Goal: Task Accomplishment & Management: Use online tool/utility

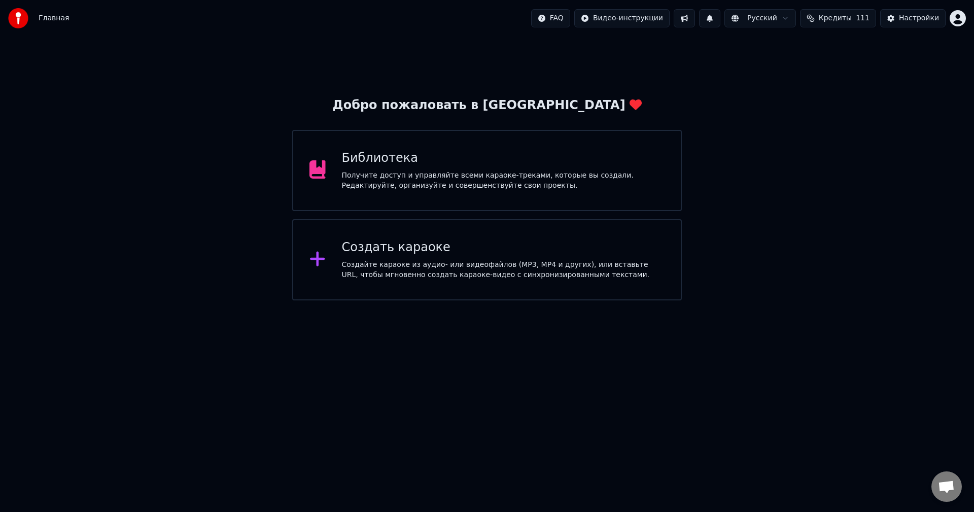
click at [512, 251] on div "Создать караоке" at bounding box center [503, 247] width 323 height 16
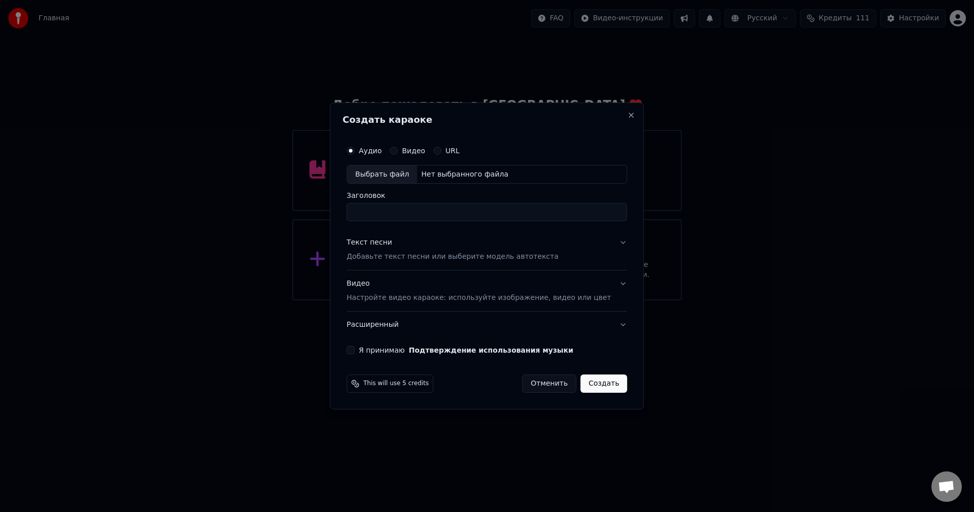
click at [472, 175] on div "Нет выбранного файла" at bounding box center [464, 174] width 95 height 10
type input "*********"
click at [606, 243] on button "Текст песни Добавьте текст песни или выберите модель автотекста" at bounding box center [486, 250] width 281 height 41
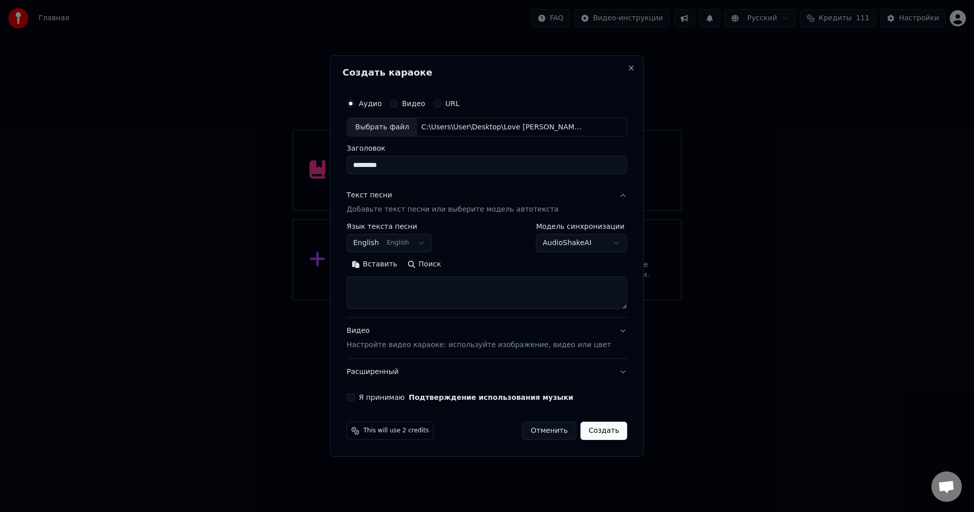
click at [494, 301] on textarea at bounding box center [486, 293] width 281 height 32
paste textarea "**********"
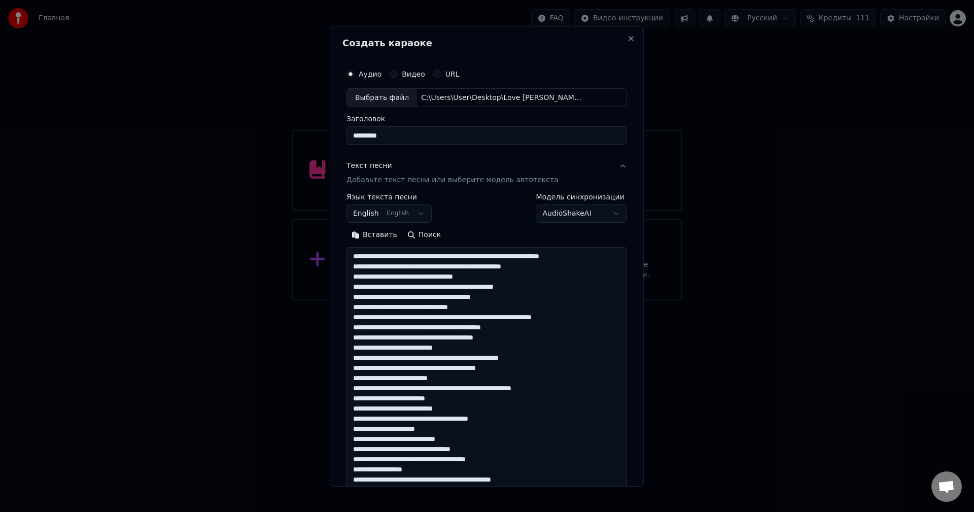
scroll to position [763, 0]
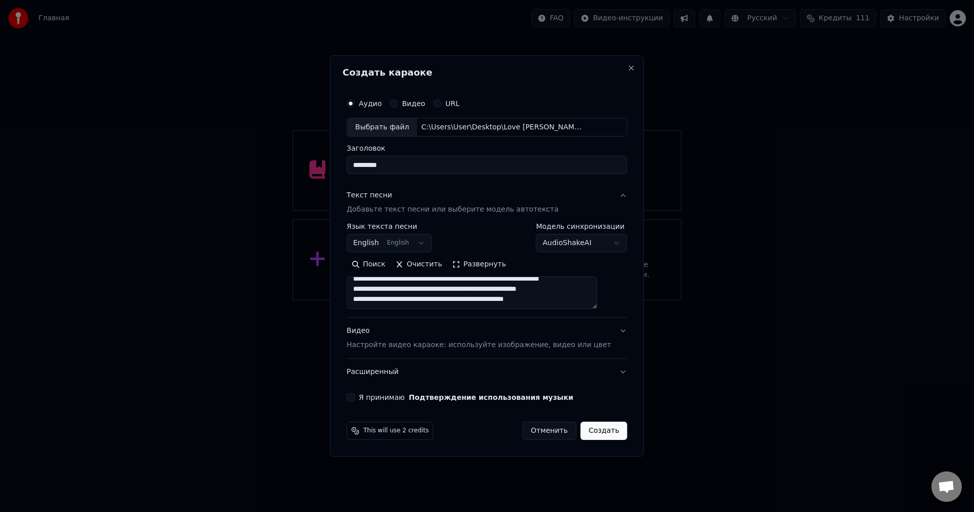
type textarea "**********"
click at [355, 401] on button "Я принимаю Подтверждение использования музыки" at bounding box center [350, 397] width 8 height 8
click at [587, 435] on button "Создать" at bounding box center [603, 431] width 47 height 18
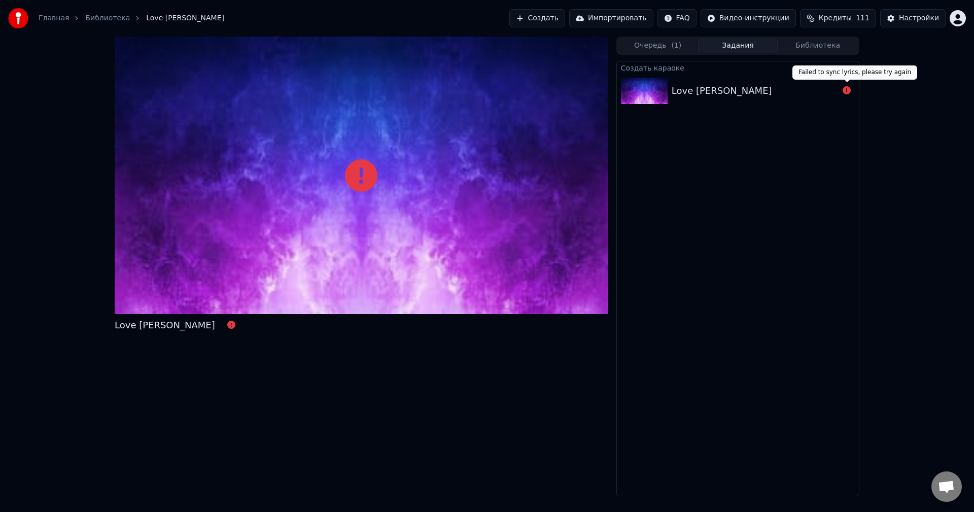
click at [849, 89] on icon at bounding box center [847, 90] width 8 height 8
click at [852, 87] on div at bounding box center [847, 91] width 16 height 12
click at [669, 95] on div at bounding box center [646, 91] width 51 height 26
click at [649, 46] on button "Очередь ( 1 )" at bounding box center [658, 46] width 80 height 15
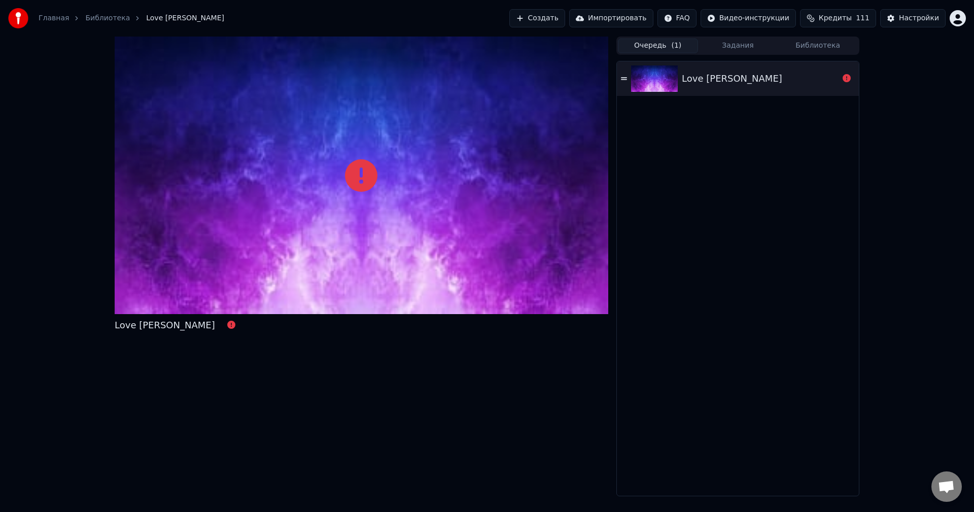
click at [634, 86] on img at bounding box center [654, 78] width 47 height 26
click at [565, 23] on button "Создать" at bounding box center [537, 18] width 56 height 18
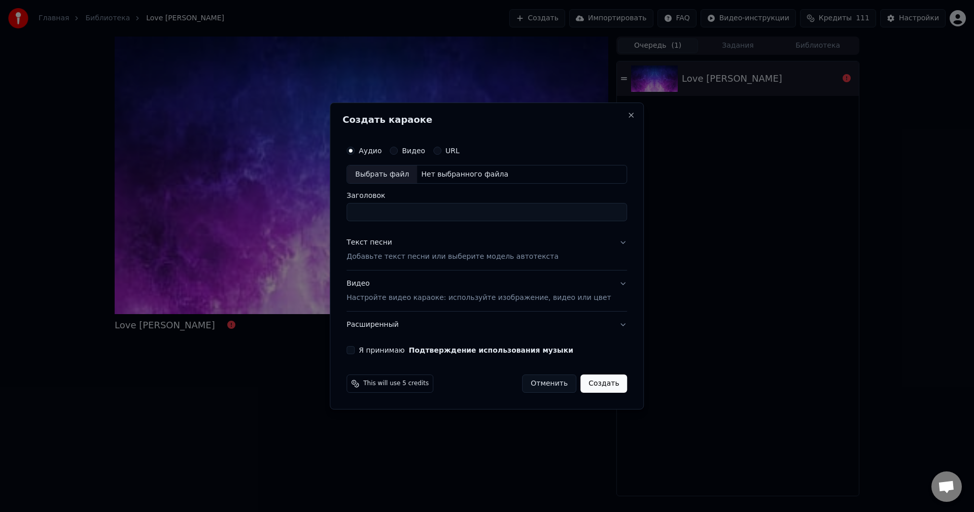
click at [484, 176] on div "Нет выбранного файла" at bounding box center [464, 174] width 95 height 10
type input "*********"
click at [482, 216] on input "*********" at bounding box center [486, 212] width 281 height 18
click at [603, 249] on button "Текст песни Добавьте текст песни или выберите модель автотекста" at bounding box center [486, 250] width 281 height 41
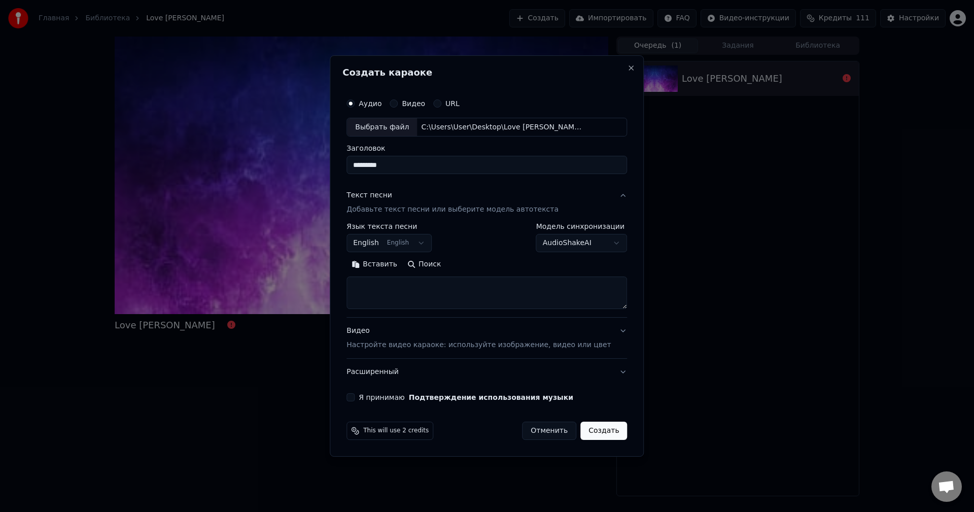
click at [432, 283] on textarea at bounding box center [486, 293] width 281 height 32
click at [418, 293] on textarea at bounding box center [486, 293] width 281 height 32
paste textarea "**********"
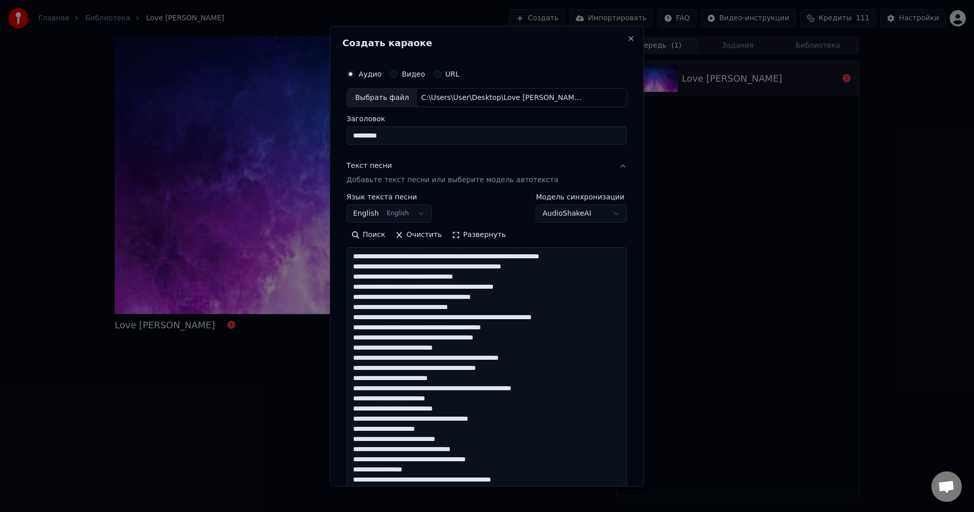
scroll to position [763, 0]
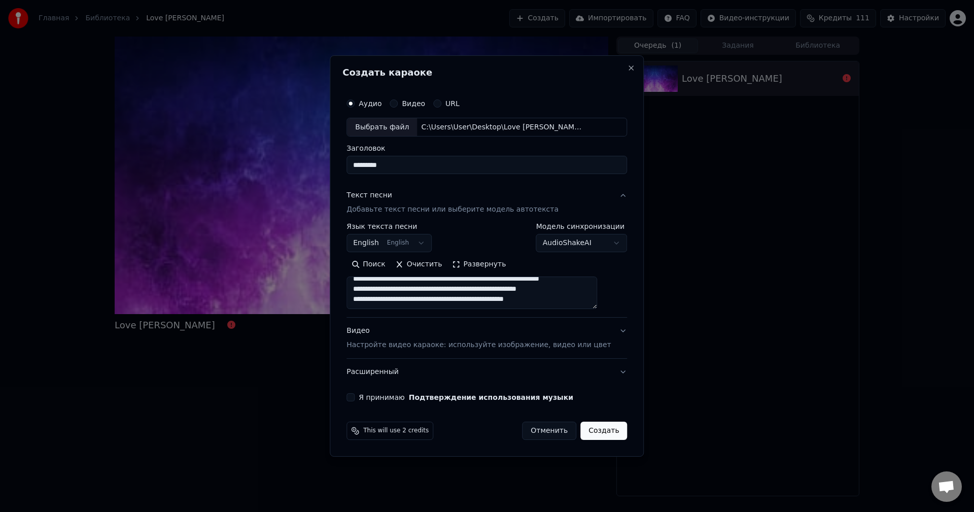
type textarea "**********"
click at [355, 397] on button "Я принимаю Подтверждение использования музыки" at bounding box center [350, 397] width 8 height 8
click at [611, 431] on button "Создать" at bounding box center [603, 431] width 47 height 18
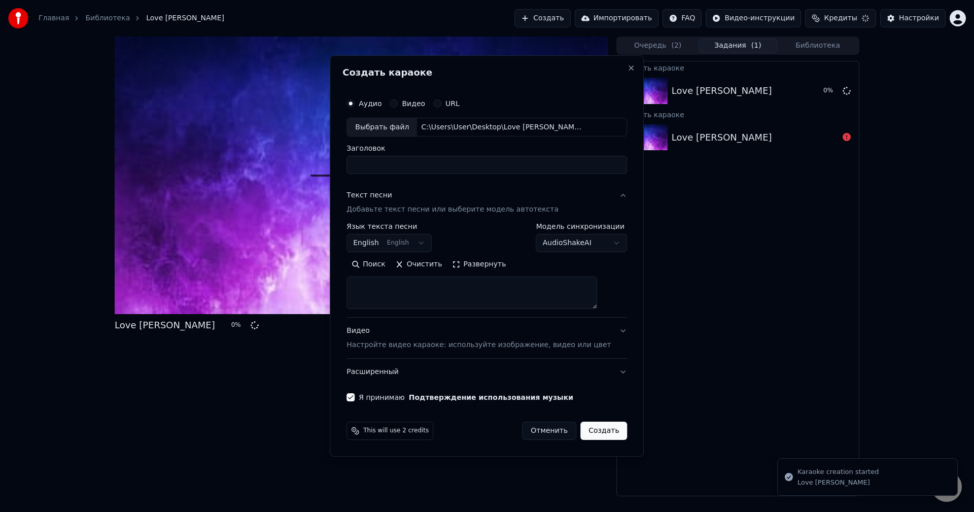
scroll to position [0, 0]
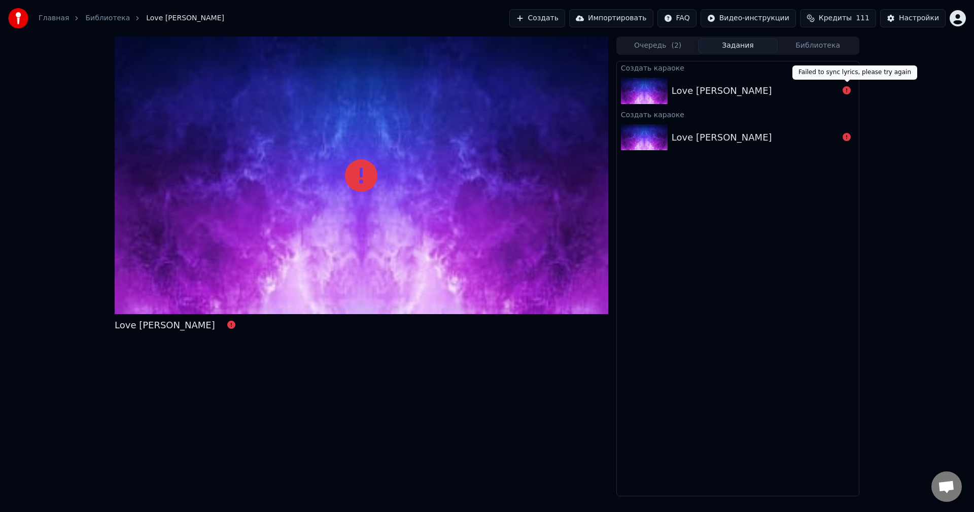
click at [843, 87] on icon at bounding box center [847, 90] width 8 height 8
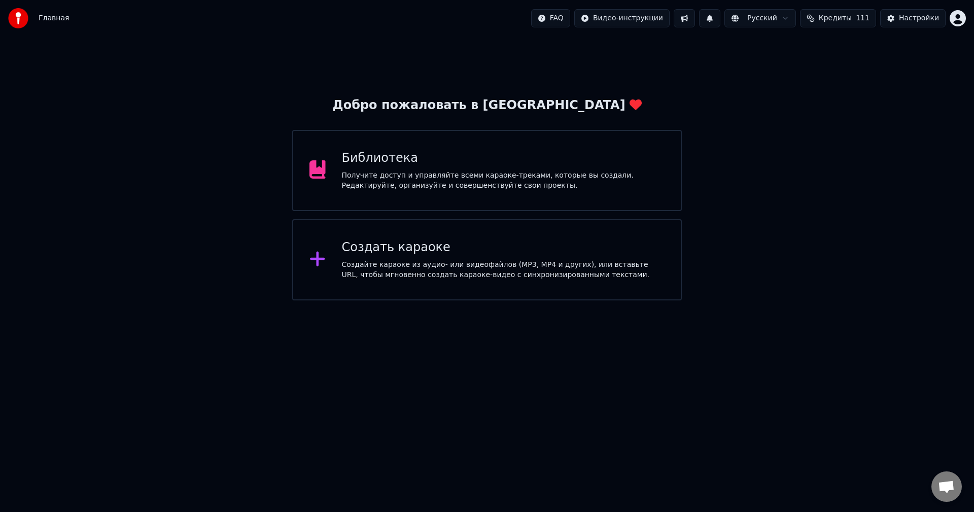
click at [538, 262] on div "Создайте караоке из аудио- или видеофайлов (MP3, MP4 и других), или вставьте UR…" at bounding box center [503, 270] width 323 height 20
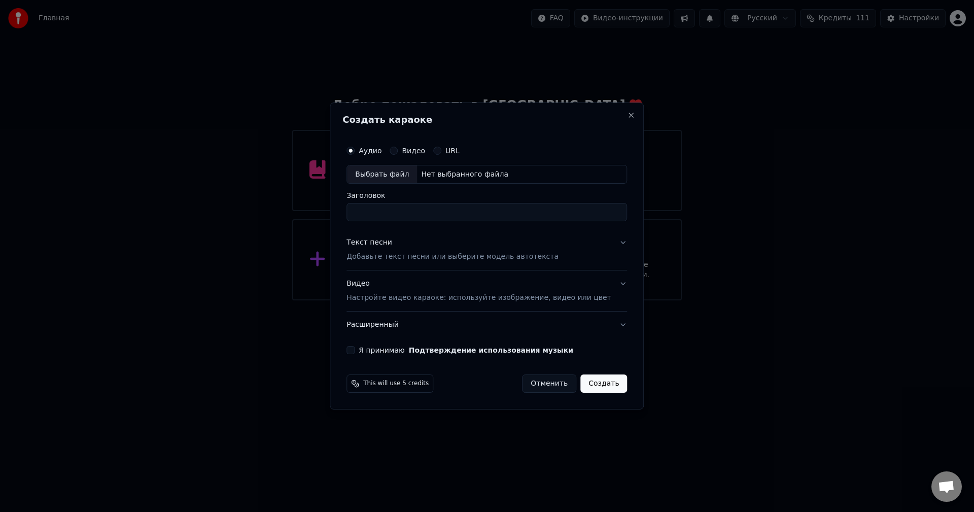
click at [478, 169] on div "Нет выбранного файла" at bounding box center [464, 174] width 95 height 10
type input "*********"
click at [603, 250] on button "Текст песни Добавьте текст песни или выберите модель автотекста" at bounding box center [486, 250] width 281 height 41
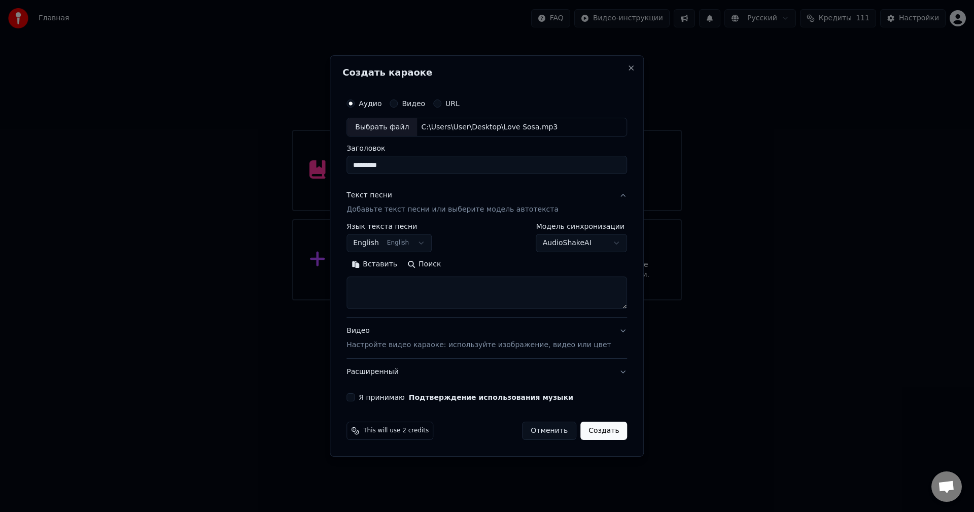
click at [448, 290] on textarea at bounding box center [486, 293] width 281 height 32
click at [438, 301] on textarea at bounding box center [486, 293] width 281 height 32
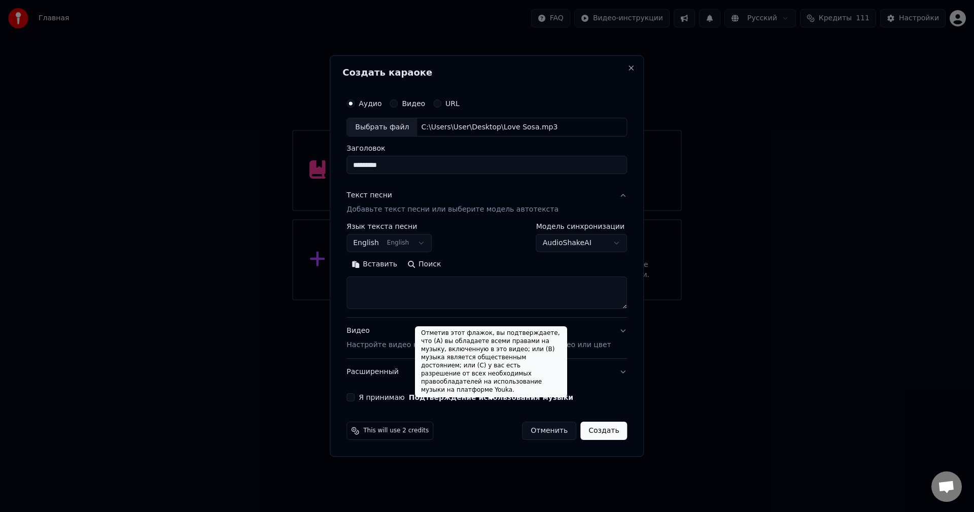
click at [395, 306] on textarea at bounding box center [486, 293] width 281 height 32
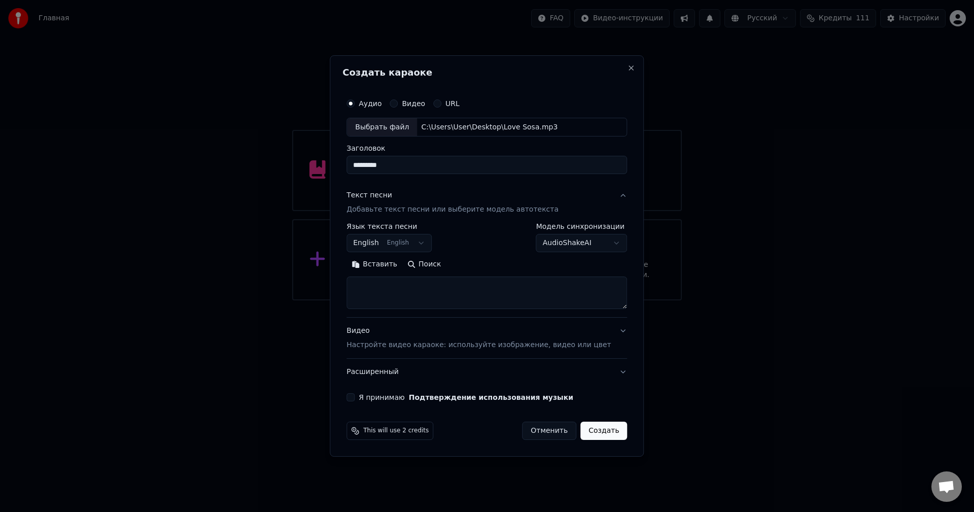
paste textarea "**********"
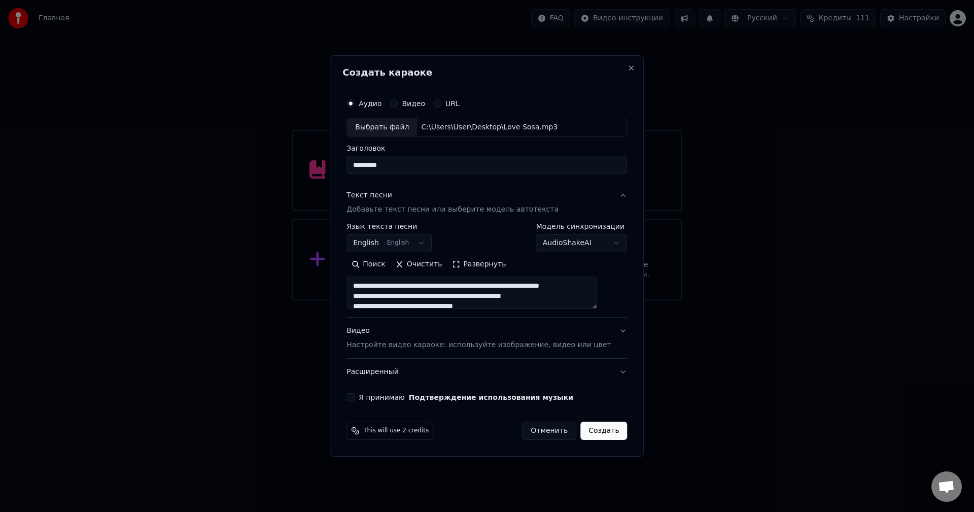
scroll to position [763, 0]
type textarea "**********"
click at [426, 157] on input "*********" at bounding box center [486, 165] width 281 height 18
type input "**********"
click at [355, 395] on button "Я принимаю Подтверждение использования музыки" at bounding box center [350, 397] width 8 height 8
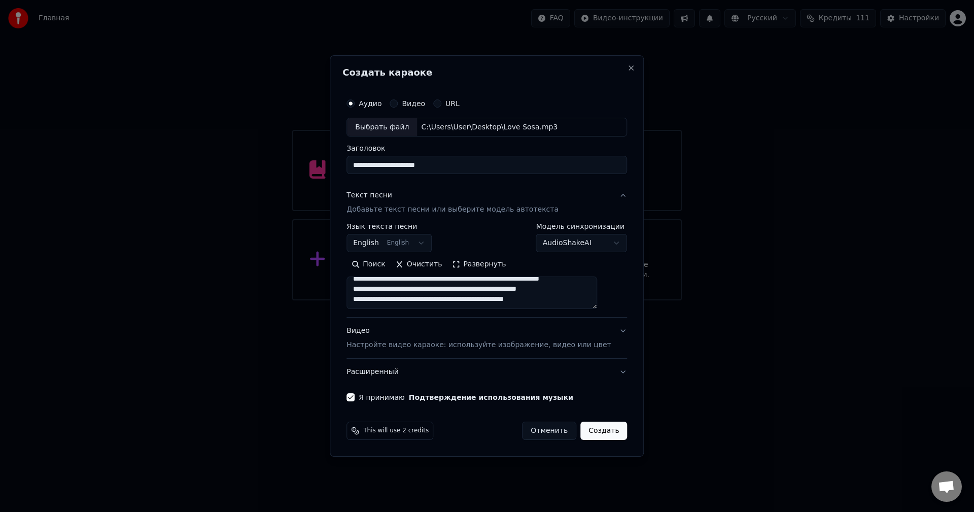
click at [583, 431] on button "Создать" at bounding box center [603, 431] width 47 height 18
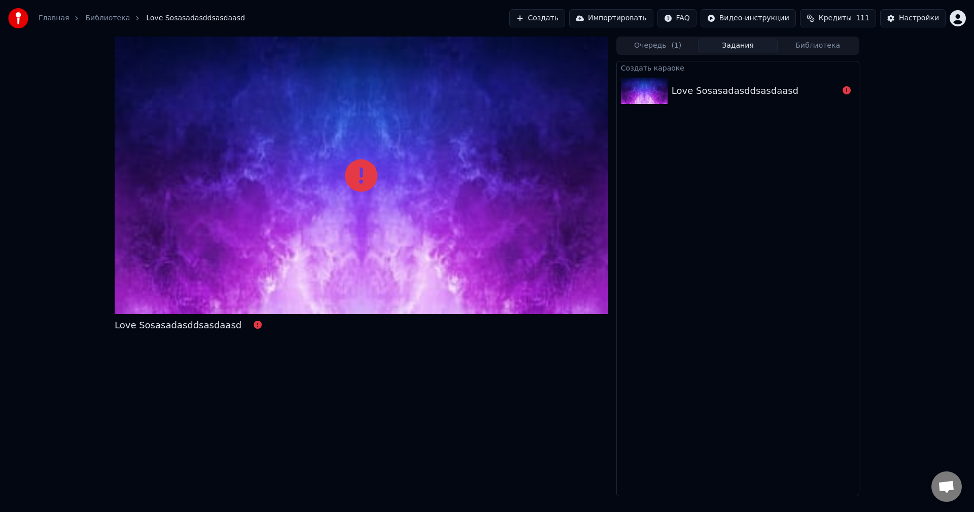
click at [16, 22] on img at bounding box center [18, 18] width 20 height 20
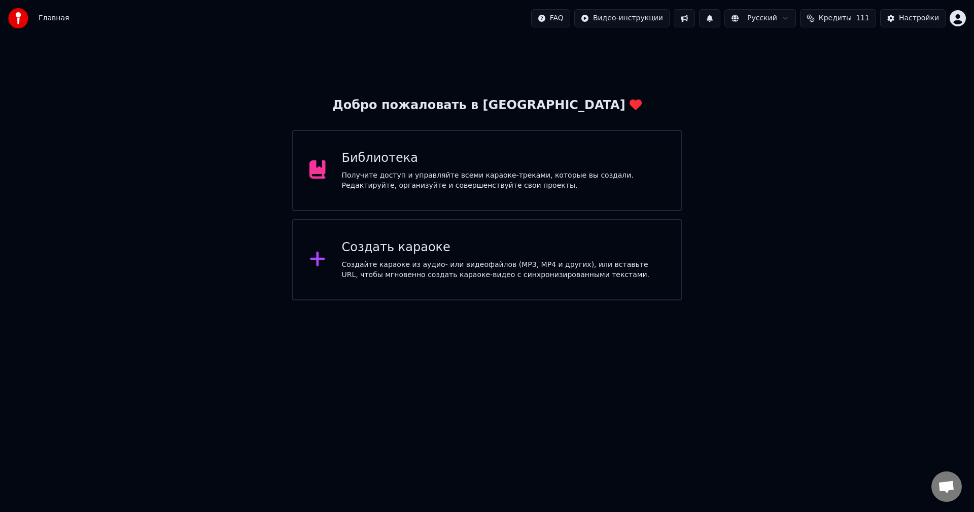
click at [539, 252] on div "Создать караоке" at bounding box center [503, 247] width 323 height 16
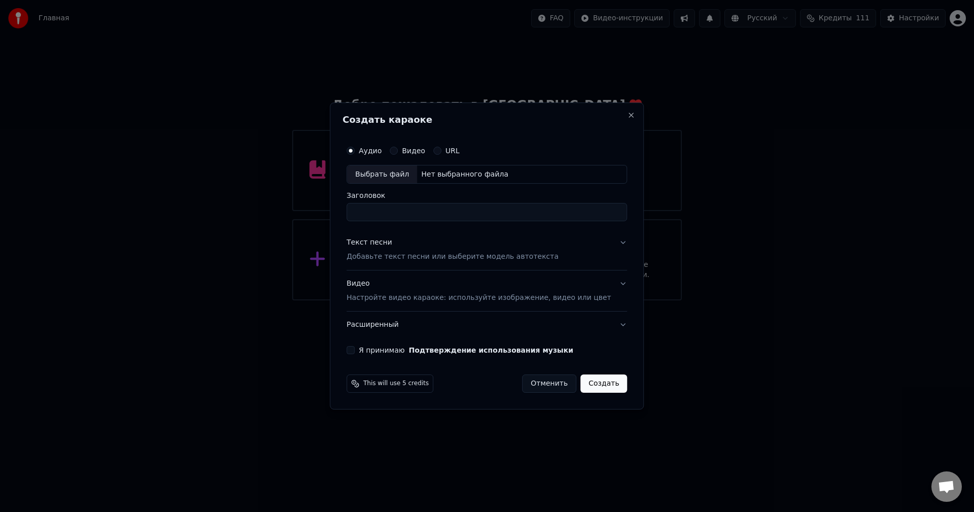
click at [475, 181] on div "Выбрать файл Нет выбранного файла" at bounding box center [486, 174] width 281 height 19
type input "**********"
click at [612, 245] on div "**********" at bounding box center [486, 247] width 289 height 222
drag, startPoint x: 609, startPoint y: 244, endPoint x: 605, endPoint y: 249, distance: 6.2
click at [608, 244] on button "Текст песни Добавьте текст песни или выберите модель автотекста" at bounding box center [486, 250] width 281 height 41
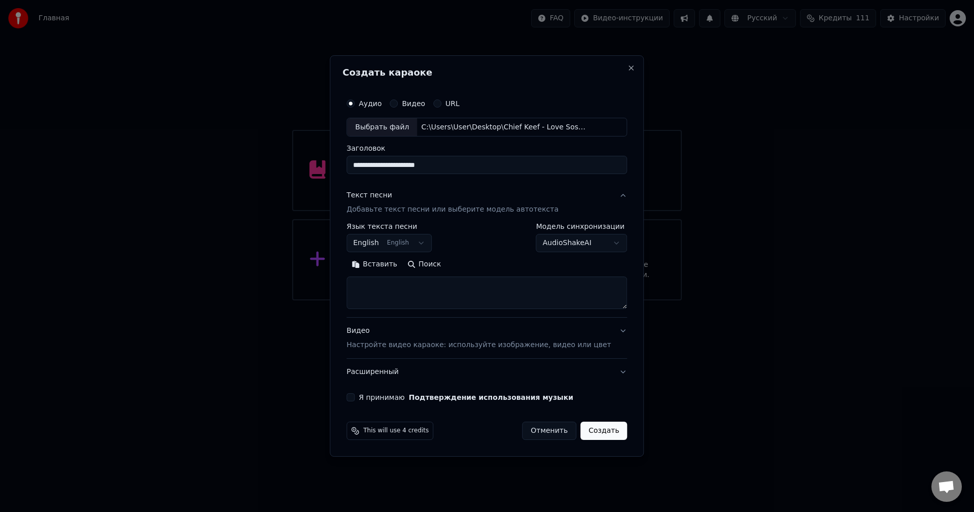
click at [420, 296] on textarea at bounding box center [486, 293] width 281 height 32
paste textarea "**********"
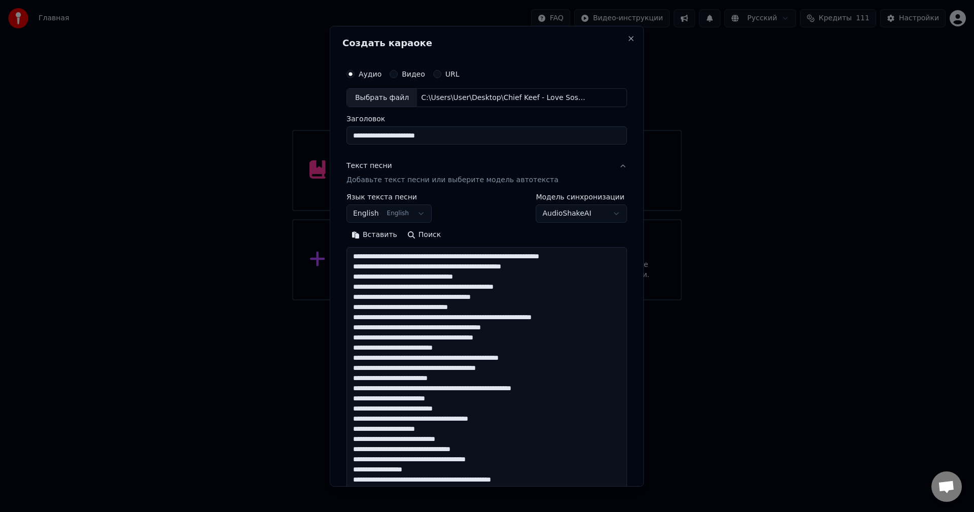
scroll to position [763, 0]
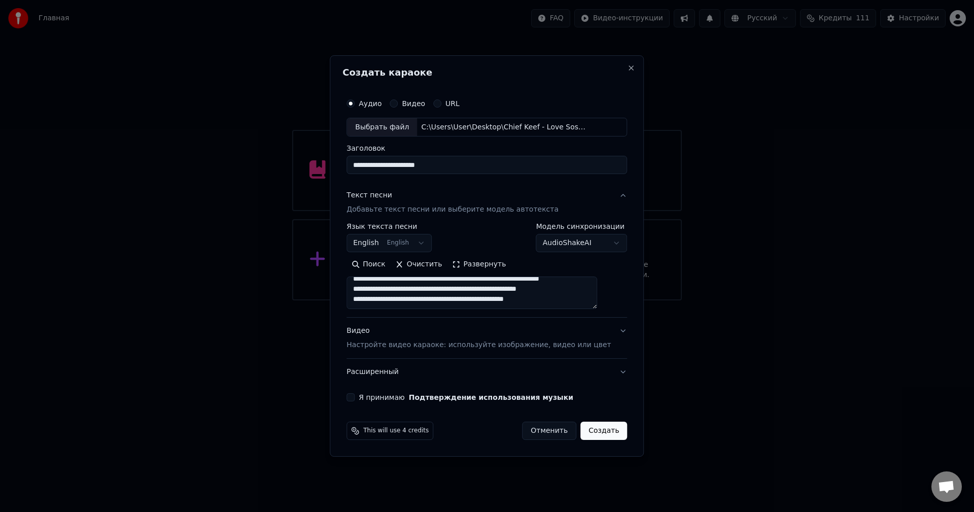
type textarea "**********"
click at [590, 423] on button "Создать" at bounding box center [603, 431] width 47 height 18
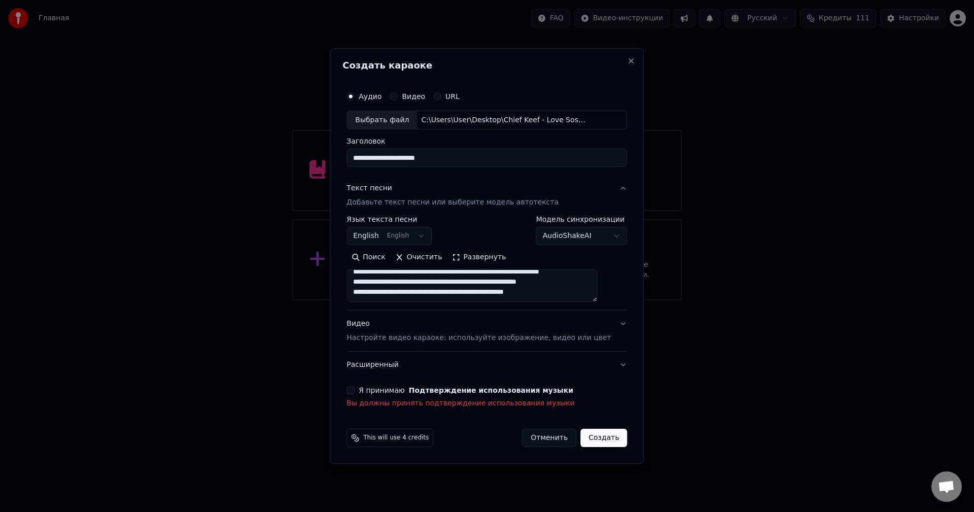
click at [364, 395] on div "Я принимаю Подтверждение использования музыки Вы должны принять подтверждение и…" at bounding box center [486, 397] width 281 height 22
click at [371, 388] on div "Я принимаю Подтверждение использования музыки" at bounding box center [486, 390] width 281 height 8
click at [355, 392] on button "Я принимаю Подтверждение использования музыки" at bounding box center [350, 390] width 8 height 8
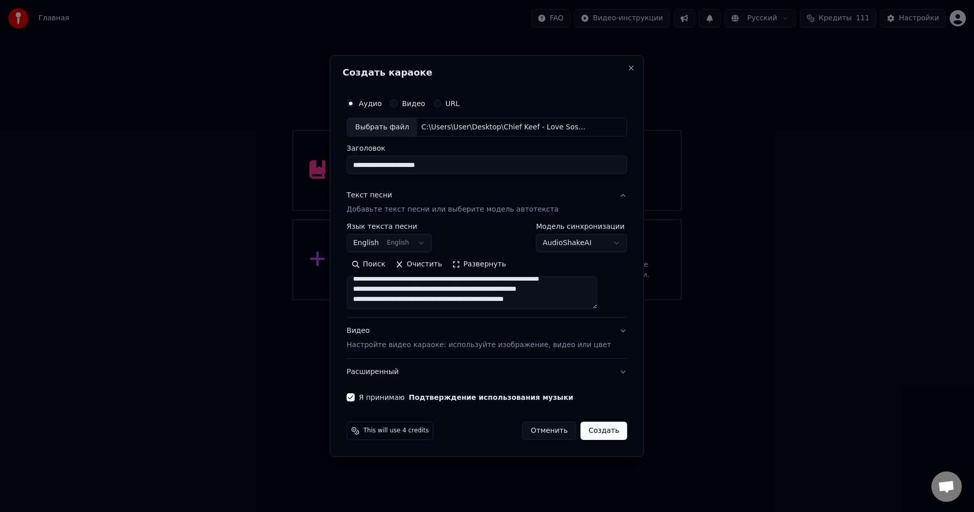
click at [586, 427] on button "Создать" at bounding box center [603, 431] width 47 height 18
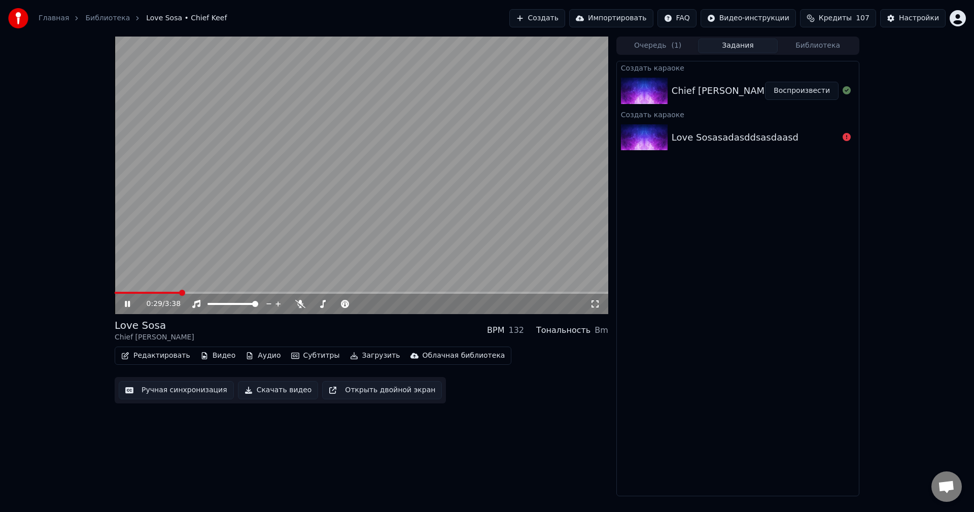
click at [180, 292] on span at bounding box center [362, 293] width 494 height 2
click at [196, 292] on span at bounding box center [362, 293] width 494 height 2
click at [222, 294] on span at bounding box center [362, 293] width 494 height 2
click at [195, 294] on span at bounding box center [169, 293] width 109 height 2
click at [302, 305] on icon at bounding box center [300, 304] width 10 height 8
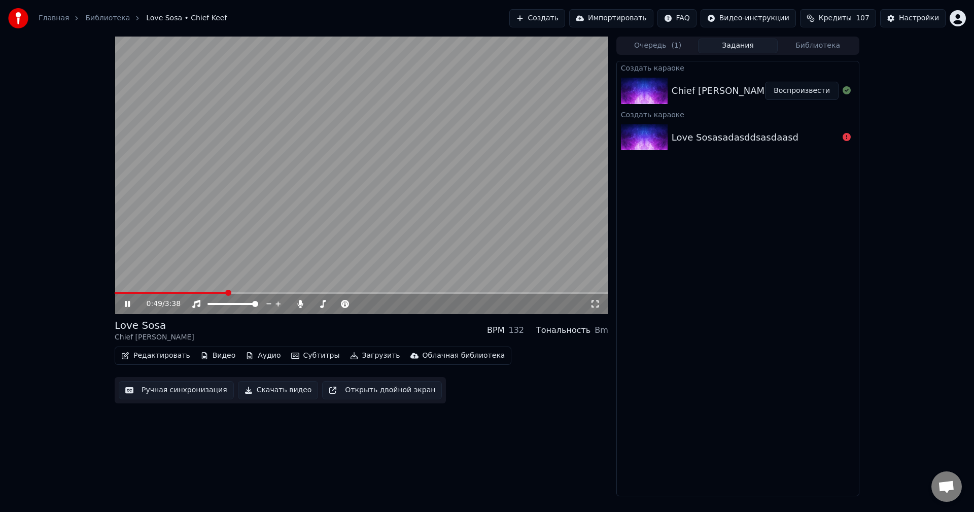
click at [219, 293] on span at bounding box center [171, 293] width 112 height 2
click at [185, 291] on video at bounding box center [362, 175] width 494 height 277
click at [185, 294] on div "0:49 / 3:38" at bounding box center [362, 304] width 494 height 20
click at [190, 291] on video at bounding box center [362, 175] width 494 height 277
click at [190, 293] on span at bounding box center [170, 293] width 111 height 2
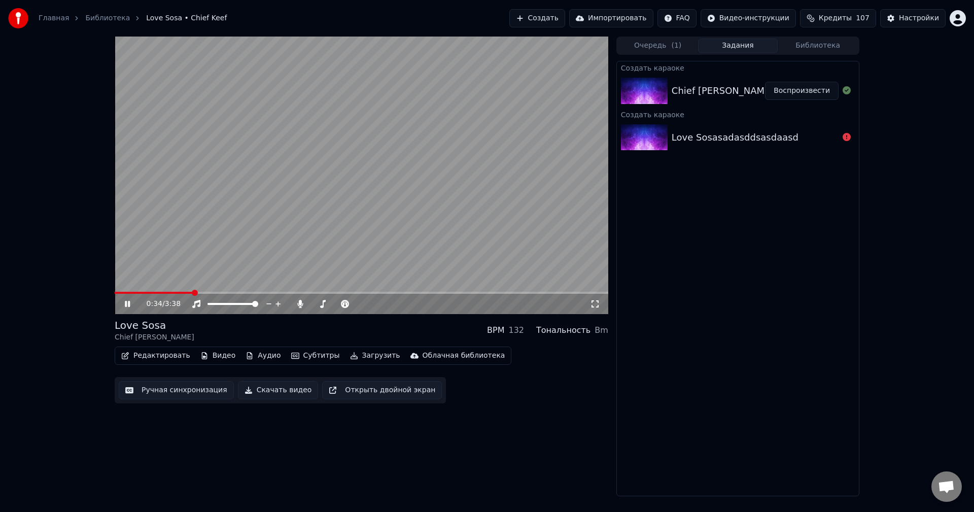
click at [168, 295] on div "0:34 / 3:38" at bounding box center [362, 304] width 494 height 20
click at [166, 293] on span at bounding box center [141, 293] width 52 height 2
click at [192, 292] on span at bounding box center [362, 293] width 494 height 2
click at [181, 295] on div "0:34 / 3:38" at bounding box center [362, 304] width 494 height 20
click at [182, 292] on span at bounding box center [148, 293] width 67 height 2
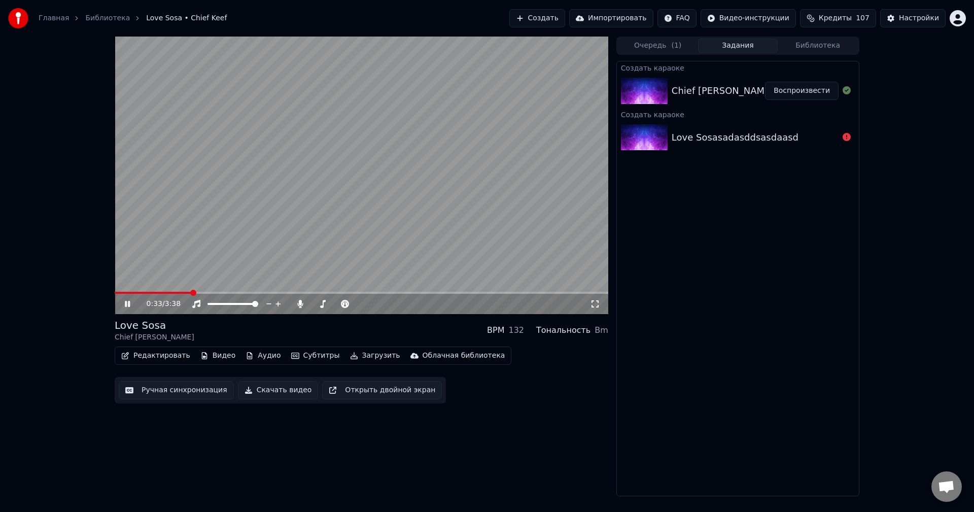
click at [246, 264] on video at bounding box center [362, 175] width 494 height 277
click at [181, 294] on div "0:34 / 3:38" at bounding box center [362, 304] width 494 height 20
click at [180, 292] on span at bounding box center [153, 293] width 77 height 2
click at [179, 291] on span at bounding box center [182, 293] width 6 height 6
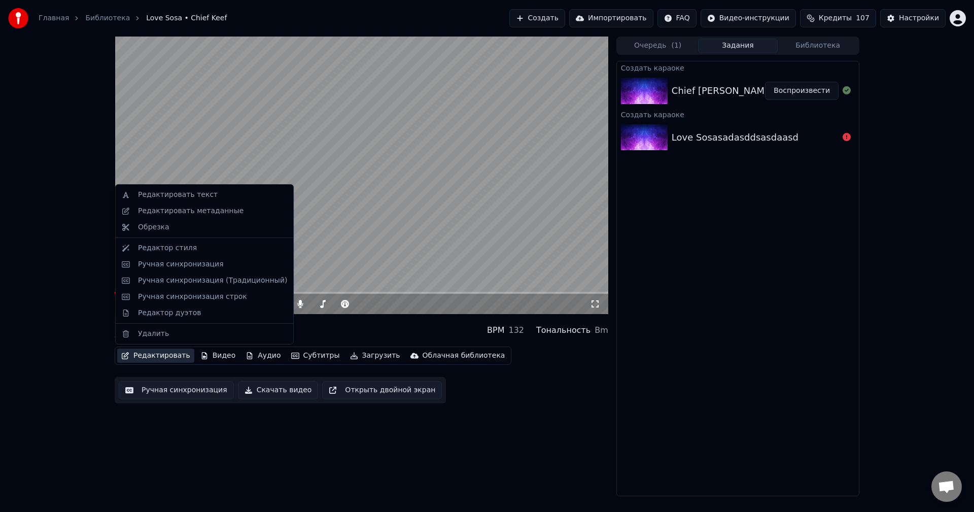
click at [176, 354] on button "Редактировать" at bounding box center [155, 355] width 77 height 14
click at [203, 225] on div "Обрезка" at bounding box center [212, 227] width 149 height 10
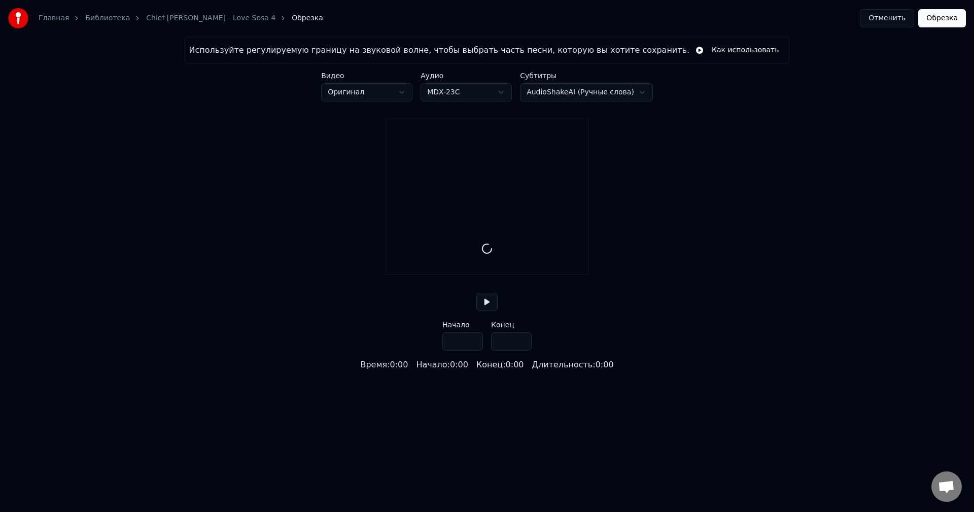
type input "*****"
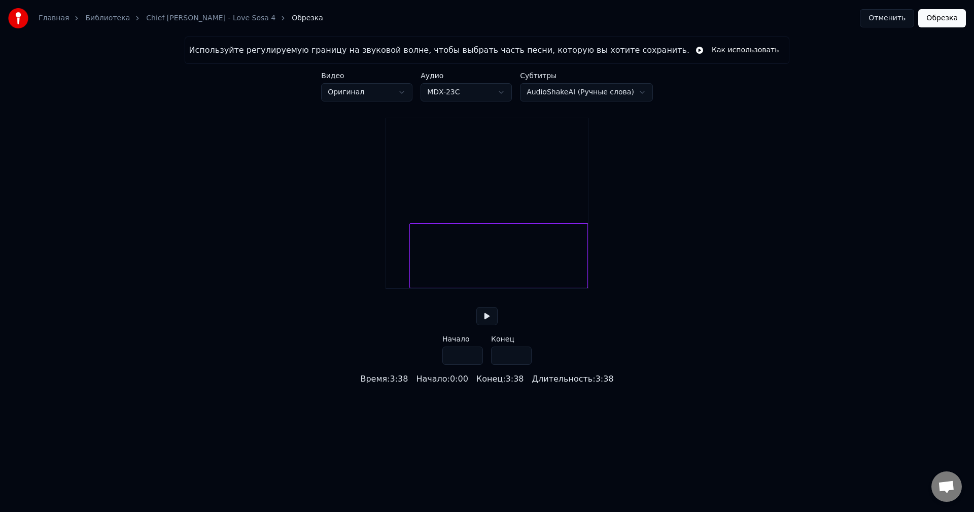
click at [411, 287] on div at bounding box center [411, 256] width 3 height 64
type input "****"
click at [487, 325] on button at bounding box center [486, 316] width 21 height 18
click at [587, 276] on div at bounding box center [498, 255] width 179 height 65
click at [565, 287] on div at bounding box center [564, 256] width 3 height 64
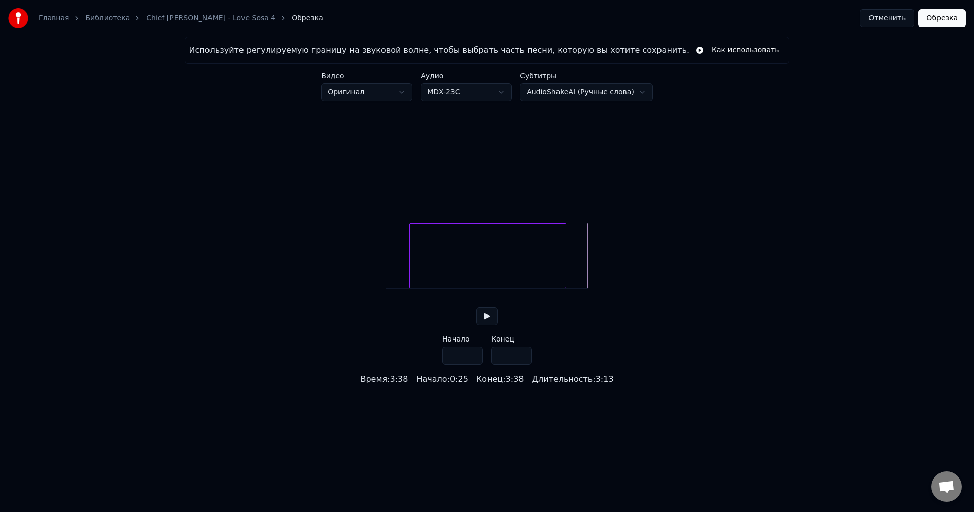
type input "*****"
click at [924, 22] on button "Обрезка" at bounding box center [942, 18] width 48 height 18
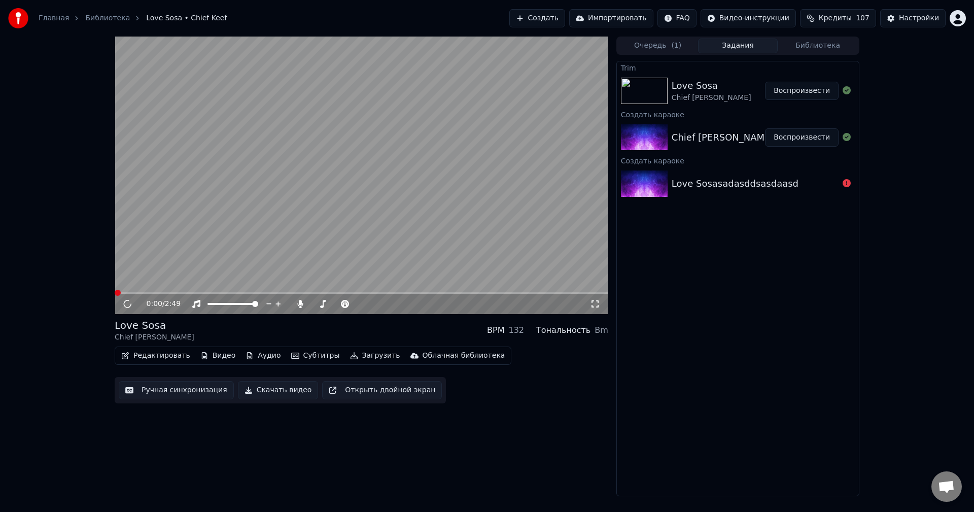
click at [194, 390] on button "Ручная синхронизация" at bounding box center [176, 390] width 115 height 18
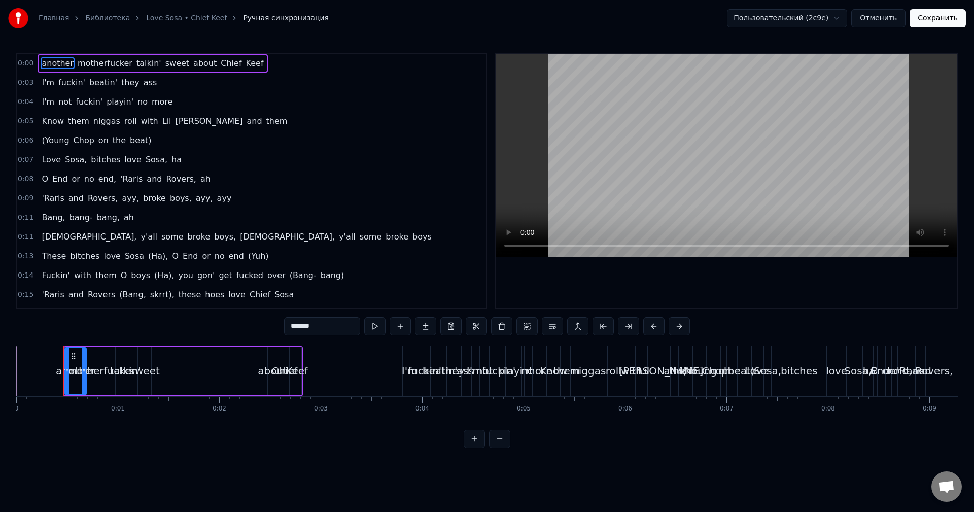
click at [897, 24] on button "Отменить" at bounding box center [878, 18] width 54 height 18
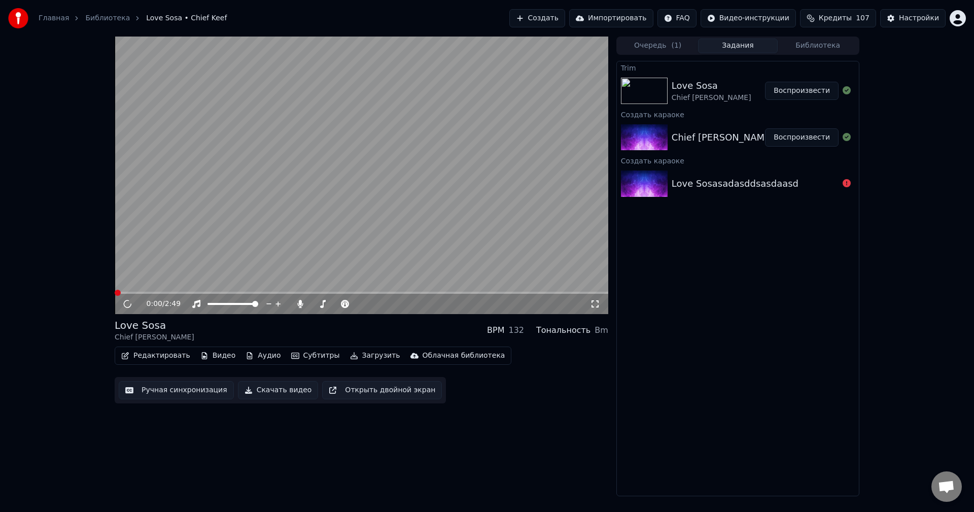
click at [163, 362] on button "Редактировать" at bounding box center [155, 355] width 77 height 14
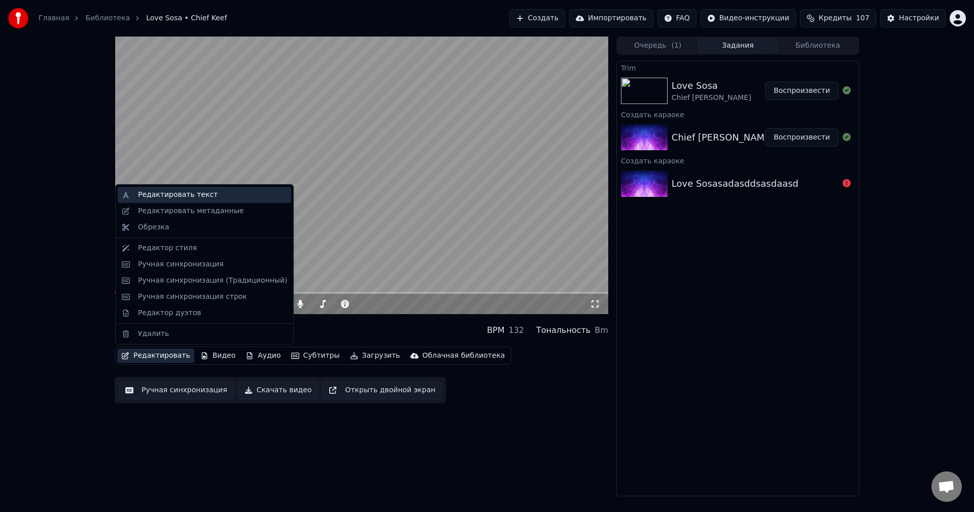
click at [167, 194] on div "Редактировать текст" at bounding box center [178, 195] width 80 height 10
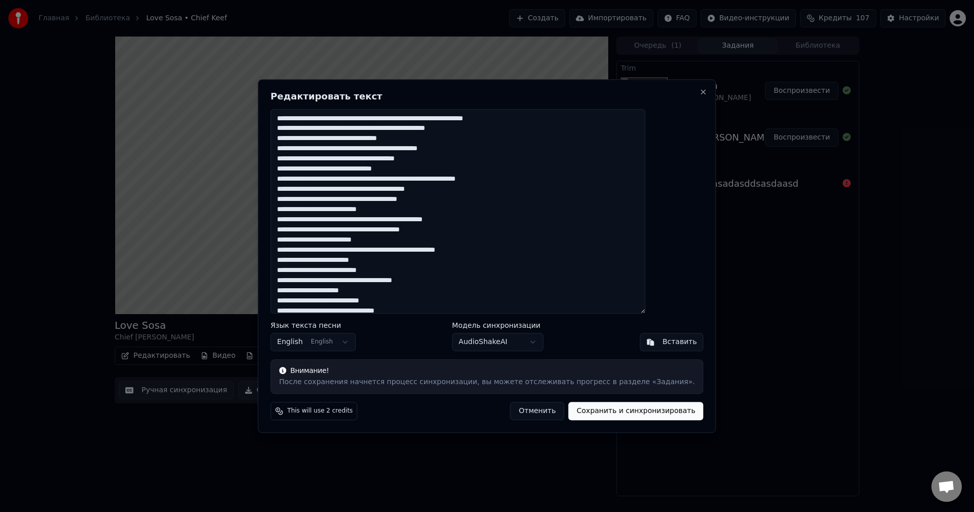
click at [387, 248] on textarea at bounding box center [457, 211] width 375 height 205
paste textarea "**********"
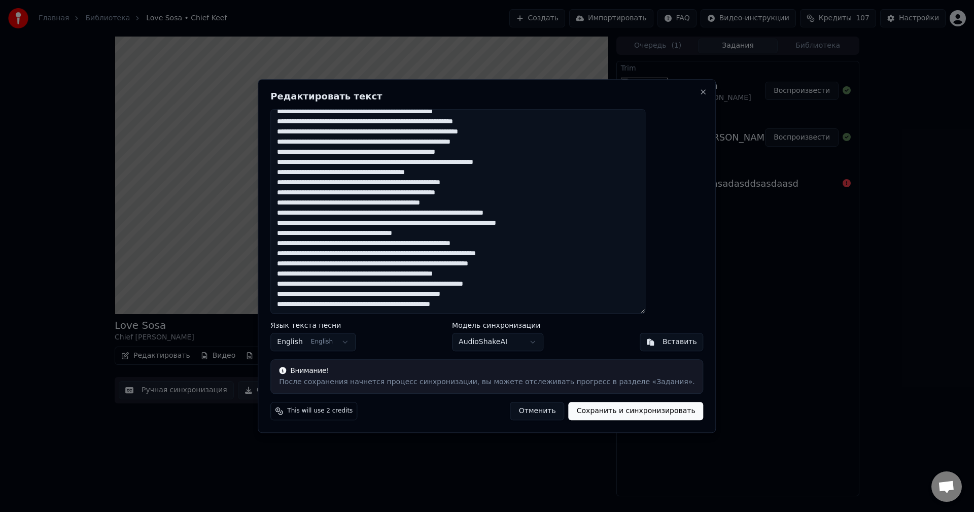
click at [605, 408] on button "Сохранить и синхронизировать" at bounding box center [636, 411] width 135 height 18
type textarea "**********"
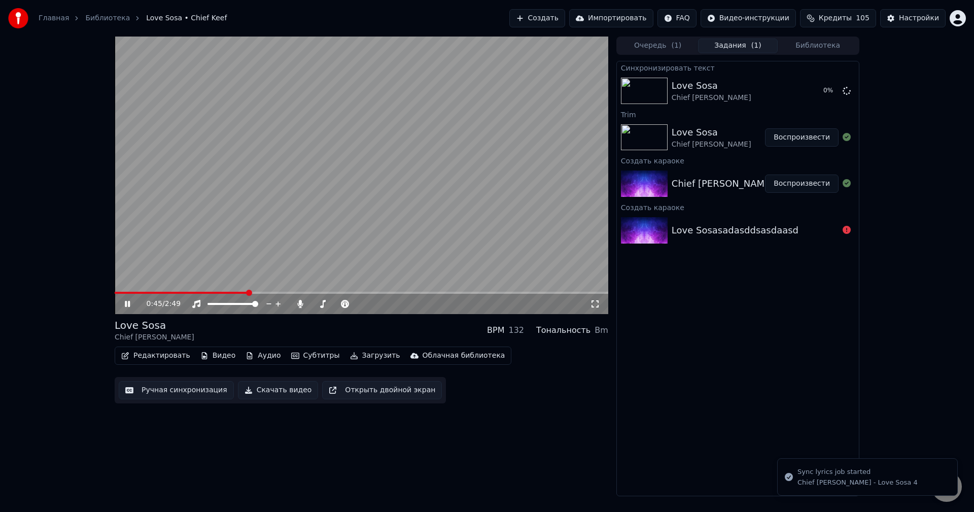
click at [497, 165] on video at bounding box center [362, 175] width 494 height 277
click at [117, 293] on span at bounding box center [183, 293] width 137 height 2
click at [140, 293] on span at bounding box center [362, 293] width 494 height 2
click at [156, 294] on span at bounding box center [362, 293] width 494 height 2
drag, startPoint x: 146, startPoint y: 294, endPoint x: 135, endPoint y: 295, distance: 11.2
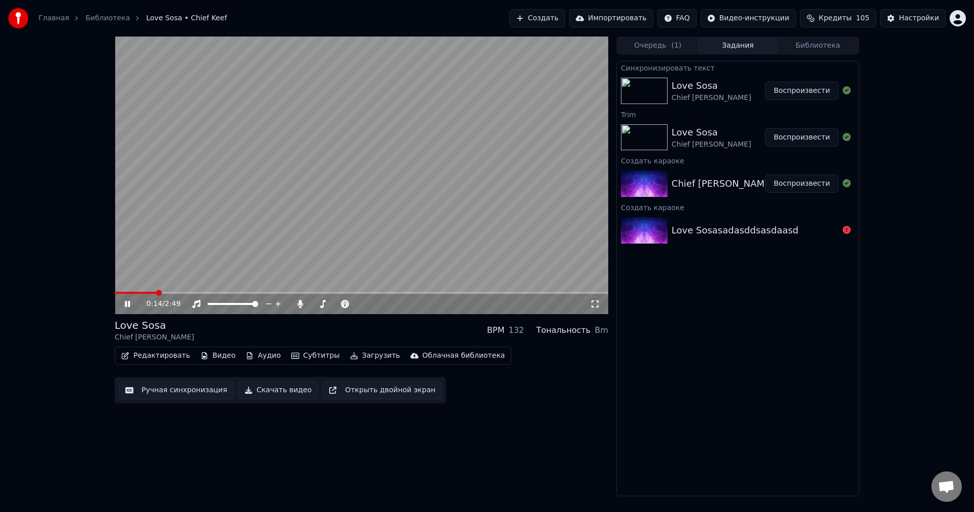
click at [145, 294] on div "0:14 / 2:49" at bounding box center [362, 304] width 494 height 20
click at [137, 292] on span at bounding box center [136, 293] width 43 height 2
click at [164, 361] on button "Редактировать" at bounding box center [155, 355] width 77 height 14
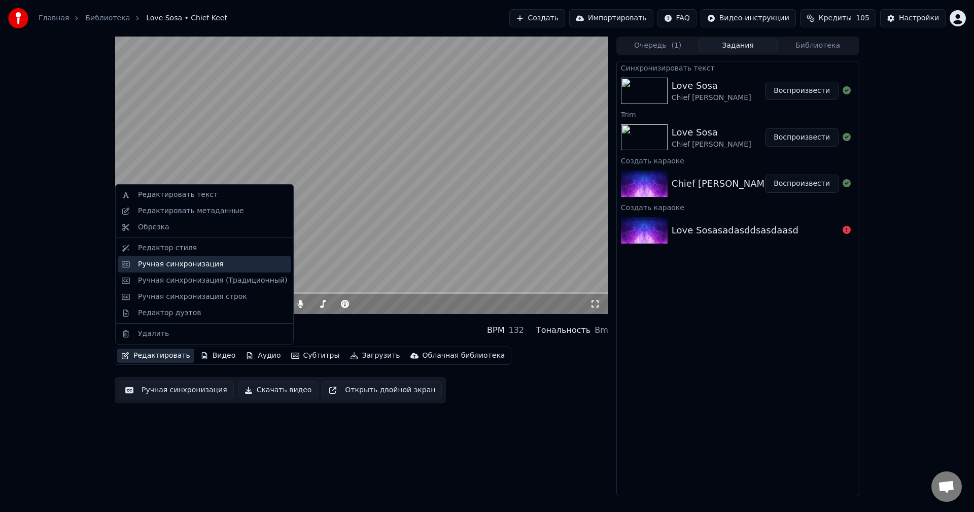
click at [211, 267] on div "Ручная синхронизация" at bounding box center [181, 264] width 86 height 10
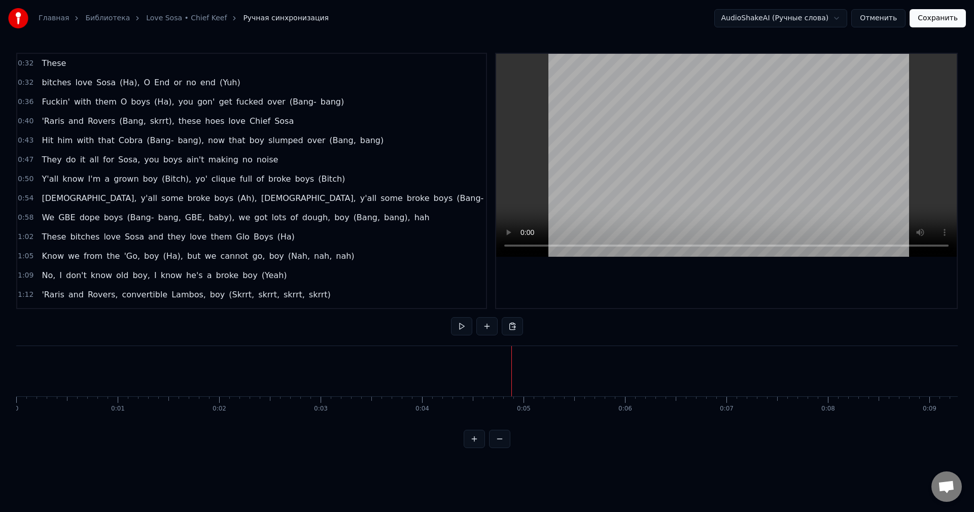
click at [448, 332] on div "0:32 These 0:32 bitches love Sosa (Ha), O End or no end (Yuh) 0:36 Fuckin' with…" at bounding box center [486, 250] width 941 height 395
click at [456, 329] on button at bounding box center [461, 326] width 21 height 18
click at [502, 445] on button at bounding box center [499, 439] width 21 height 18
click at [502, 448] on button at bounding box center [499, 439] width 21 height 18
click at [502, 448] on div at bounding box center [487, 439] width 47 height 18
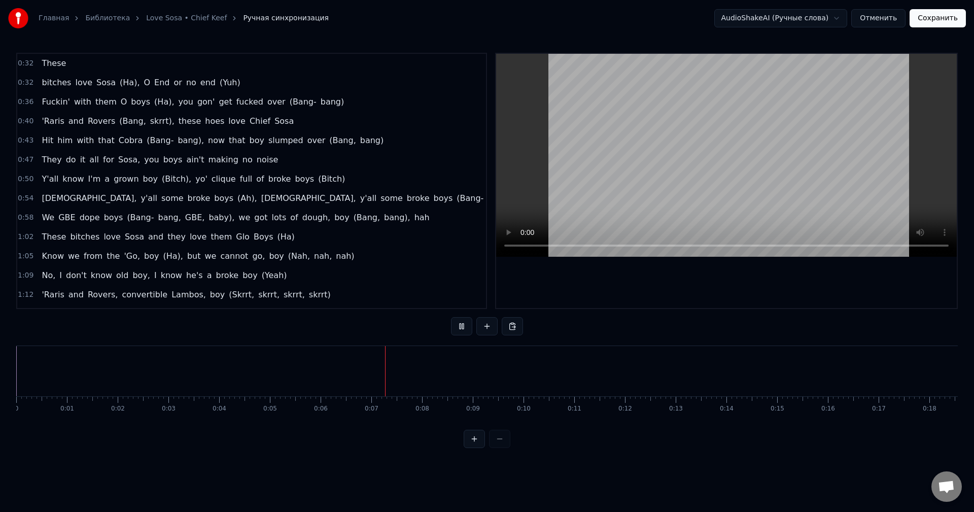
click at [502, 448] on div at bounding box center [487, 439] width 47 height 18
click at [892, 19] on button "Отменить" at bounding box center [878, 18] width 54 height 18
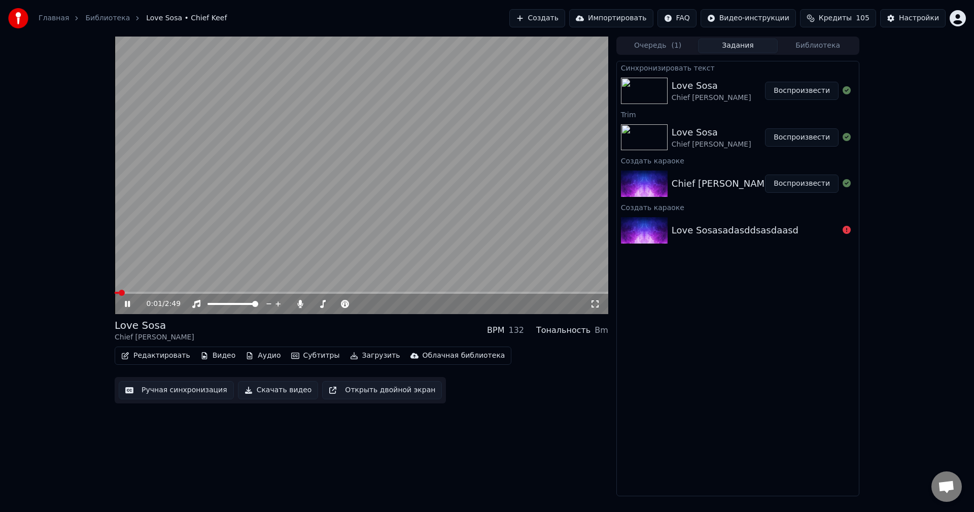
click at [164, 359] on button "Редактировать" at bounding box center [155, 355] width 77 height 14
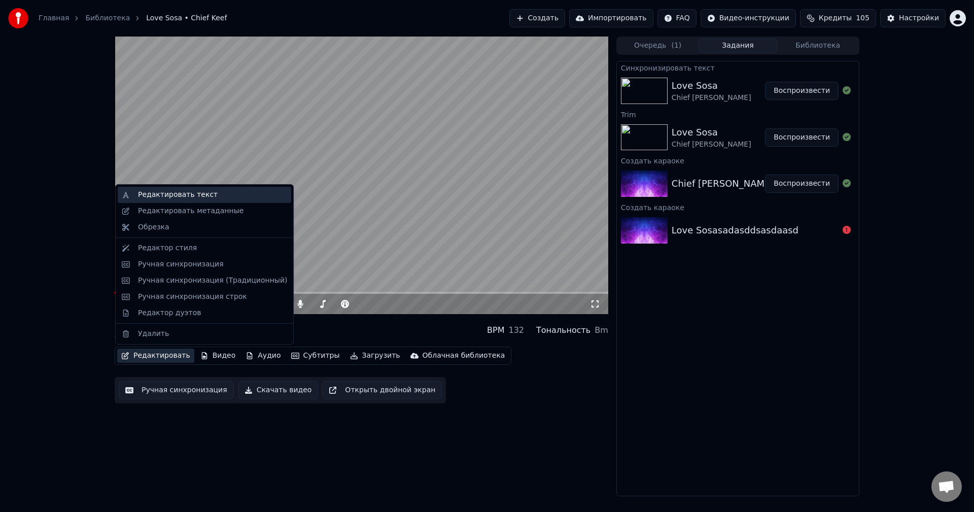
click at [176, 197] on div "Редактировать текст" at bounding box center [178, 195] width 80 height 10
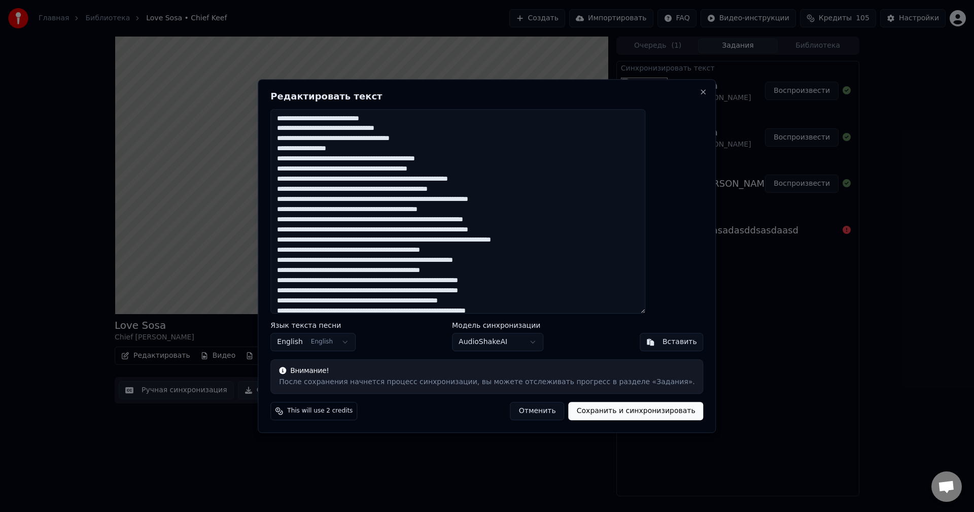
click at [610, 413] on button "Сохранить и синхронизировать" at bounding box center [636, 411] width 135 height 18
type textarea "**********"
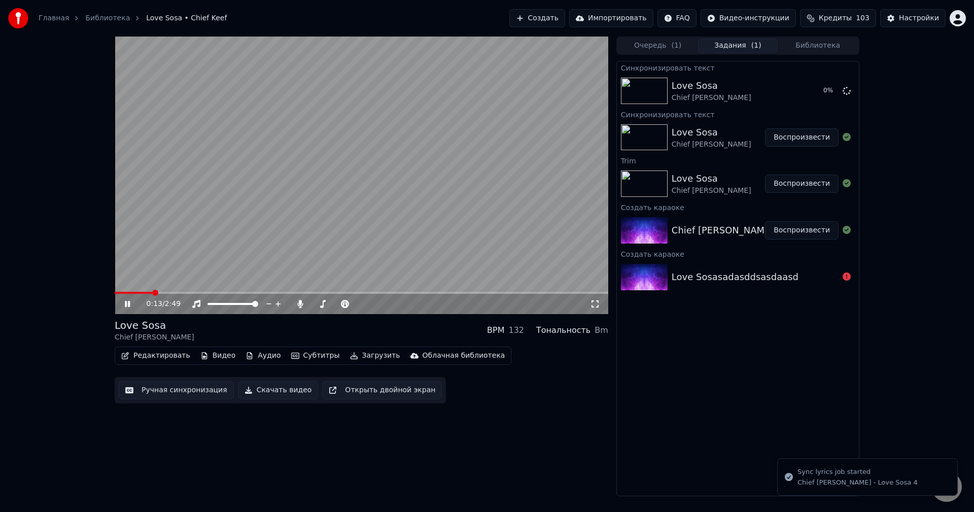
click at [412, 163] on video at bounding box center [362, 175] width 494 height 277
click at [115, 292] on span at bounding box center [115, 293] width 0 height 2
click at [139, 290] on video at bounding box center [362, 175] width 494 height 277
click at [146, 291] on video at bounding box center [362, 175] width 494 height 277
click at [170, 358] on button "Редактировать" at bounding box center [155, 355] width 77 height 14
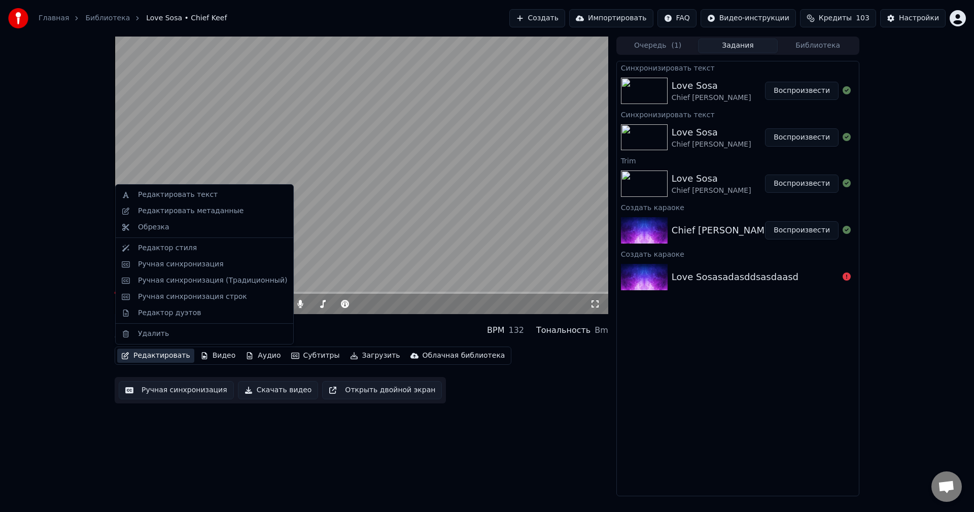
click at [164, 358] on button "Редактировать" at bounding box center [155, 355] width 77 height 14
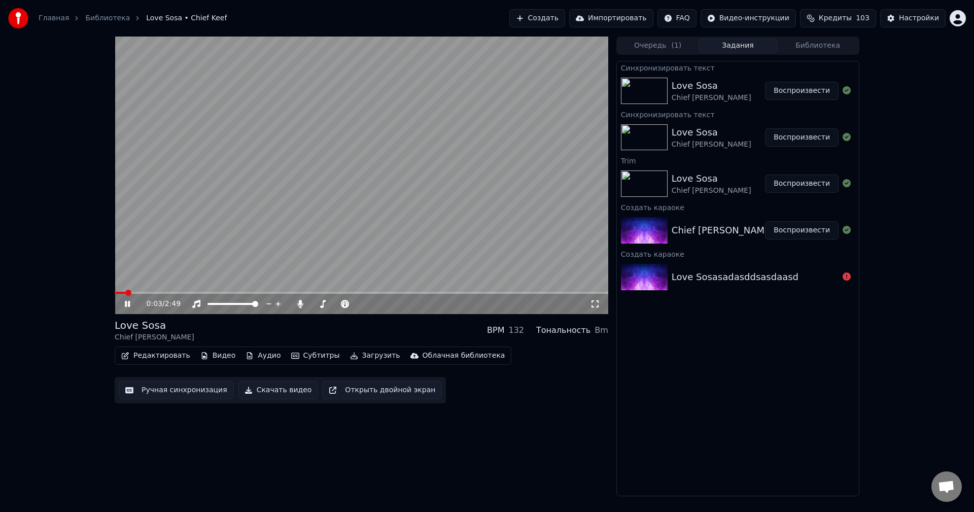
click at [163, 357] on button "Редактировать" at bounding box center [155, 355] width 77 height 14
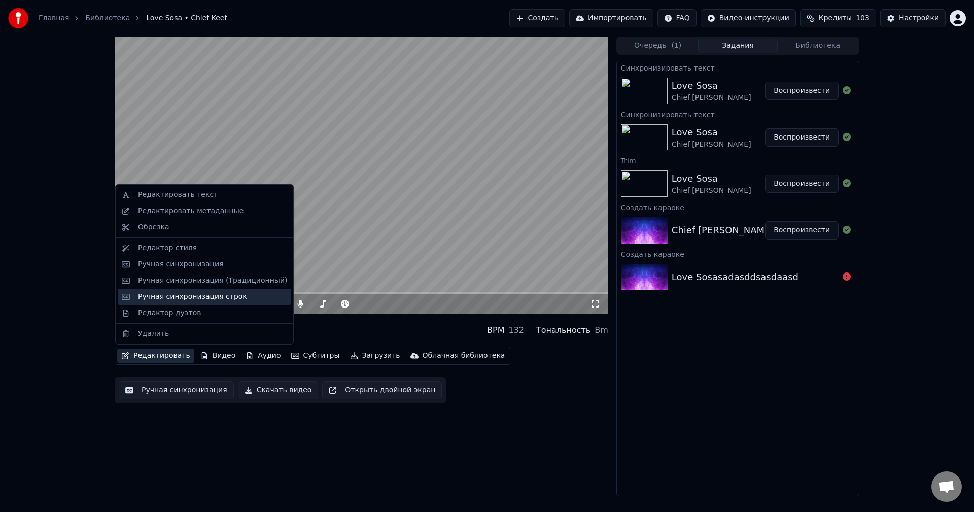
click at [240, 295] on div "Ручная синхронизация строк" at bounding box center [212, 297] width 149 height 10
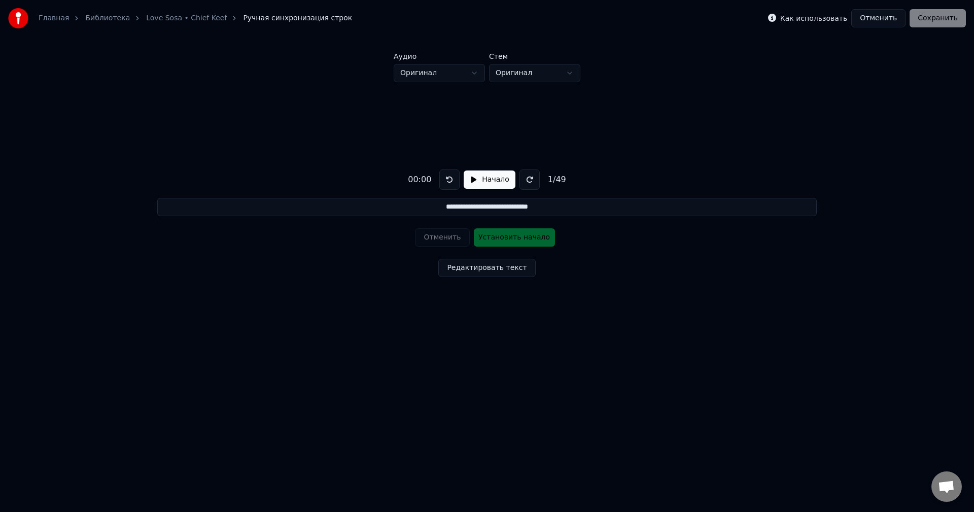
click at [470, 178] on button "Начало" at bounding box center [489, 179] width 51 height 18
click at [527, 180] on button at bounding box center [527, 179] width 20 height 20
click at [491, 181] on button "Пауза" at bounding box center [489, 179] width 46 height 18
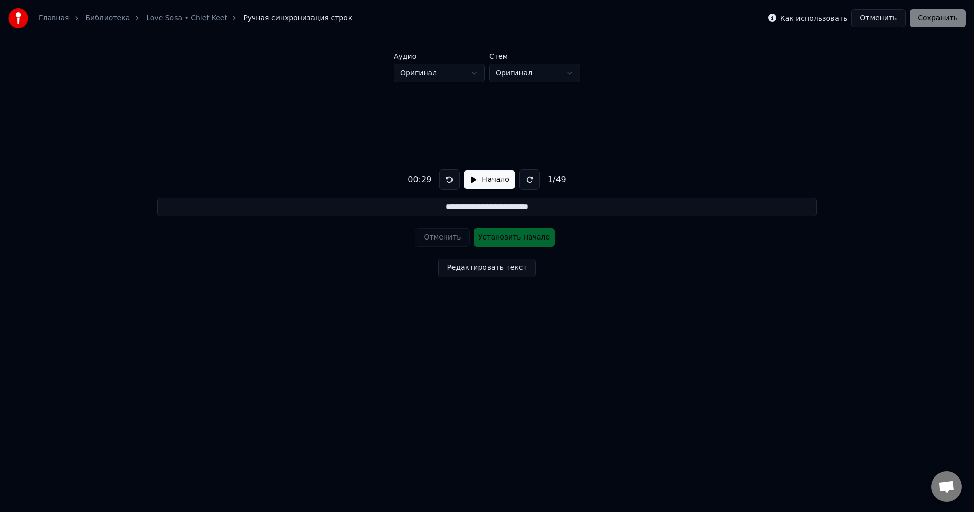
click at [491, 181] on button "Начало" at bounding box center [489, 179] width 51 height 18
click at [452, 183] on button at bounding box center [452, 179] width 20 height 20
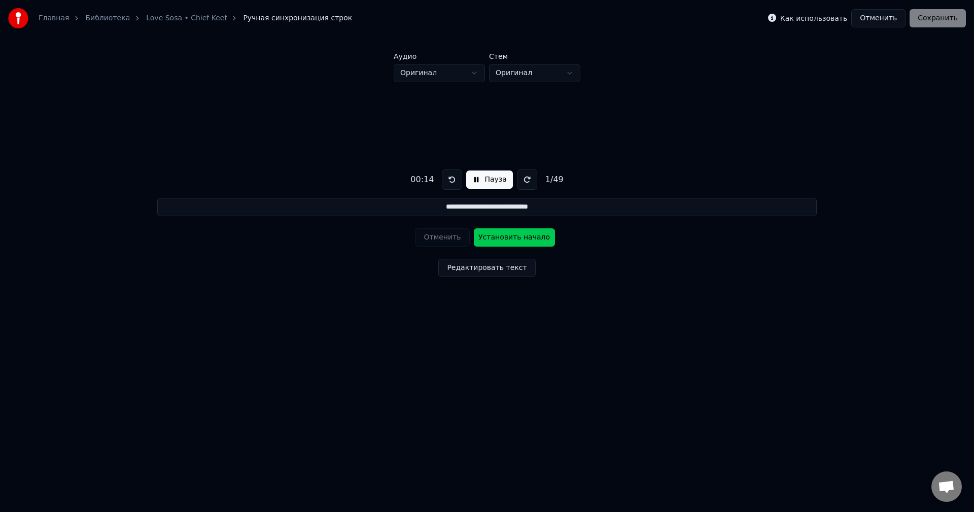
click at [452, 183] on button at bounding box center [452, 179] width 20 height 20
click at [487, 184] on button "Пауза" at bounding box center [489, 179] width 46 height 18
click at [430, 178] on div "00:08" at bounding box center [419, 179] width 31 height 12
click at [428, 180] on div "00:08" at bounding box center [419, 179] width 31 height 12
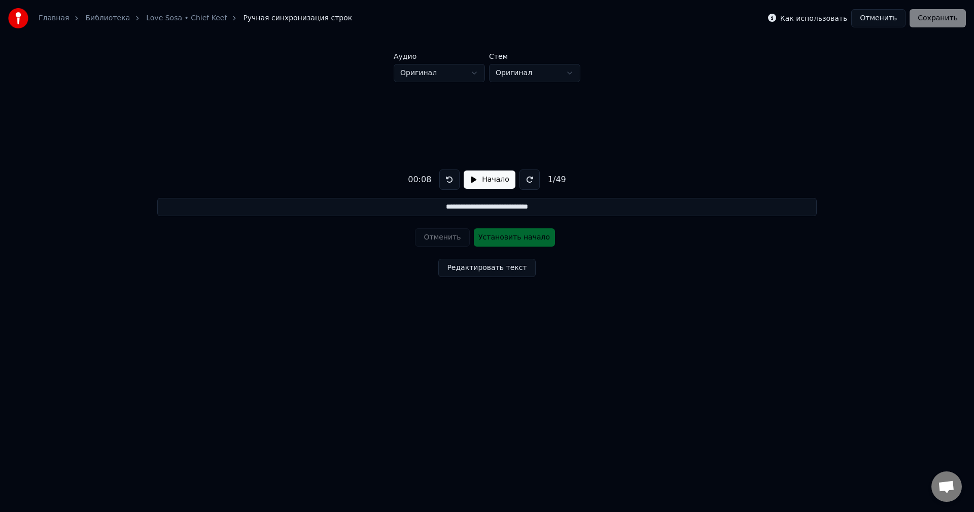
click at [447, 177] on button at bounding box center [449, 179] width 20 height 20
click at [480, 181] on button "Начало" at bounding box center [489, 179] width 51 height 18
click at [485, 183] on button "Пауза" at bounding box center [489, 179] width 46 height 18
click at [518, 237] on div "Отменить Установить начало" at bounding box center [487, 237] width 144 height 26
click at [523, 244] on div "Отменить Установить начало" at bounding box center [487, 237] width 144 height 26
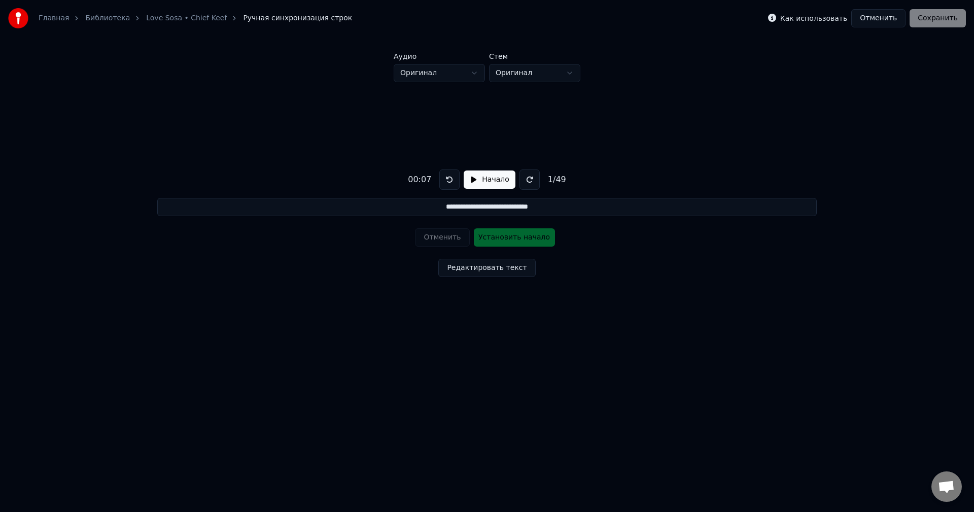
click at [522, 242] on div "Отменить Установить начало" at bounding box center [487, 237] width 144 height 26
click at [521, 240] on div "Отменить Установить начало" at bounding box center [487, 237] width 144 height 26
click at [522, 239] on div "Отменить Установить начало" at bounding box center [487, 237] width 144 height 26
click at [523, 239] on div "Отменить Установить начало" at bounding box center [487, 237] width 144 height 26
click at [551, 237] on div "Отменить Установить начало" at bounding box center [487, 237] width 144 height 26
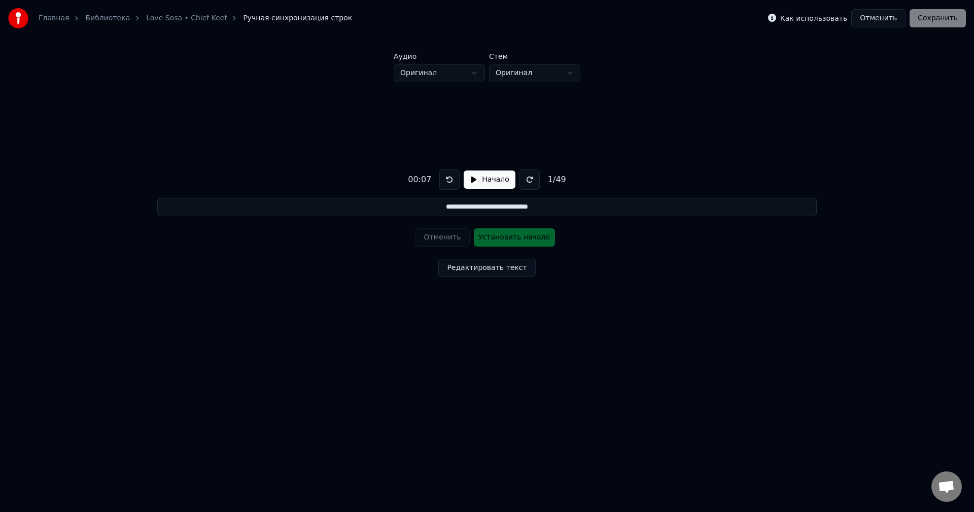
click at [529, 238] on div "Отменить Установить начало" at bounding box center [487, 237] width 144 height 26
click at [528, 237] on div "Отменить Установить начало" at bounding box center [487, 237] width 144 height 26
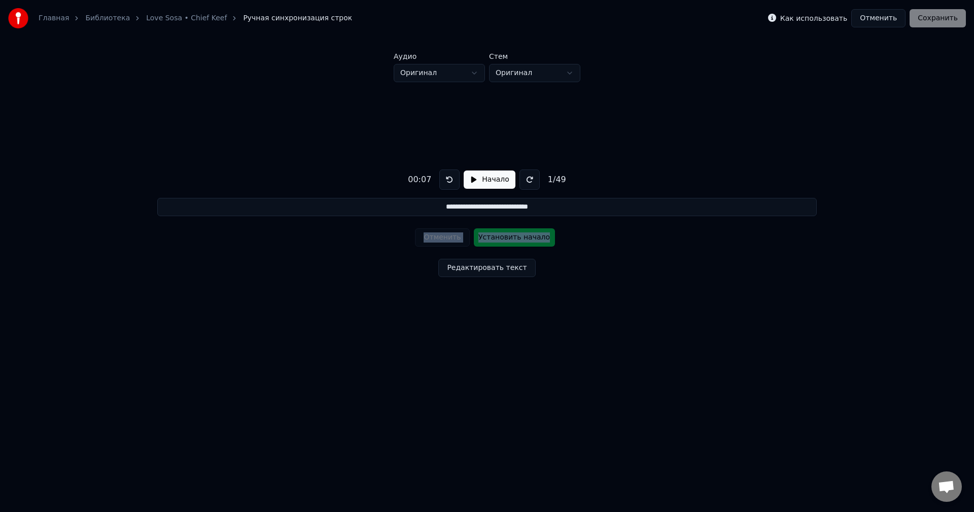
click at [492, 180] on button "Начало" at bounding box center [489, 179] width 51 height 18
click at [490, 180] on button "Пауза" at bounding box center [489, 179] width 46 height 18
drag, startPoint x: 480, startPoint y: 181, endPoint x: 503, endPoint y: 234, distance: 57.8
click at [480, 182] on button "Начало" at bounding box center [489, 179] width 51 height 18
click at [503, 234] on button "Установить начало" at bounding box center [514, 237] width 81 height 18
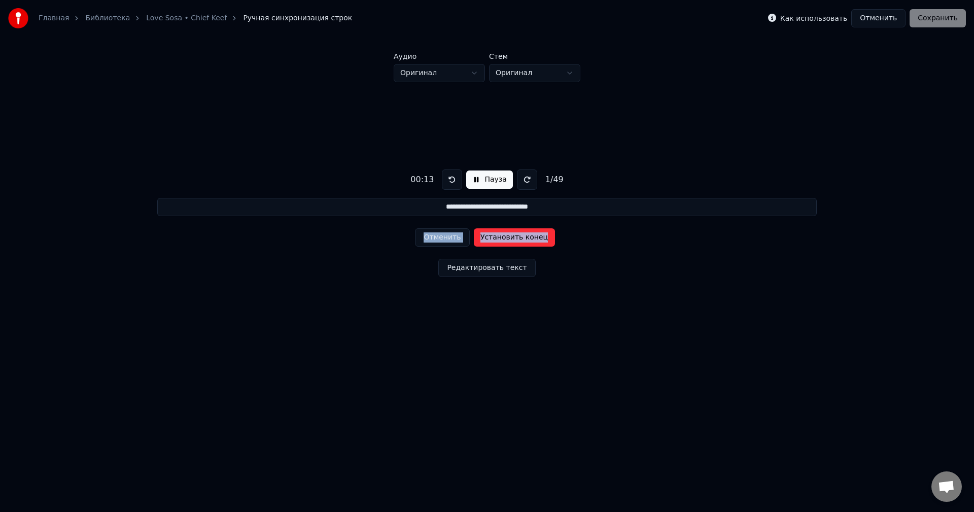
click at [531, 236] on button "Установить конец" at bounding box center [514, 237] width 81 height 18
click at [522, 237] on button "Установить начало" at bounding box center [514, 237] width 81 height 18
click at [527, 238] on button "Установить конец" at bounding box center [514, 237] width 81 height 18
type input "**********"
click at [490, 175] on button "Пауза" at bounding box center [489, 179] width 46 height 18
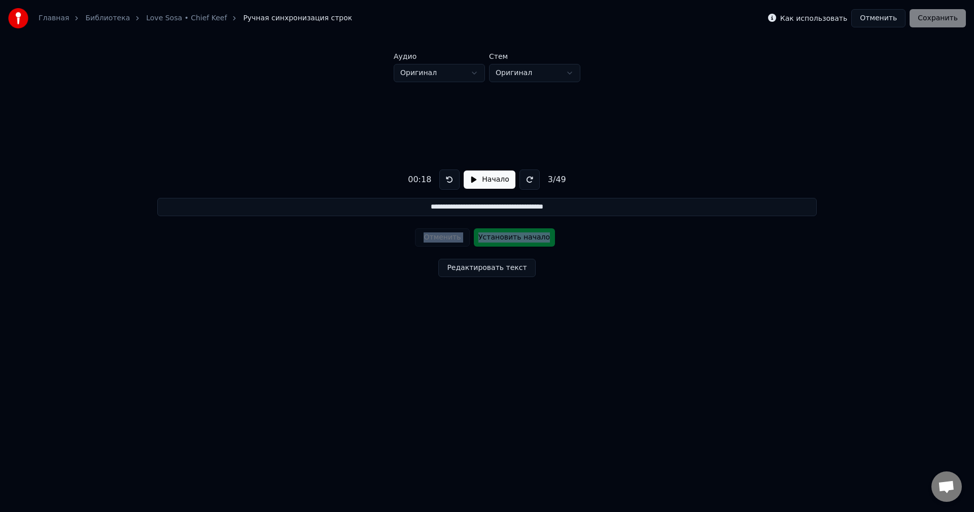
click at [178, 20] on link "Love Sosa • Chief Keef" at bounding box center [186, 18] width 81 height 10
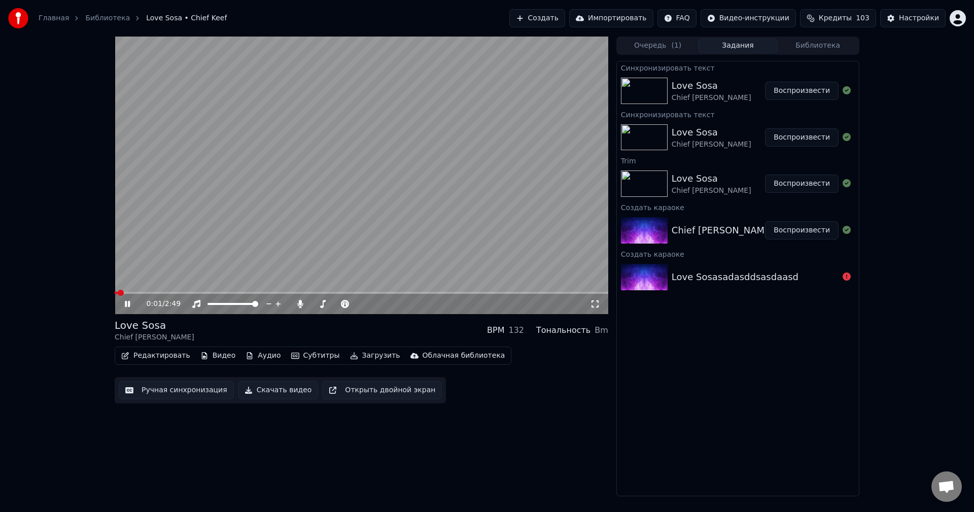
click at [139, 293] on span at bounding box center [362, 293] width 494 height 2
click at [127, 300] on icon at bounding box center [135, 304] width 24 height 8
click at [181, 354] on button "Редактировать" at bounding box center [155, 355] width 77 height 14
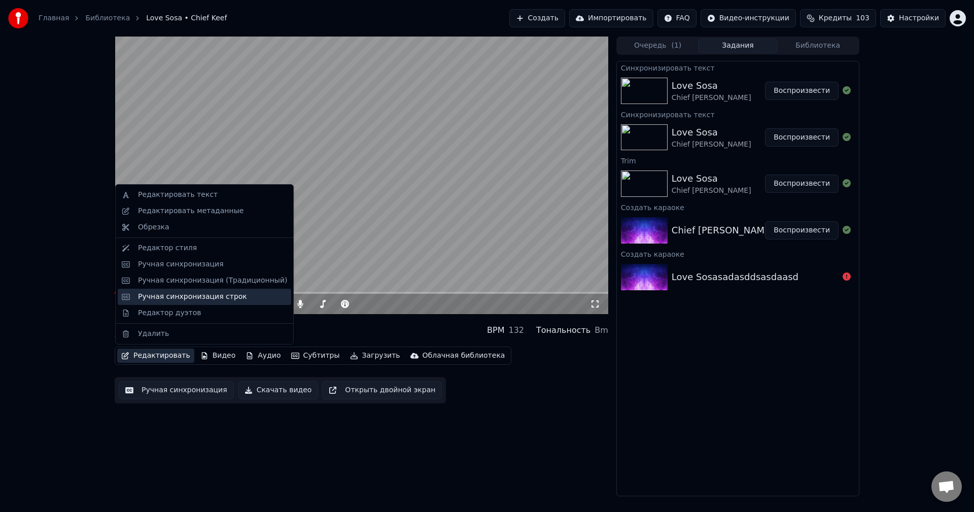
click at [214, 295] on div "Ручная синхронизация строк" at bounding box center [192, 297] width 109 height 10
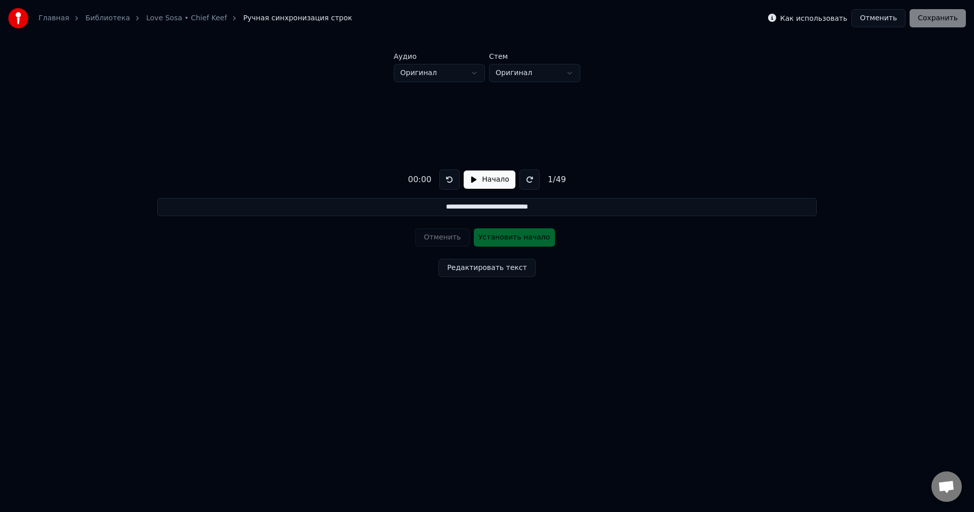
click at [479, 181] on button "Начало" at bounding box center [489, 179] width 51 height 18
click at [521, 182] on button at bounding box center [527, 179] width 20 height 20
click at [496, 236] on button "Установить начало" at bounding box center [514, 237] width 81 height 18
click at [513, 241] on button "Установить конец" at bounding box center [514, 237] width 81 height 18
click at [513, 241] on button "Установить начало" at bounding box center [514, 237] width 81 height 18
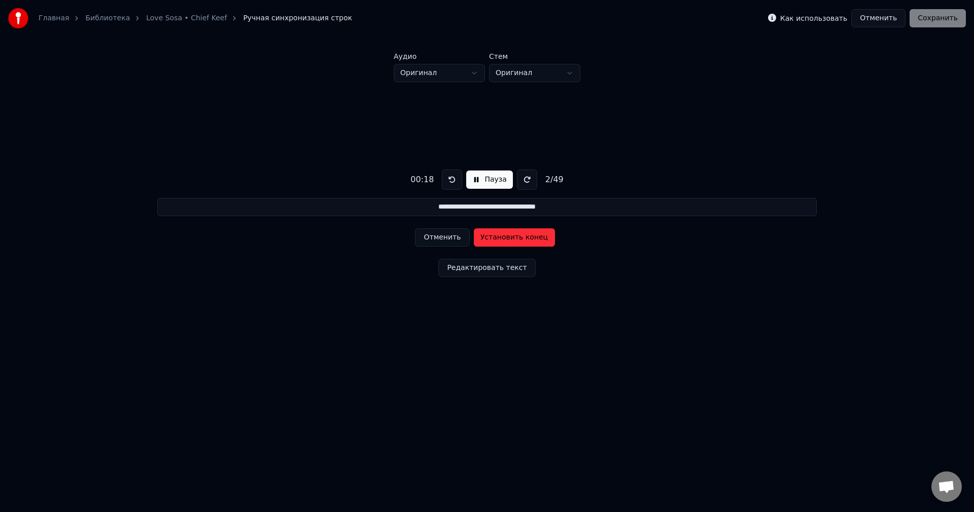
click at [513, 241] on button "Установить конец" at bounding box center [514, 237] width 81 height 18
click at [513, 241] on button "Установить начало" at bounding box center [514, 237] width 81 height 18
click at [514, 241] on button "Установить конец" at bounding box center [514, 237] width 81 height 18
click at [514, 241] on button "Установить начало" at bounding box center [514, 237] width 81 height 18
click at [514, 241] on button "Установить конец" at bounding box center [514, 237] width 81 height 18
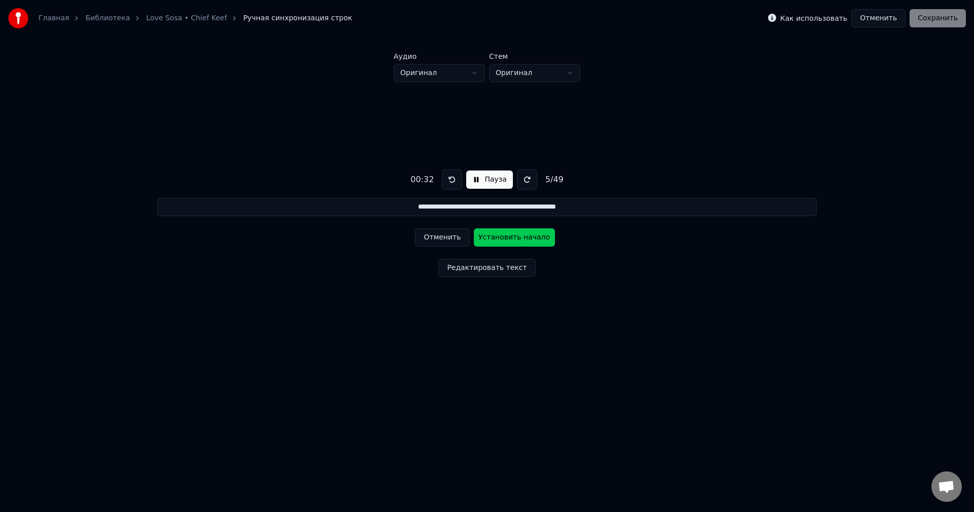
click at [514, 242] on button "Установить начало" at bounding box center [514, 237] width 81 height 18
click at [516, 242] on button "Установить конец" at bounding box center [514, 237] width 81 height 18
click at [516, 242] on button "Установить начало" at bounding box center [514, 237] width 81 height 18
click at [516, 241] on button "Установить конец" at bounding box center [514, 237] width 81 height 18
click at [422, 226] on div "Отменить Установить начало" at bounding box center [487, 237] width 144 height 26
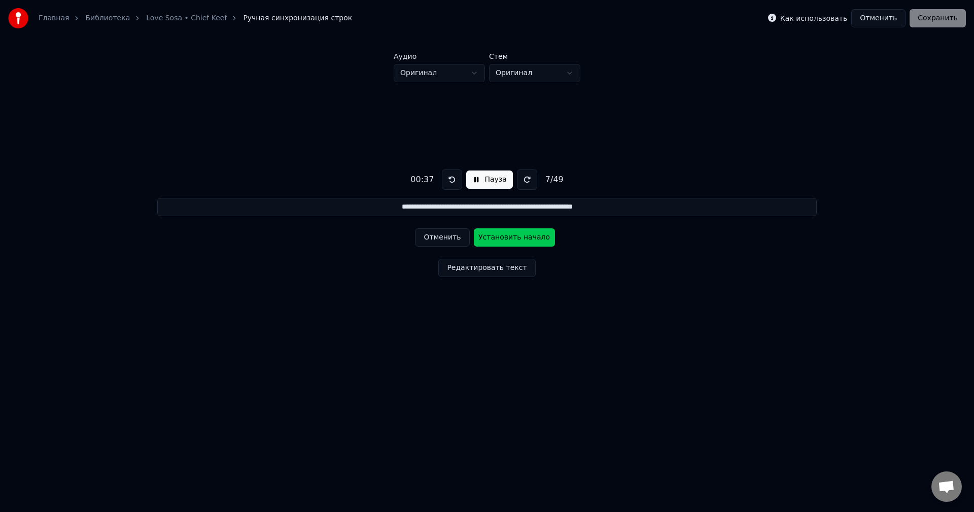
click at [433, 230] on button "Отменить" at bounding box center [442, 237] width 54 height 18
click at [439, 233] on button "Отменить" at bounding box center [442, 237] width 54 height 18
click at [438, 233] on button "Отменить" at bounding box center [442, 237] width 54 height 18
click at [438, 232] on button "Отменить" at bounding box center [442, 237] width 54 height 18
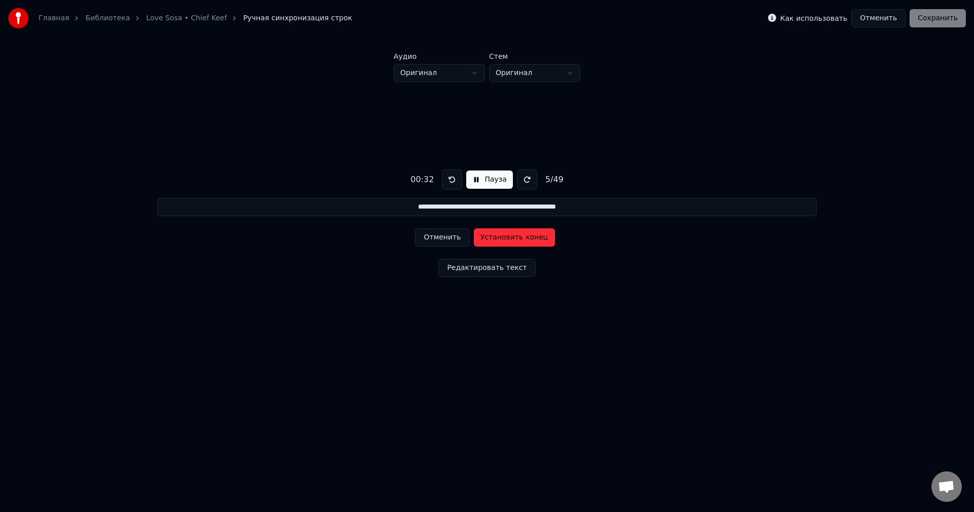
type input "**********"
click at [873, 21] on button "Отменить" at bounding box center [878, 18] width 54 height 18
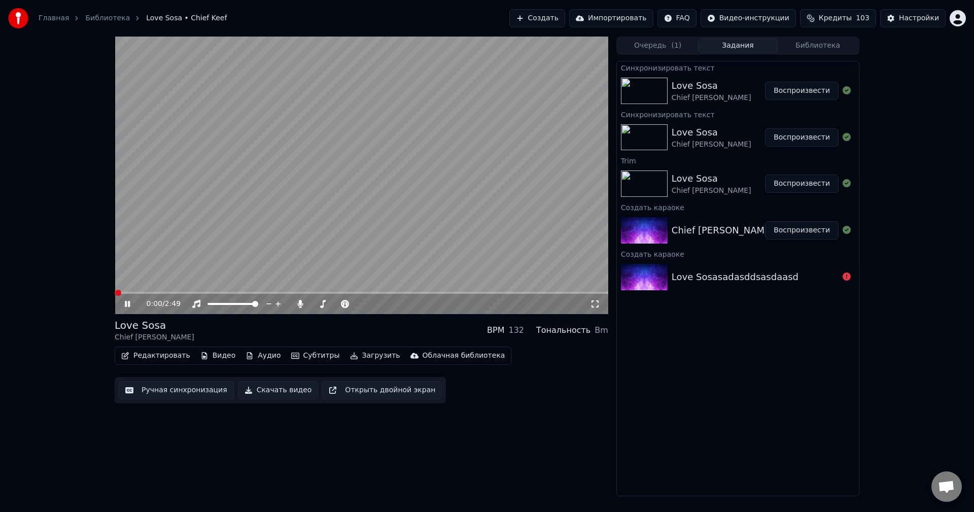
click at [165, 358] on button "Редактировать" at bounding box center [155, 355] width 77 height 14
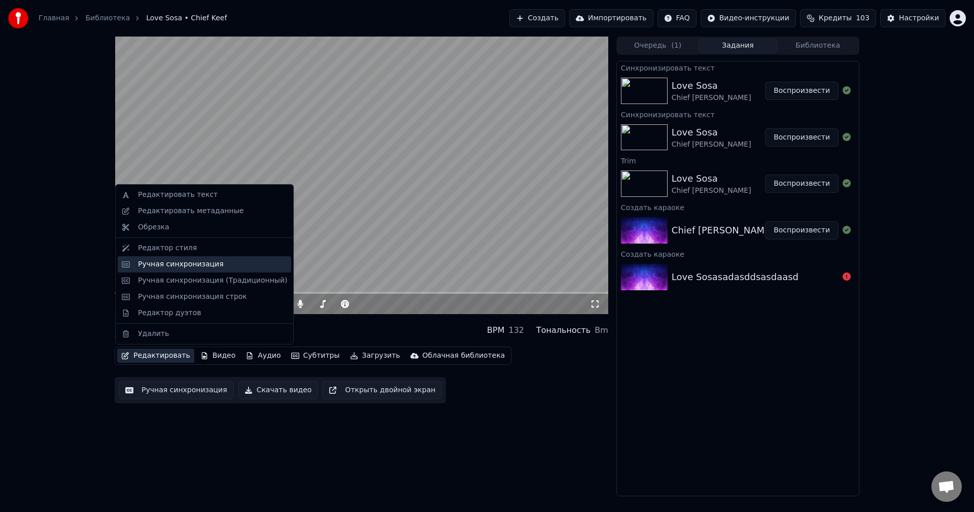
click at [216, 270] on div "Ручная синхронизация" at bounding box center [204, 264] width 173 height 16
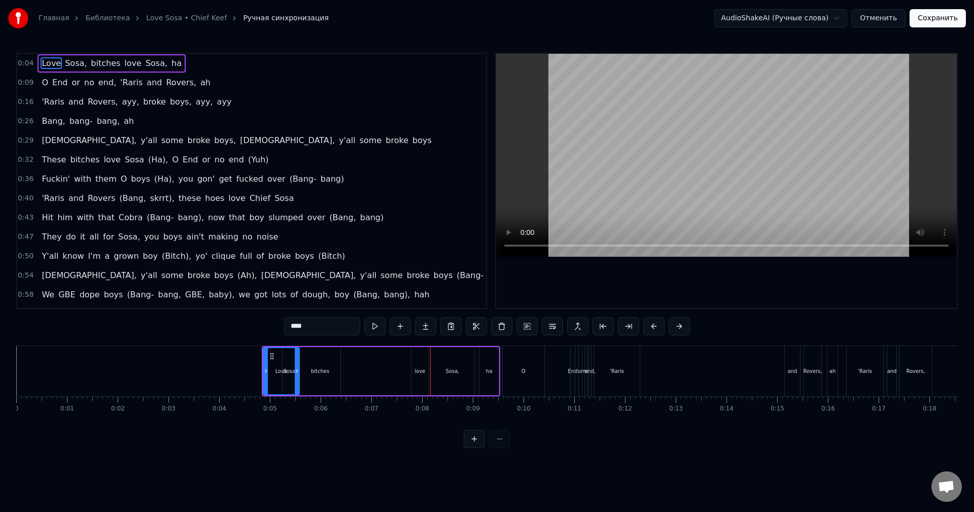
drag, startPoint x: 280, startPoint y: 381, endPoint x: 366, endPoint y: 384, distance: 86.8
click at [298, 387] on div at bounding box center [297, 371] width 4 height 46
click at [397, 381] on div "Love Sosa, bitches love Sosa, ha" at bounding box center [381, 371] width 238 height 50
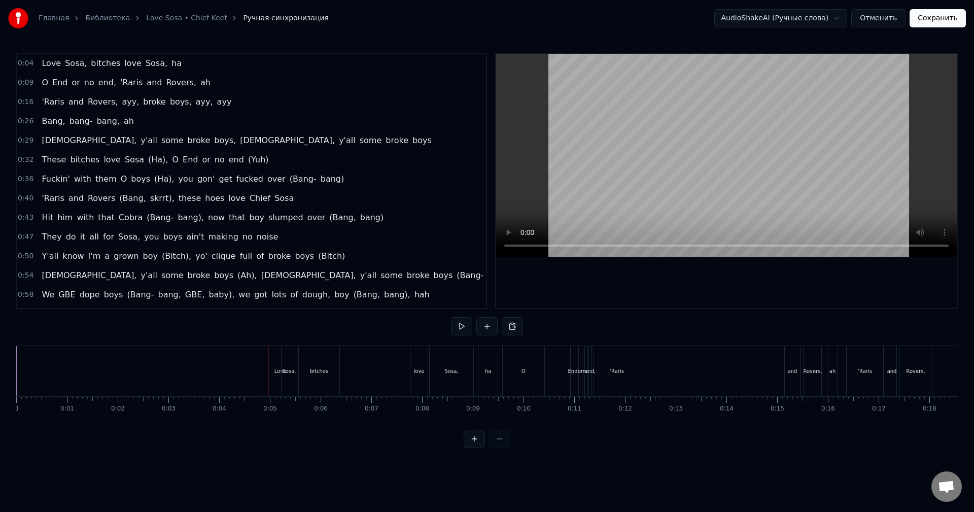
click at [405, 374] on div "Love Sosa, bitches love Sosa, ha" at bounding box center [381, 371] width 238 height 50
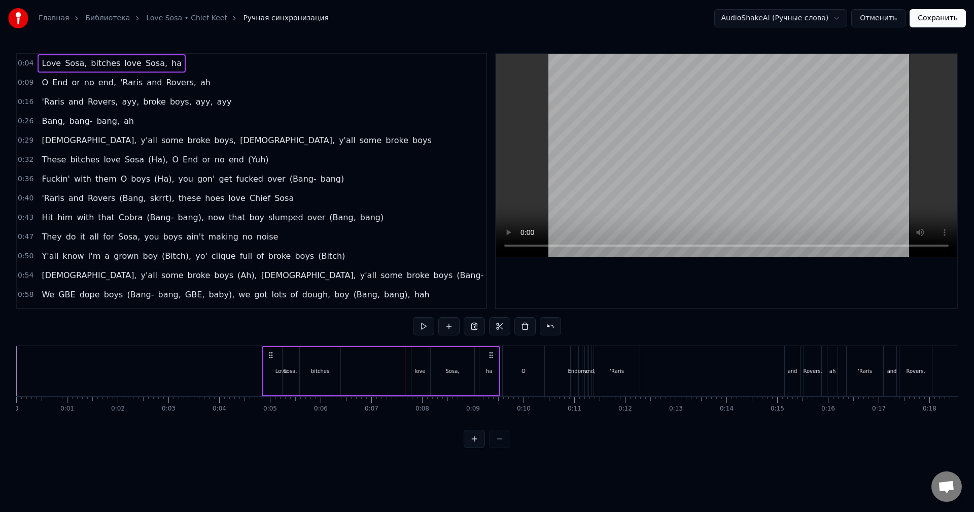
drag, startPoint x: 414, startPoint y: 346, endPoint x: 463, endPoint y: 346, distance: 48.2
click at [471, 347] on div "Love Sosa, bitches love Sosa, ha" at bounding box center [381, 371] width 238 height 50
click at [27, 66] on span "0:04" at bounding box center [26, 63] width 16 height 10
click at [29, 63] on span "0:04" at bounding box center [26, 63] width 16 height 10
click at [46, 64] on span "Love" at bounding box center [51, 63] width 21 height 12
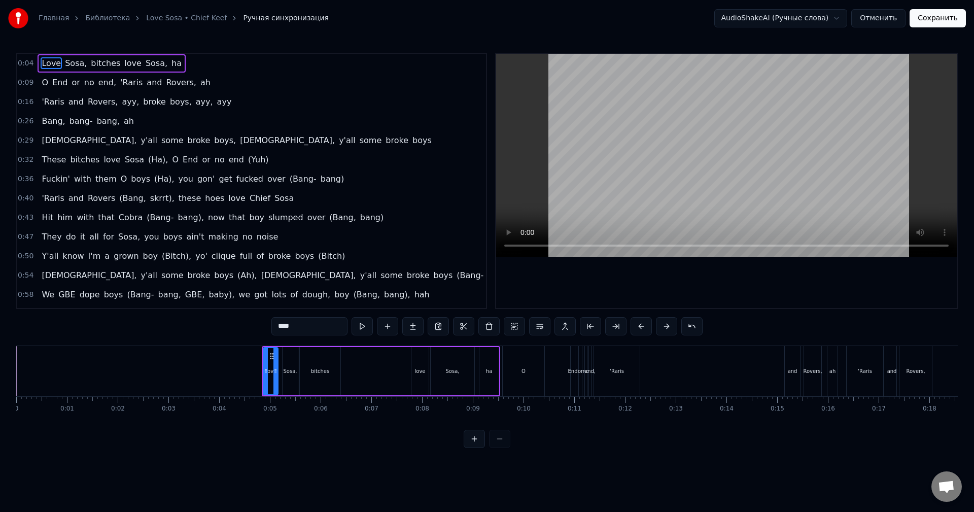
drag, startPoint x: 297, startPoint y: 369, endPoint x: 293, endPoint y: 377, distance: 9.1
click at [277, 379] on div at bounding box center [275, 371] width 4 height 46
click at [357, 329] on button at bounding box center [362, 326] width 21 height 18
click at [357, 330] on button at bounding box center [362, 326] width 21 height 18
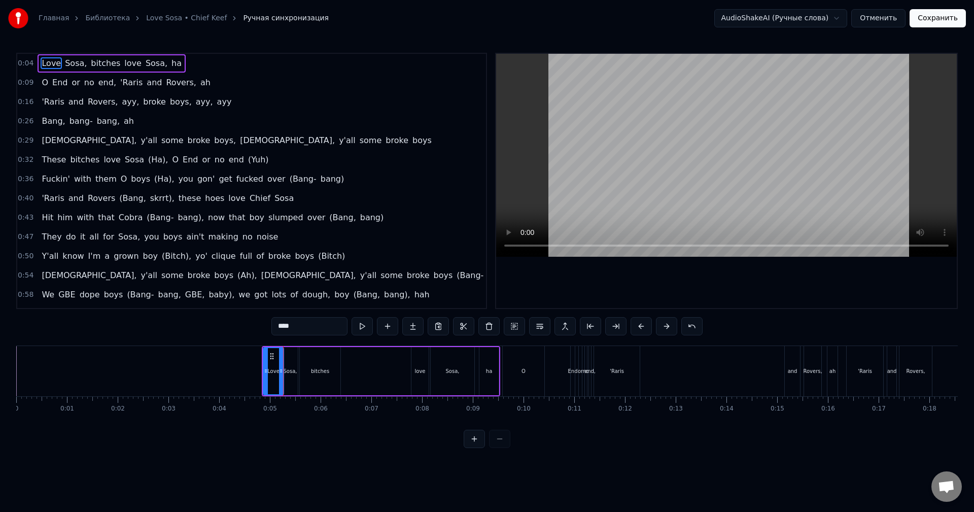
click at [876, 19] on button "Отменить" at bounding box center [878, 18] width 54 height 18
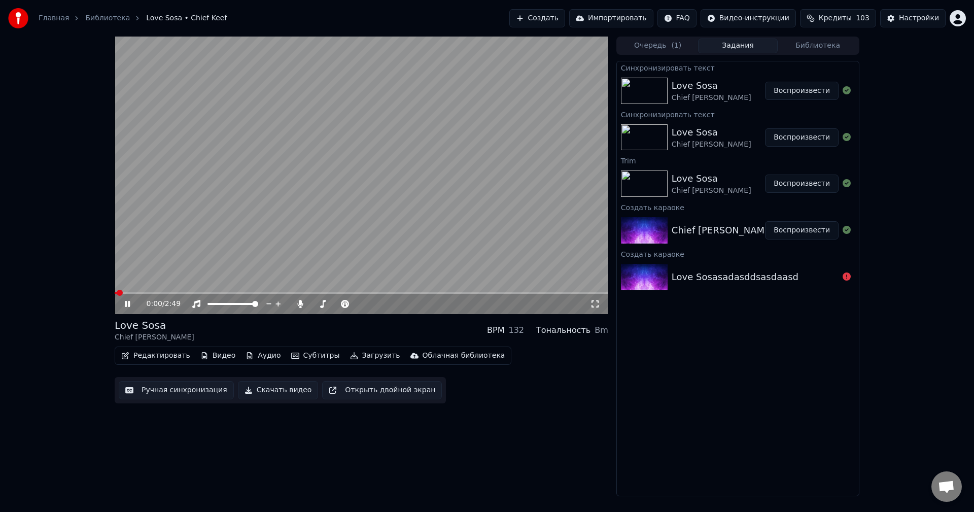
click at [164, 361] on button "Редактировать" at bounding box center [155, 355] width 77 height 14
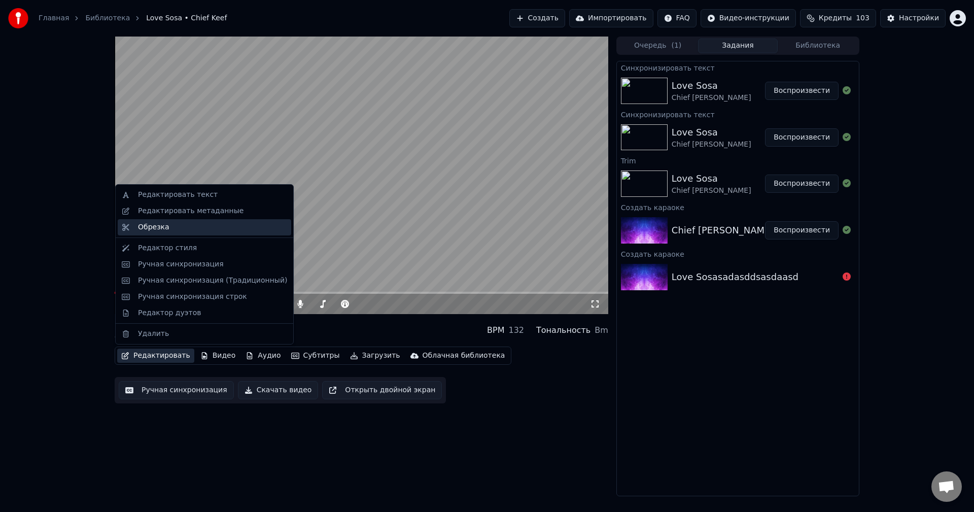
click at [197, 234] on div "Обрезка" at bounding box center [204, 227] width 173 height 16
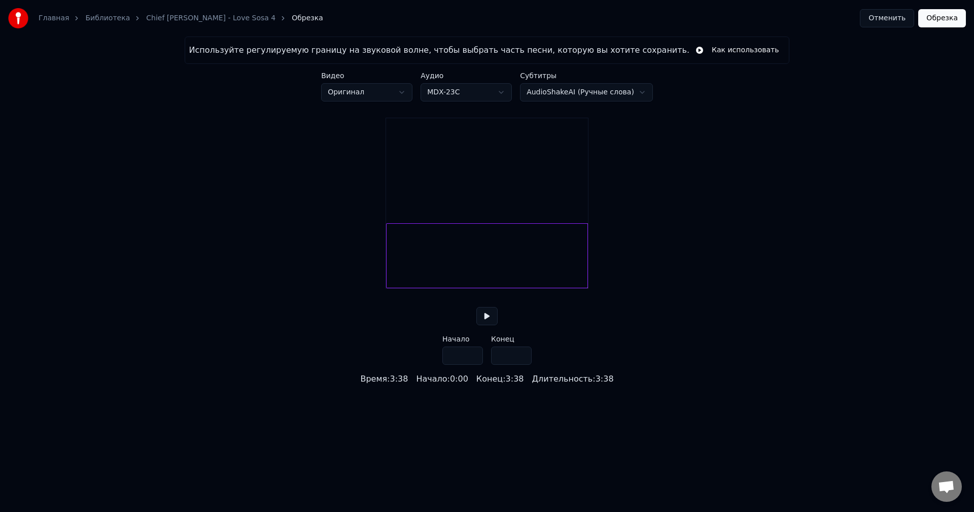
click at [484, 325] on button at bounding box center [486, 316] width 21 height 18
click at [396, 262] on div at bounding box center [487, 255] width 202 height 65
click at [493, 325] on button at bounding box center [486, 316] width 21 height 18
click at [407, 259] on div at bounding box center [487, 255] width 202 height 65
click at [413, 265] on div at bounding box center [487, 255] width 202 height 65
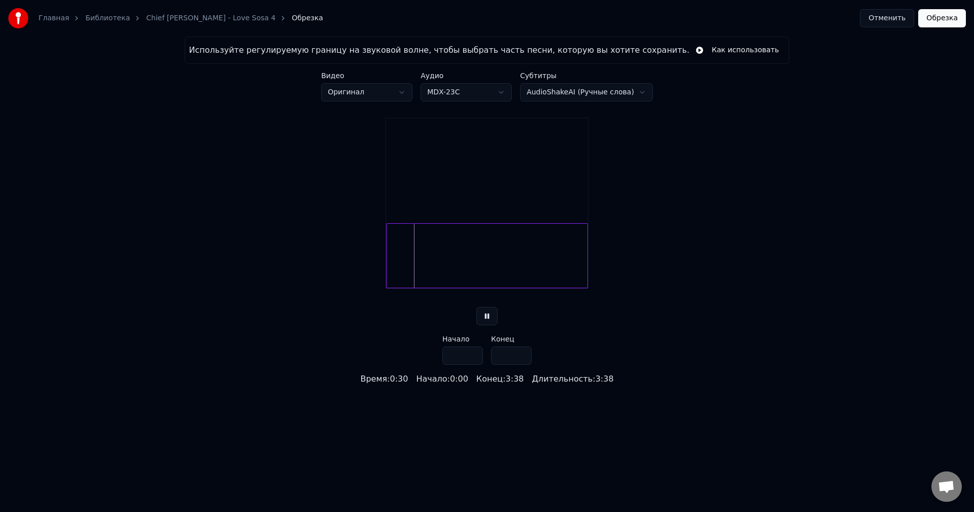
click at [420, 267] on div at bounding box center [487, 255] width 202 height 65
click at [394, 267] on div at bounding box center [487, 255] width 202 height 65
click at [612, 95] on html "Главная Библиотека Chief Keef - Love Sosa 4 Обрезка Отменить Обрезка Используйт…" at bounding box center [487, 192] width 974 height 385
click at [692, 194] on html "Главная Библиотека Chief Keef - Love Sosa 4 Обрезка Отменить Обрезка Используйт…" at bounding box center [487, 192] width 974 height 385
click at [892, 21] on button "Отменить" at bounding box center [887, 18] width 54 height 18
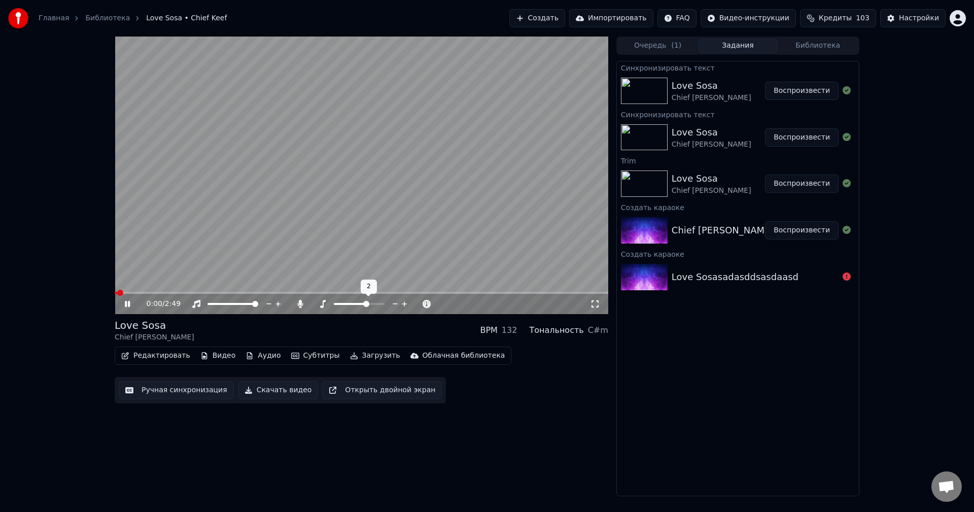
click at [369, 304] on span at bounding box center [366, 304] width 6 height 6
click at [360, 305] on span at bounding box center [359, 304] width 6 height 6
click at [298, 305] on icon at bounding box center [300, 304] width 6 height 8
click at [298, 305] on icon at bounding box center [300, 304] width 10 height 8
click at [156, 293] on span at bounding box center [362, 293] width 494 height 2
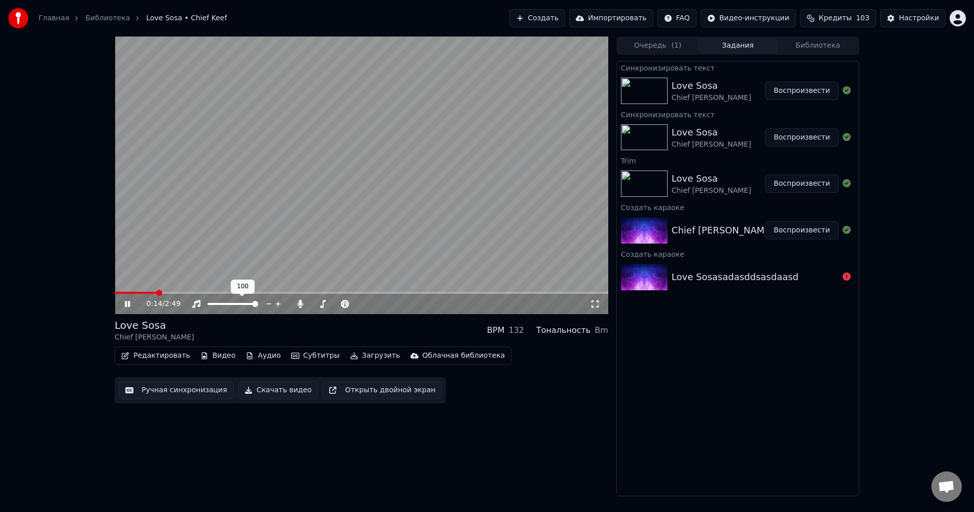
click at [146, 294] on div "0:14 / 2:49" at bounding box center [362, 304] width 494 height 20
click at [138, 294] on span at bounding box center [136, 293] width 42 height 2
click at [135, 294] on span at bounding box center [125, 293] width 20 height 2
click at [132, 294] on span at bounding box center [125, 293] width 20 height 2
click at [168, 356] on button "Редактировать" at bounding box center [155, 355] width 77 height 14
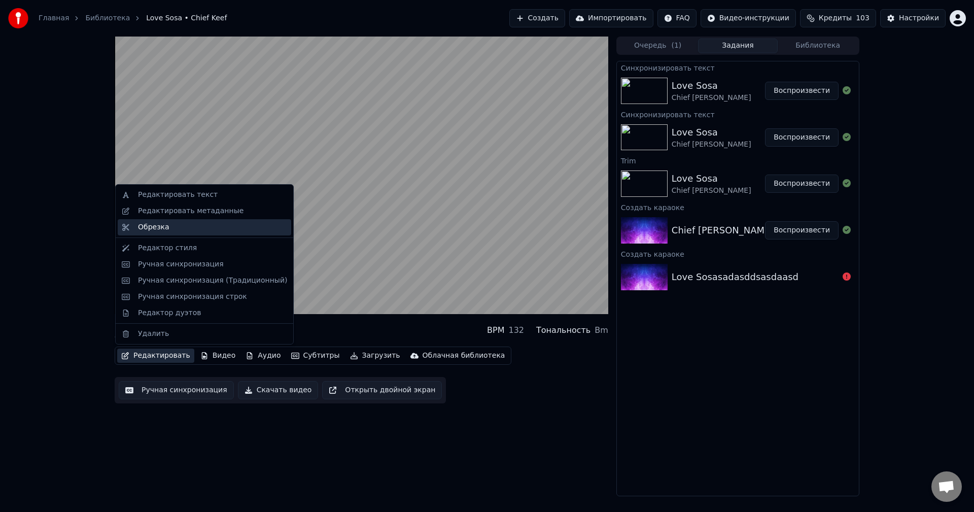
click at [150, 224] on div "Обрезка" at bounding box center [153, 227] width 31 height 10
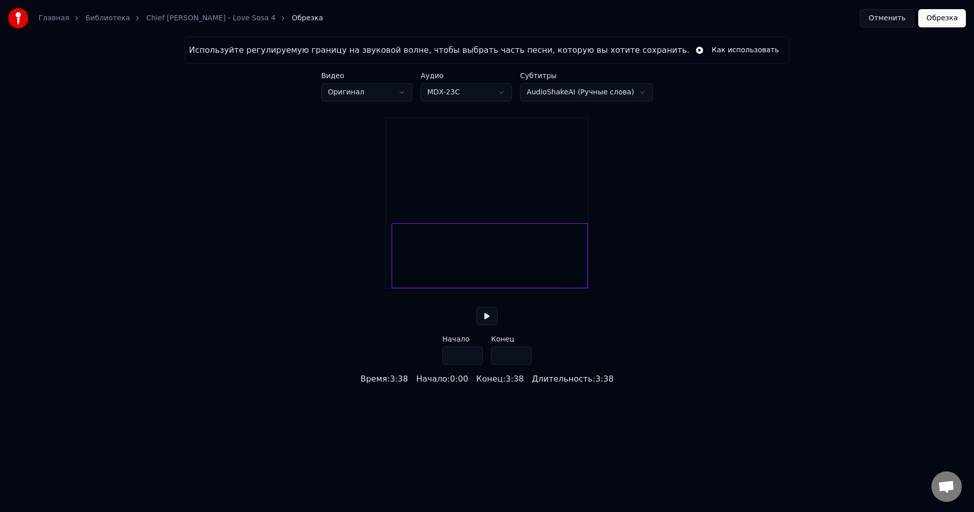
click at [393, 272] on div at bounding box center [393, 256] width 3 height 64
click at [390, 272] on div at bounding box center [391, 256] width 3 height 64
click at [391, 272] on div at bounding box center [391, 256] width 3 height 64
type input "***"
click at [943, 19] on button "Обрезка" at bounding box center [942, 18] width 48 height 18
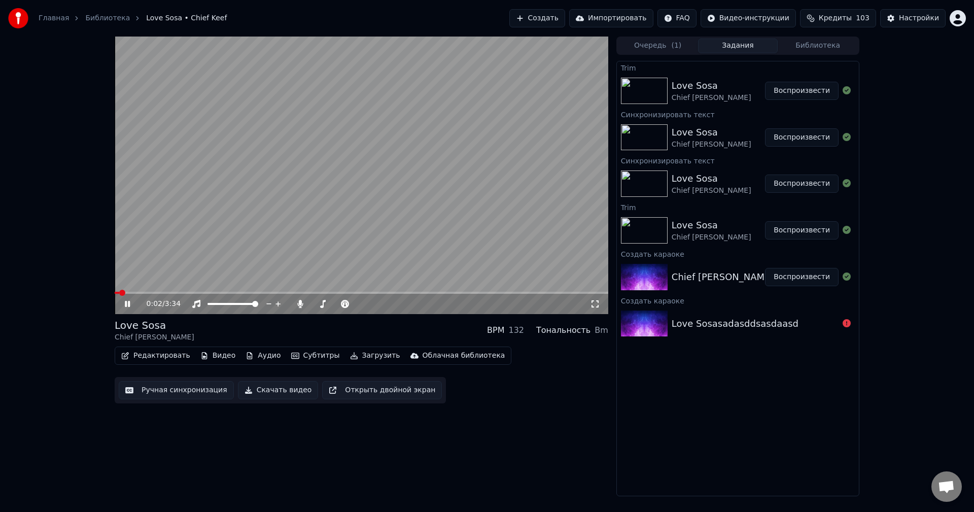
click at [174, 357] on button "Редактировать" at bounding box center [155, 355] width 77 height 14
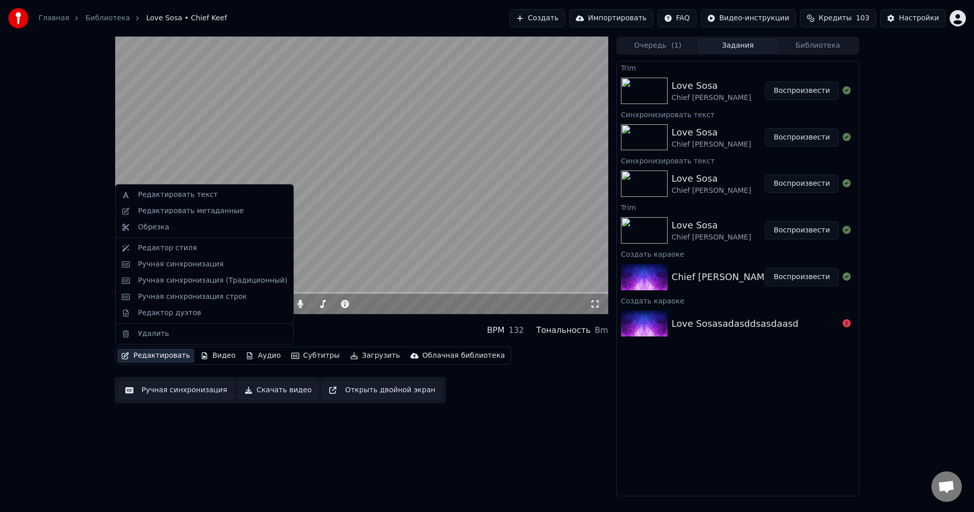
click at [432, 329] on div "Love Sosa Chief Keef BPM 132 Тональность Bm" at bounding box center [362, 330] width 494 height 24
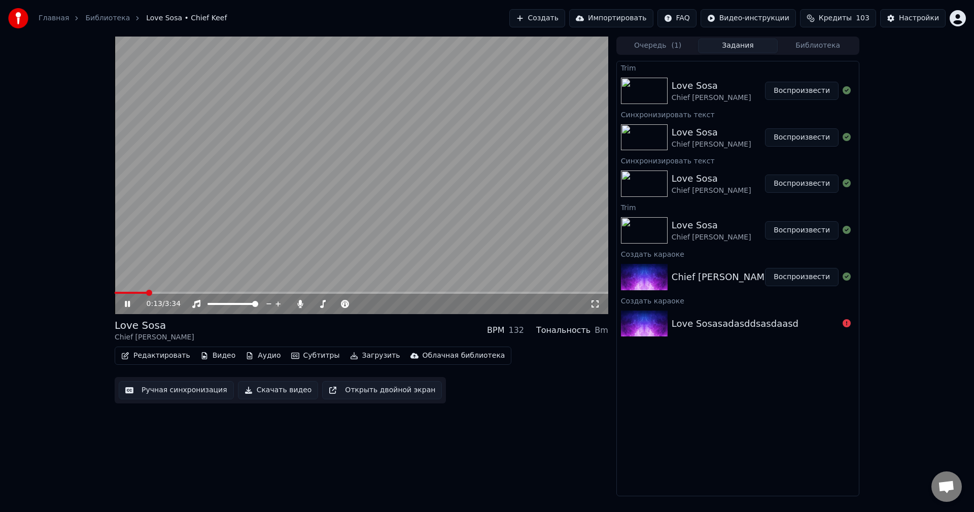
click at [159, 292] on span at bounding box center [362, 293] width 494 height 2
click at [168, 292] on span at bounding box center [362, 293] width 494 height 2
click at [176, 292] on span at bounding box center [362, 293] width 494 height 2
click at [184, 292] on span at bounding box center [362, 293] width 494 height 2
click at [161, 355] on button "Редактировать" at bounding box center [155, 355] width 77 height 14
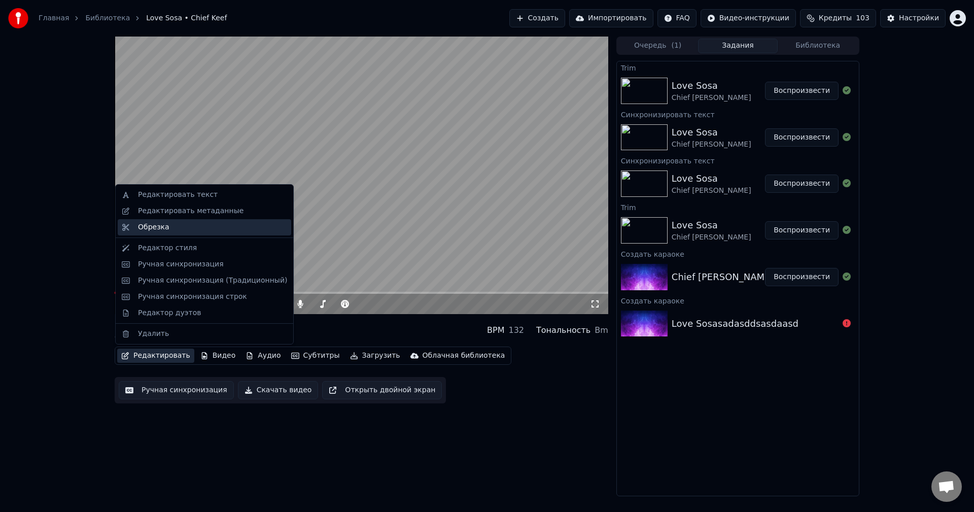
click at [163, 230] on div "Обрезка" at bounding box center [153, 227] width 31 height 10
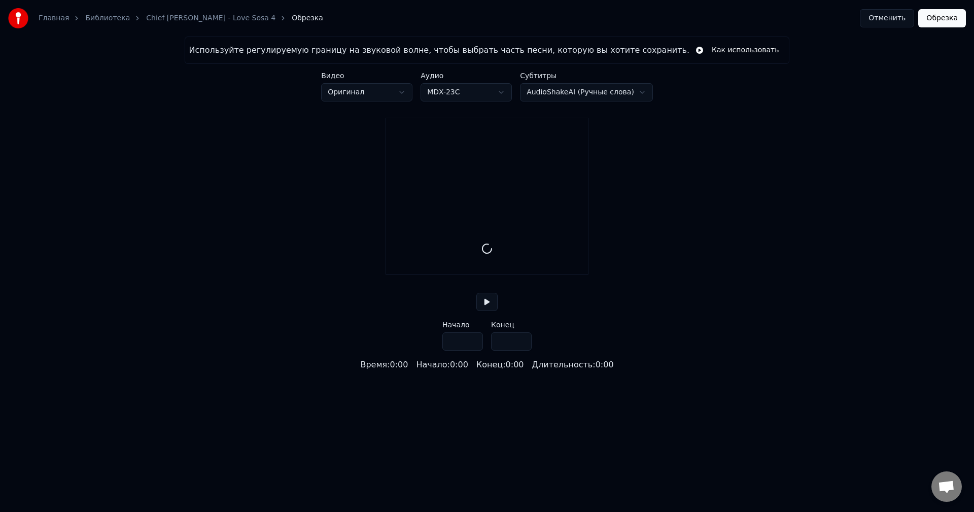
click at [441, 187] on video at bounding box center [487, 168] width 202 height 101
type input "*****"
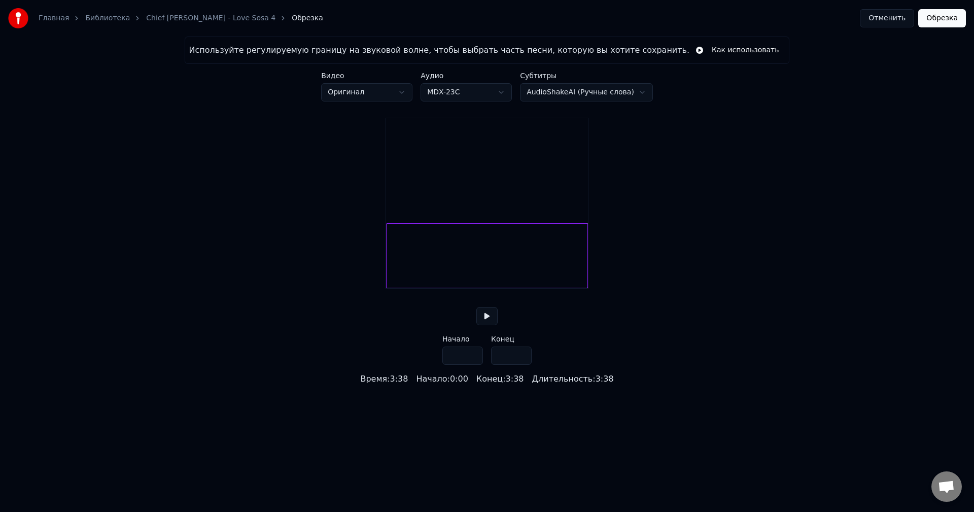
drag, startPoint x: 484, startPoint y: 329, endPoint x: 460, endPoint y: 312, distance: 29.8
click at [483, 325] on button at bounding box center [486, 316] width 21 height 18
click at [412, 269] on div at bounding box center [487, 255] width 202 height 65
click at [483, 324] on button at bounding box center [486, 316] width 21 height 18
click at [416, 269] on div at bounding box center [487, 255] width 202 height 65
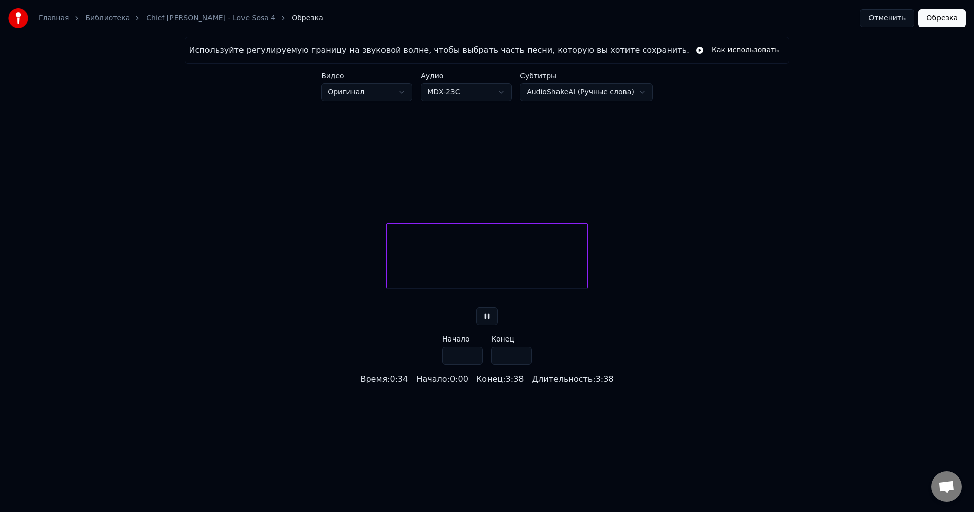
click at [414, 270] on div at bounding box center [487, 255] width 202 height 65
click at [414, 278] on div at bounding box center [413, 256] width 3 height 64
type input "****"
click at [947, 22] on button "Обрезка" at bounding box center [942, 18] width 48 height 18
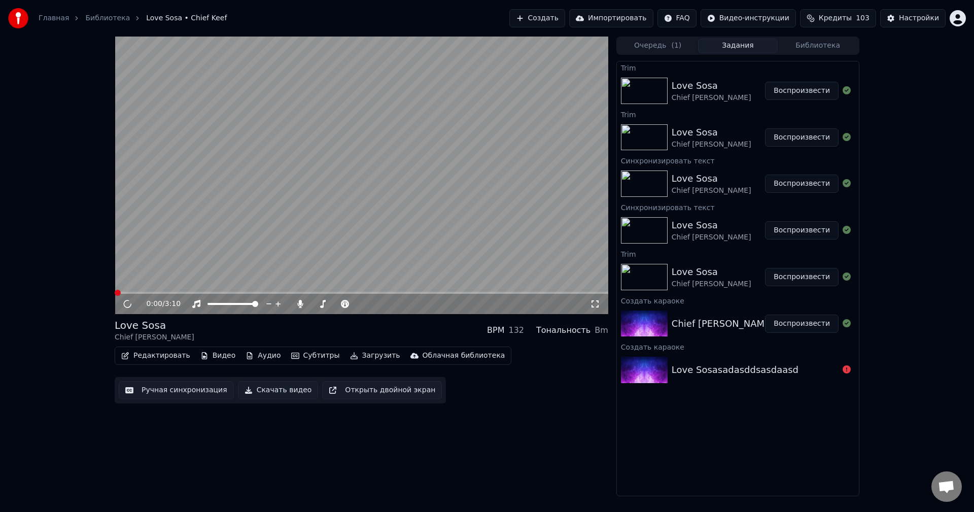
click at [277, 83] on video at bounding box center [362, 175] width 494 height 277
click at [301, 205] on video at bounding box center [362, 175] width 494 height 277
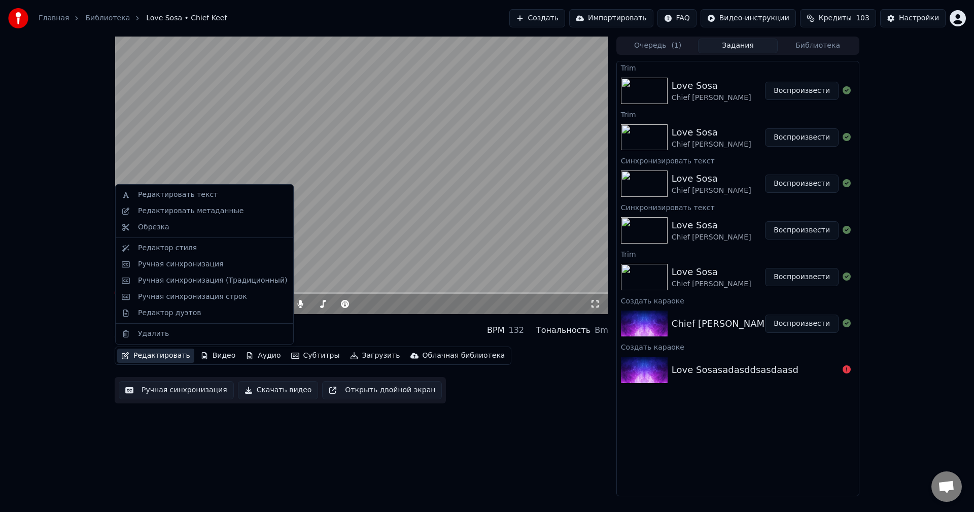
click at [157, 356] on button "Редактировать" at bounding box center [155, 355] width 77 height 14
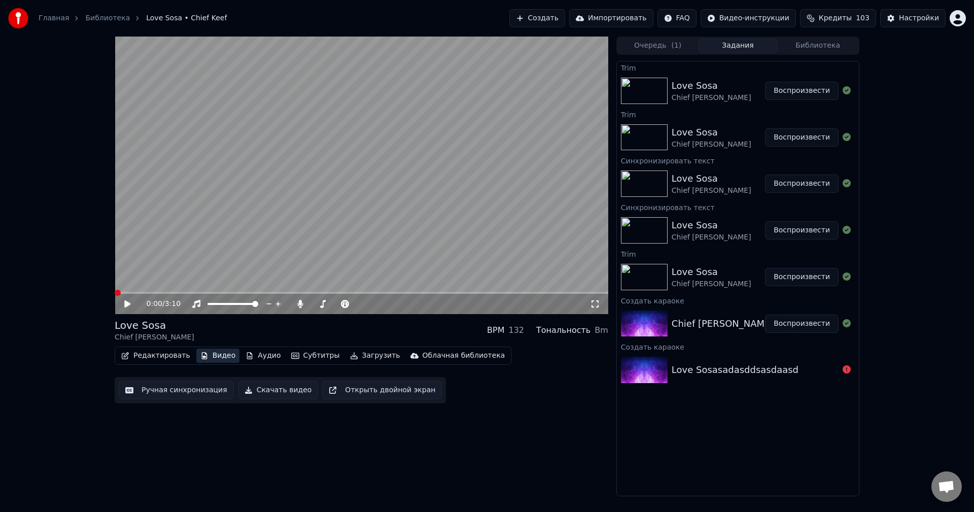
click at [209, 356] on button "Видео" at bounding box center [218, 355] width 44 height 14
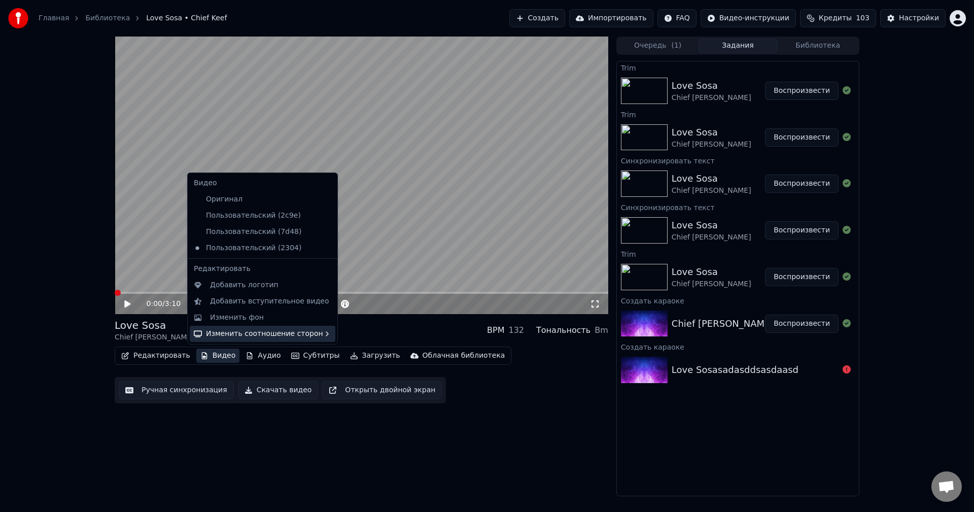
click at [250, 333] on div "Изменить соотношение сторон" at bounding box center [263, 334] width 146 height 16
click at [401, 355] on div "Вертикальный - 9:16" at bounding box center [382, 352] width 78 height 10
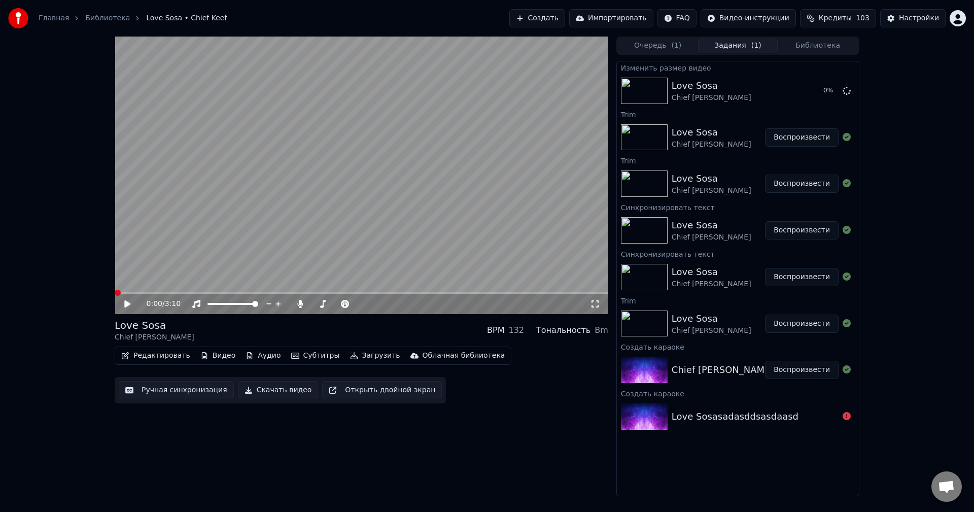
click at [377, 221] on video at bounding box center [362, 175] width 494 height 277
click at [339, 245] on video at bounding box center [362, 175] width 494 height 277
click at [304, 301] on icon at bounding box center [300, 304] width 10 height 8
click at [301, 302] on icon at bounding box center [300, 304] width 10 height 8
click at [323, 230] on video at bounding box center [362, 175] width 494 height 277
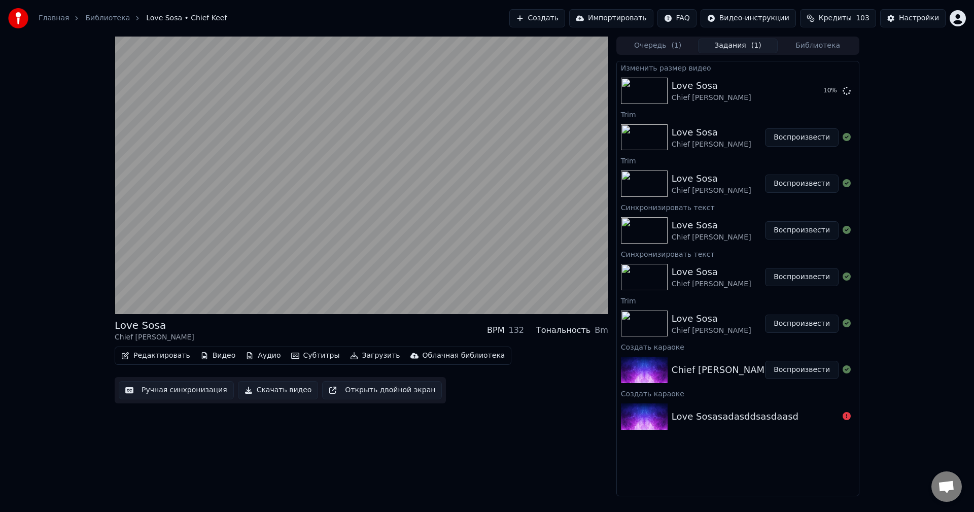
click at [310, 248] on video at bounding box center [362, 175] width 494 height 277
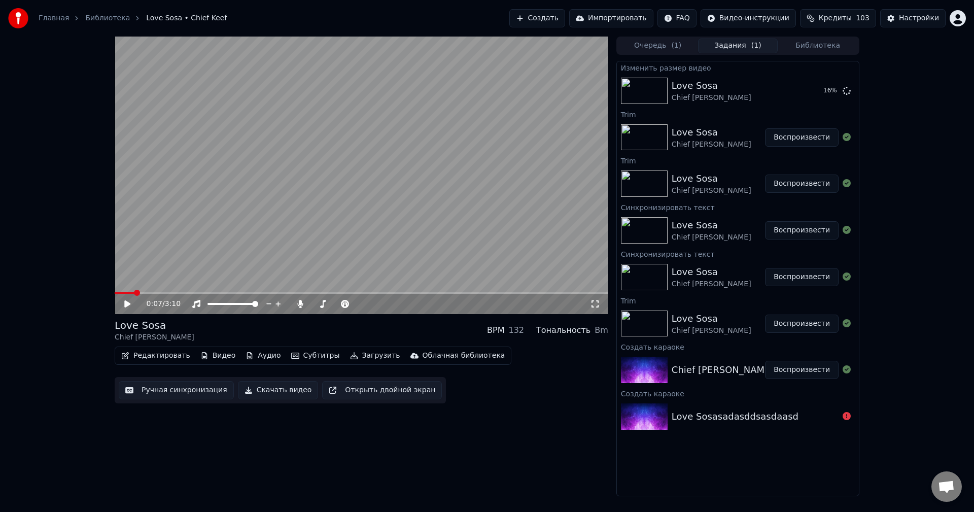
click at [264, 350] on button "Аудио" at bounding box center [262, 355] width 43 height 14
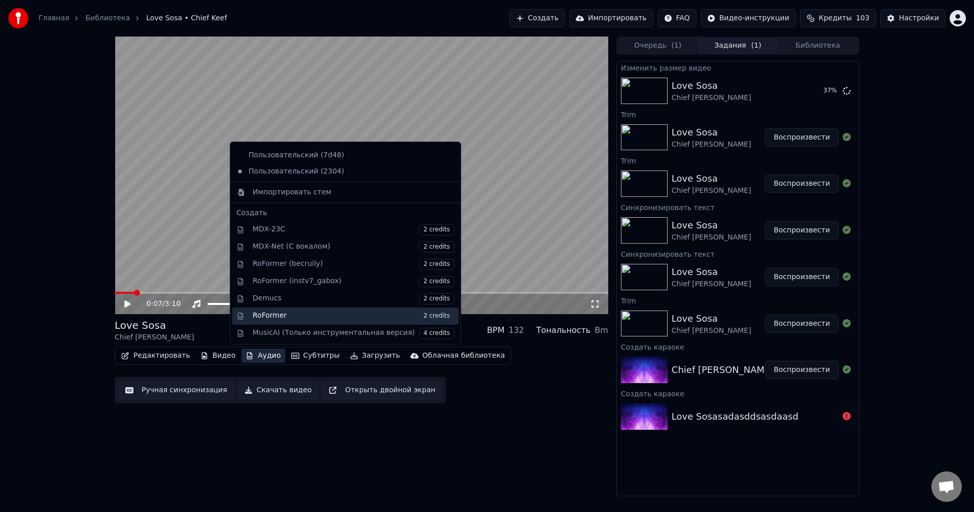
scroll to position [200, 0]
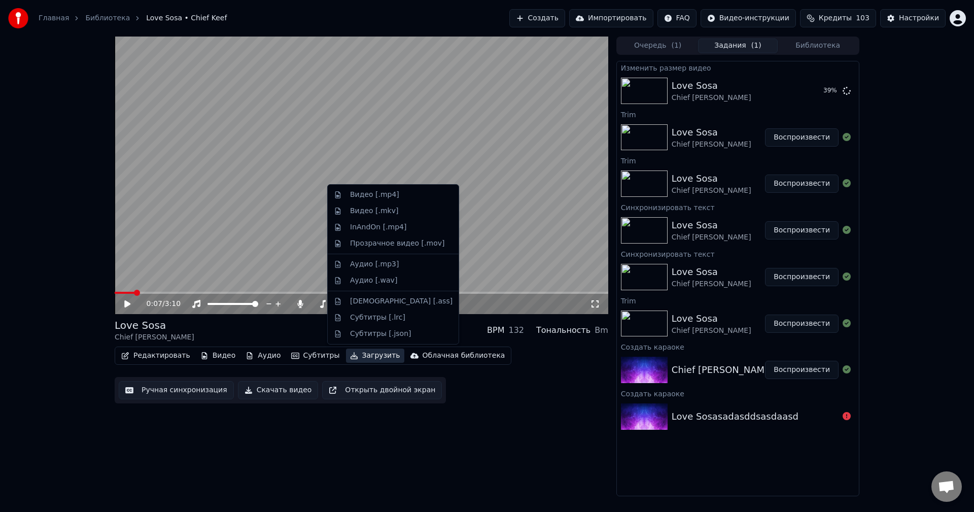
drag, startPoint x: 599, startPoint y: 438, endPoint x: 576, endPoint y: 434, distance: 23.7
click at [599, 438] on div "0:07 / 3:10 Love Sosa Chief Keef BPM 132 Тональность Bm Редактировать Видео Ауд…" at bounding box center [362, 267] width 494 height 460
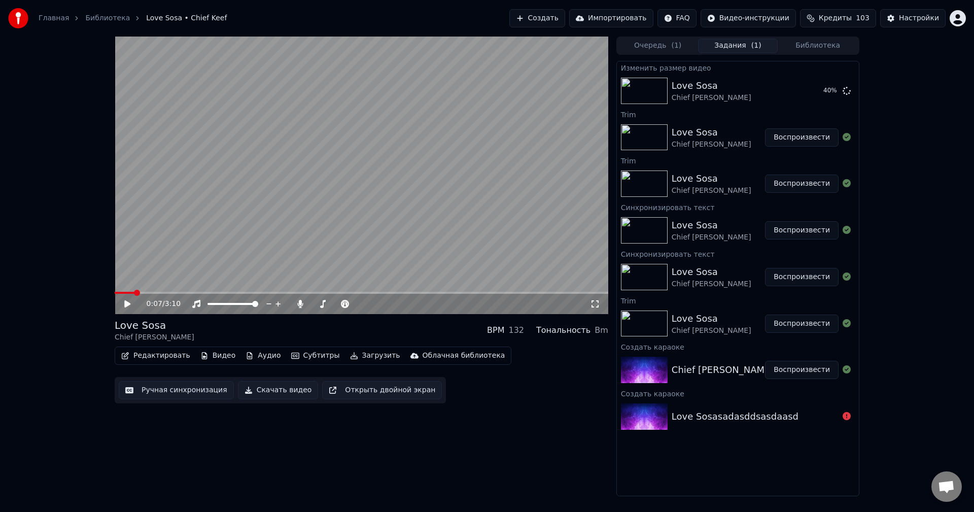
click at [221, 355] on button "Видео" at bounding box center [218, 355] width 44 height 14
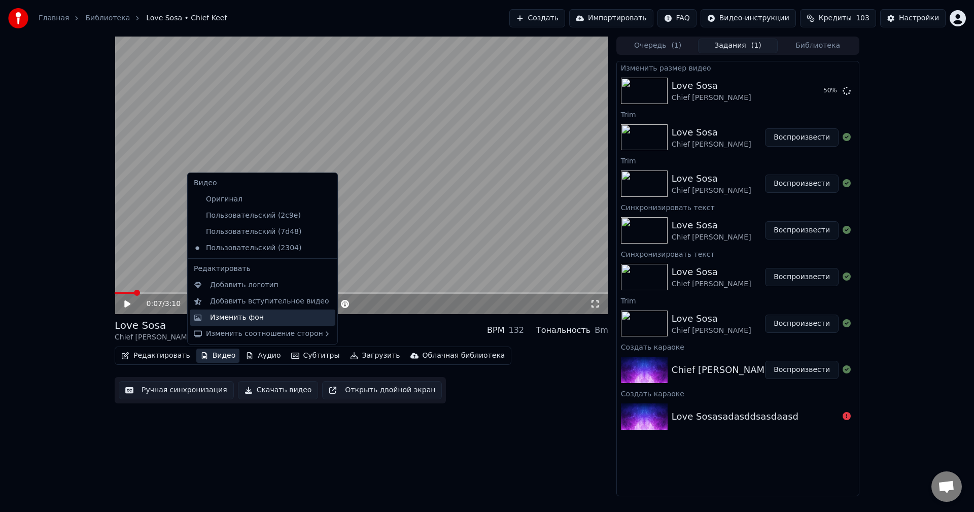
click at [235, 318] on div "Изменить фон" at bounding box center [237, 317] width 54 height 10
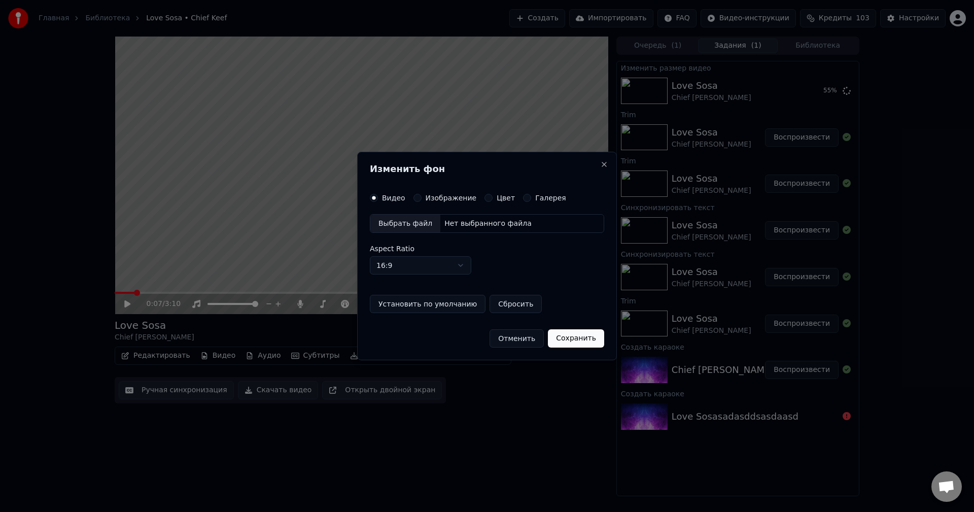
click at [484, 198] on button "Цвет" at bounding box center [488, 198] width 8 height 8
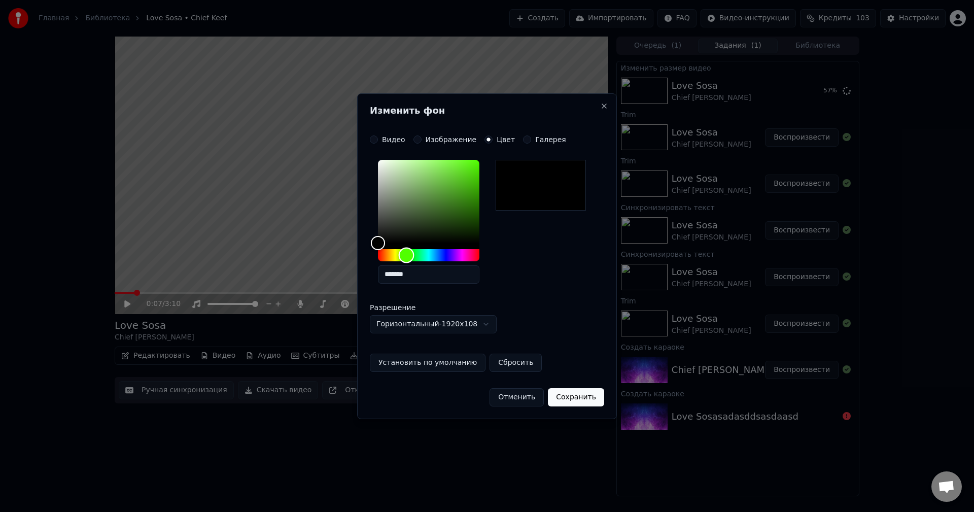
drag, startPoint x: 401, startPoint y: 254, endPoint x: 406, endPoint y: 253, distance: 5.6
click at [406, 253] on div "Hue" at bounding box center [428, 255] width 101 height 12
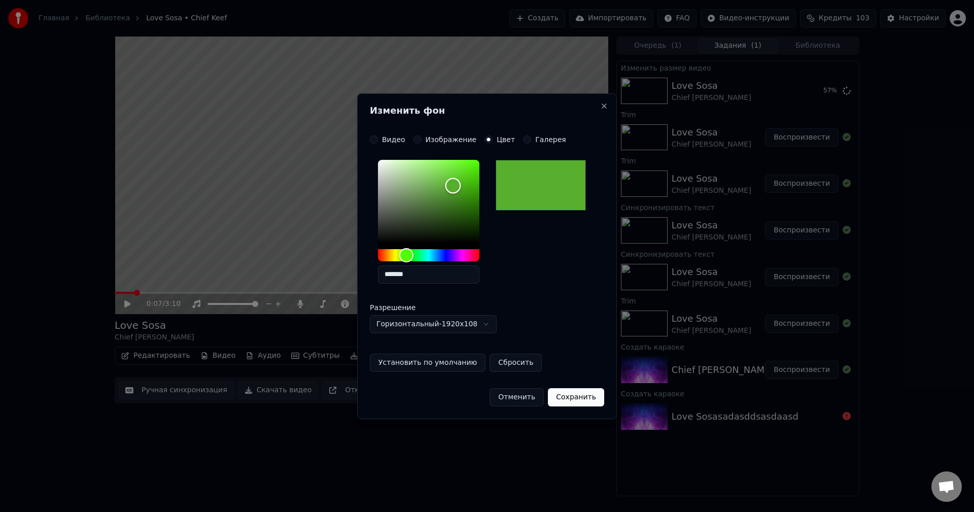
type input "*******"
drag, startPoint x: 463, startPoint y: 179, endPoint x: 558, endPoint y: 147, distance: 101.2
click at [537, 151] on div "**********" at bounding box center [487, 253] width 234 height 236
click at [567, 396] on button "Сохранить" at bounding box center [576, 397] width 56 height 18
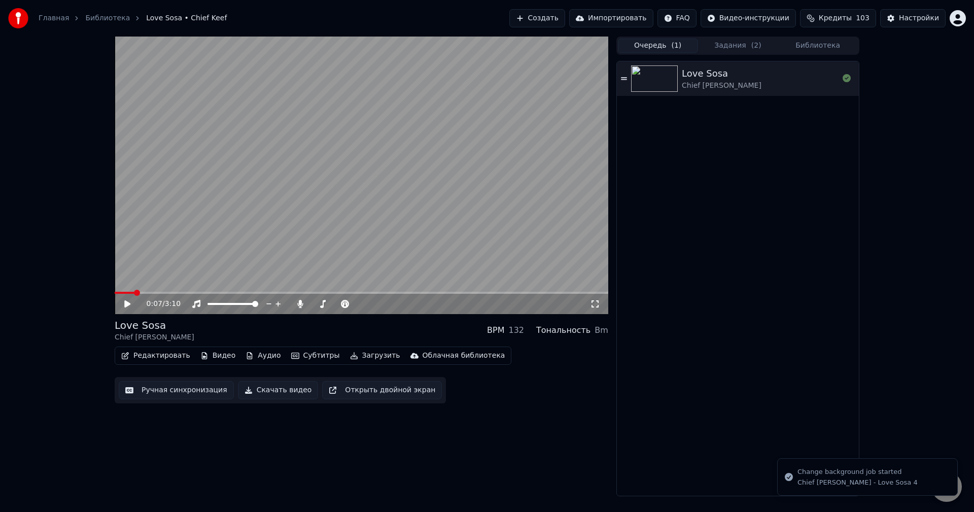
click at [663, 47] on button "Очередь ( 1 )" at bounding box center [658, 46] width 80 height 15
click at [213, 356] on button "Видео" at bounding box center [218, 355] width 44 height 14
click at [667, 81] on img at bounding box center [654, 78] width 47 height 26
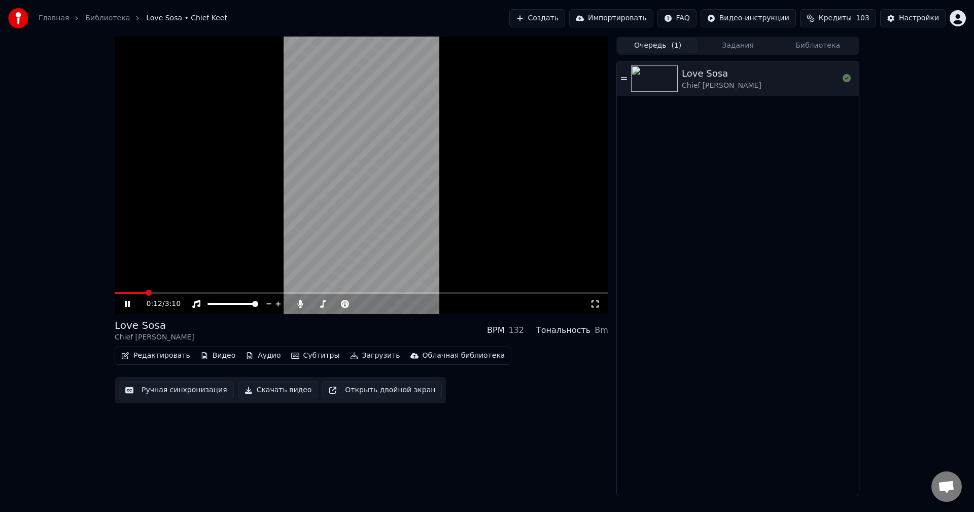
click at [378, 246] on video at bounding box center [362, 175] width 494 height 277
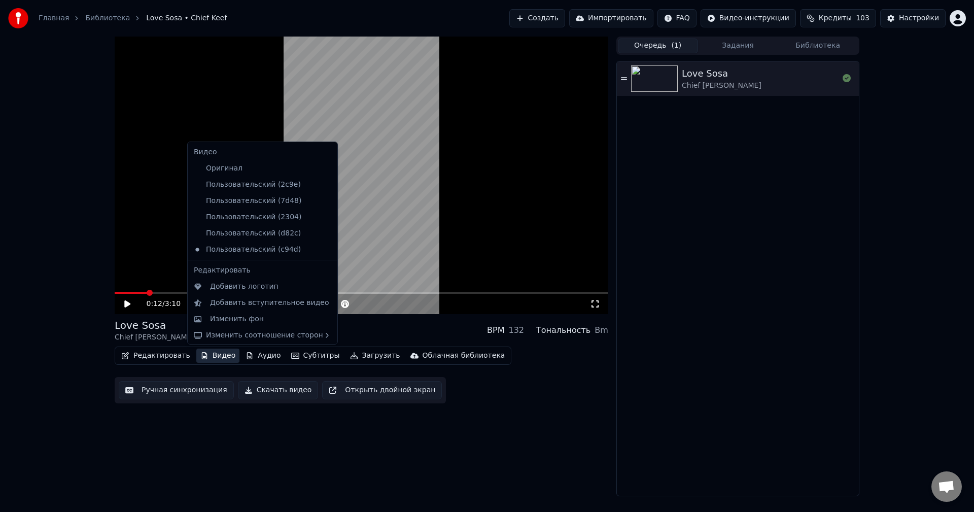
click at [223, 360] on button "Видео" at bounding box center [218, 355] width 44 height 14
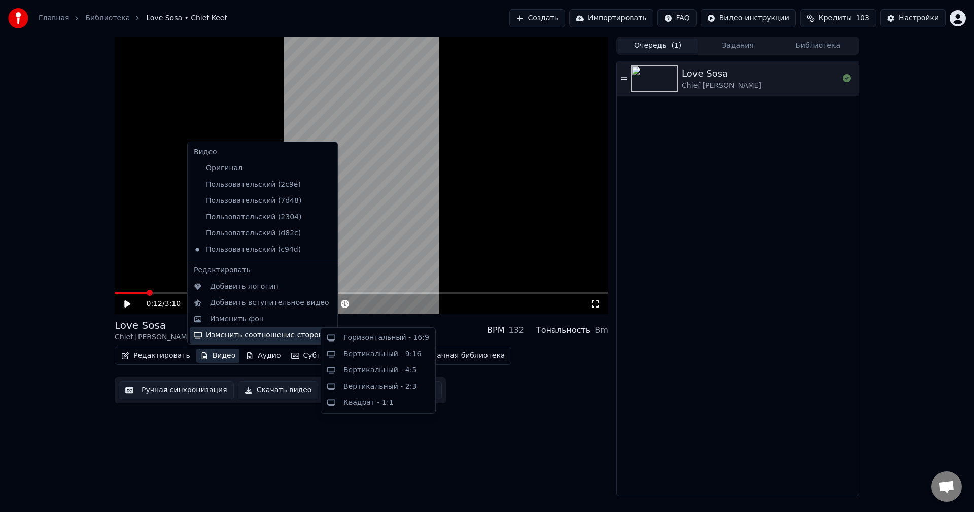
click at [252, 334] on div "Изменить соотношение сторон" at bounding box center [263, 335] width 146 height 16
click at [407, 339] on div "Горизонтальный - 16:9" at bounding box center [386, 338] width 86 height 10
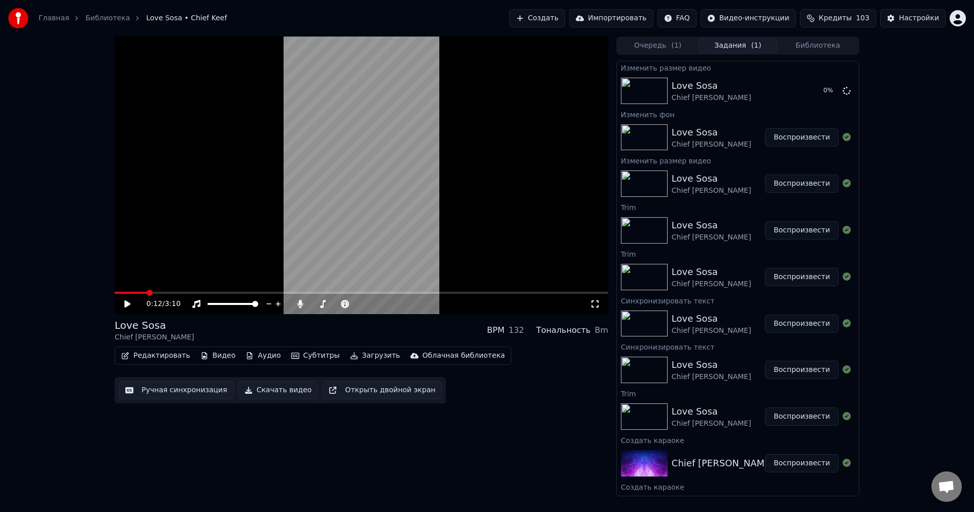
click at [638, 143] on img at bounding box center [644, 137] width 47 height 26
click at [789, 138] on button "Воспроизвести" at bounding box center [802, 137] width 74 height 18
click at [155, 291] on video at bounding box center [362, 175] width 494 height 277
click at [156, 292] on span at bounding box center [362, 293] width 494 height 2
click at [159, 294] on span at bounding box center [159, 293] width 6 height 6
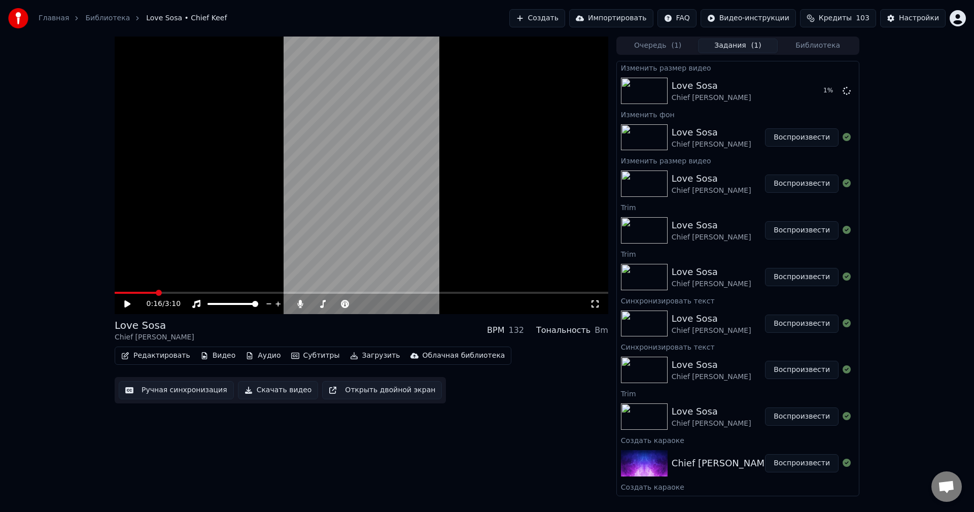
click at [213, 251] on video at bounding box center [362, 175] width 494 height 277
click at [371, 221] on video at bounding box center [362, 175] width 494 height 277
click at [160, 358] on button "Редактировать" at bounding box center [155, 355] width 77 height 14
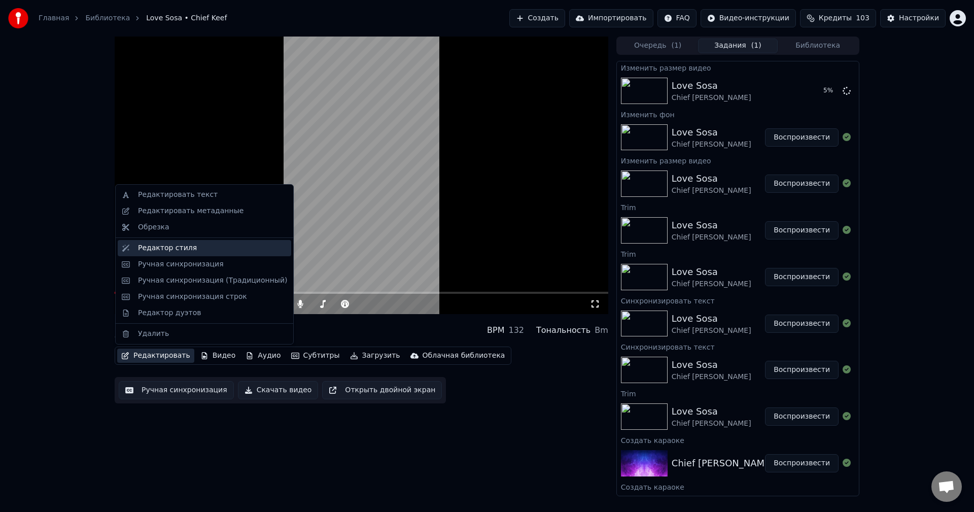
click at [212, 254] on div "Редактор стиля" at bounding box center [204, 248] width 173 height 16
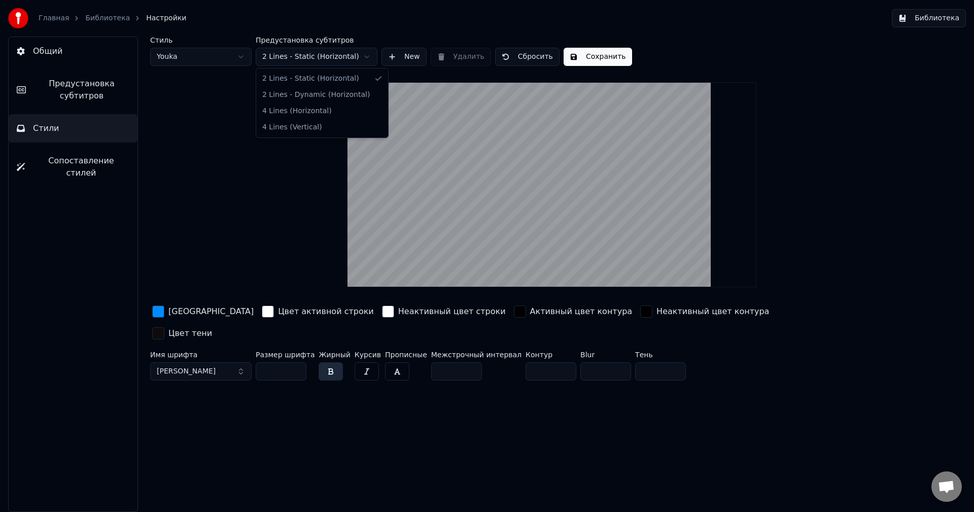
click at [303, 55] on html "Главная Библиотека Настройки Библиотека Общий Предустановка субтитров Стили Соп…" at bounding box center [487, 256] width 974 height 512
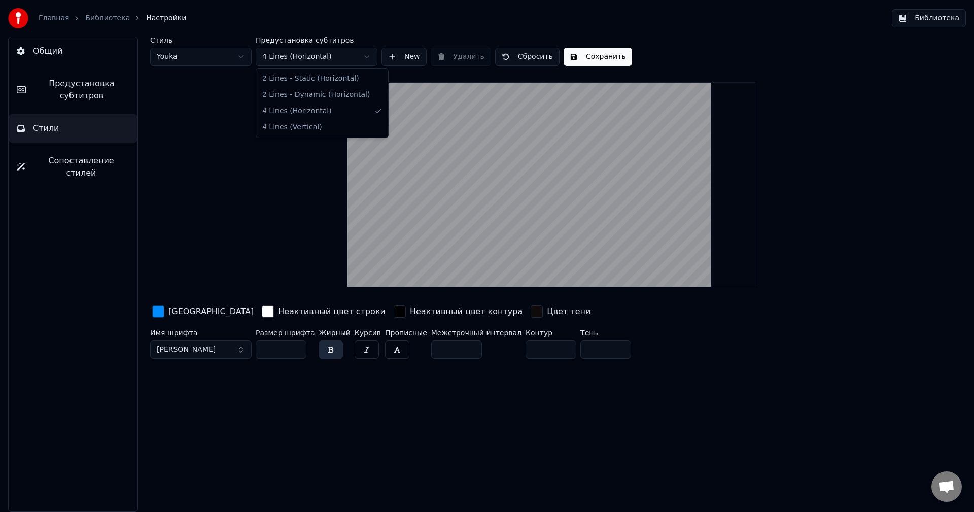
click at [324, 55] on html "Главная Библиотека Настройки Библиотека Общий Предустановка субтитров Стили Соп…" at bounding box center [487, 256] width 974 height 512
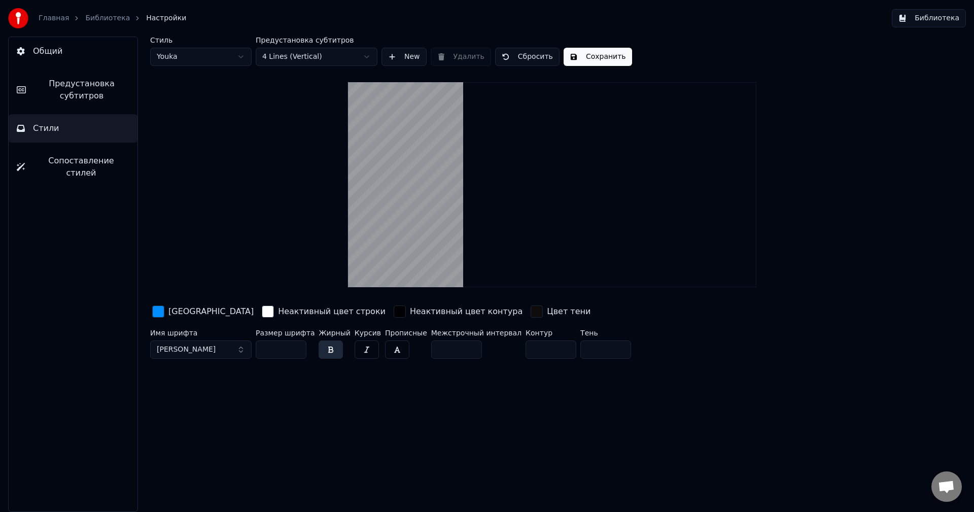
click at [327, 56] on html "Главная Библиотека Настройки Библиотека Общий Предустановка субтитров Стили Соп…" at bounding box center [487, 256] width 974 height 512
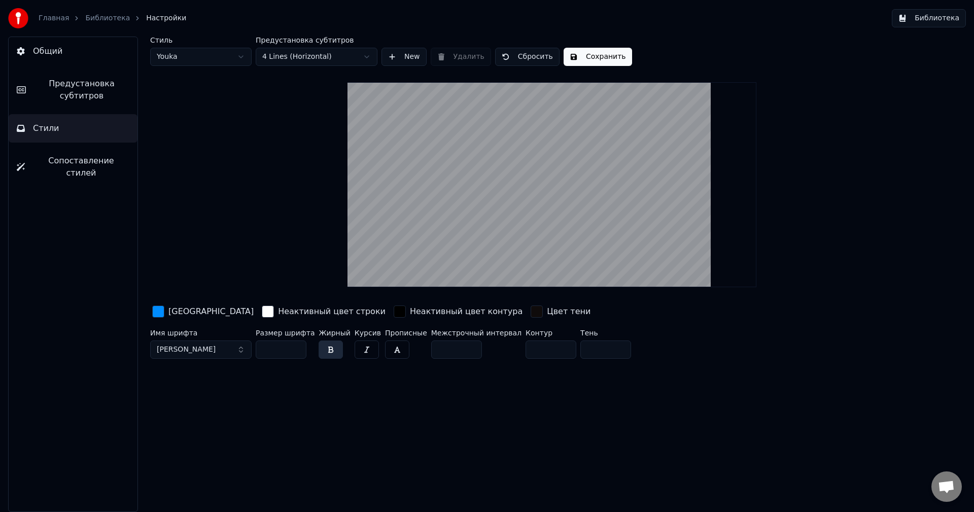
click at [598, 64] on button "Сохранить" at bounding box center [598, 57] width 68 height 18
click at [16, 22] on img at bounding box center [18, 18] width 20 height 20
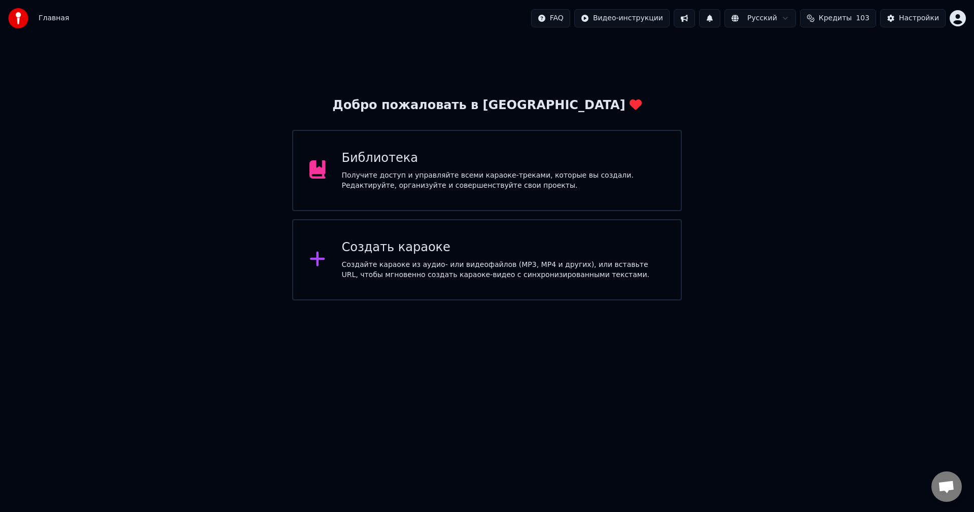
click at [545, 173] on div "Получите доступ и управляйте всеми караоке-треками, которые вы создали. Редакти…" at bounding box center [503, 180] width 323 height 20
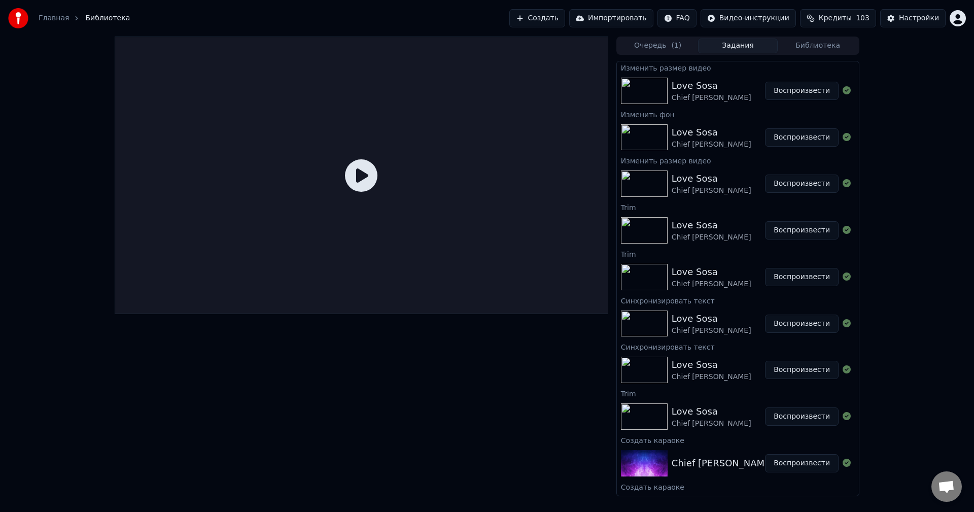
click at [793, 86] on button "Воспроизвести" at bounding box center [802, 91] width 74 height 18
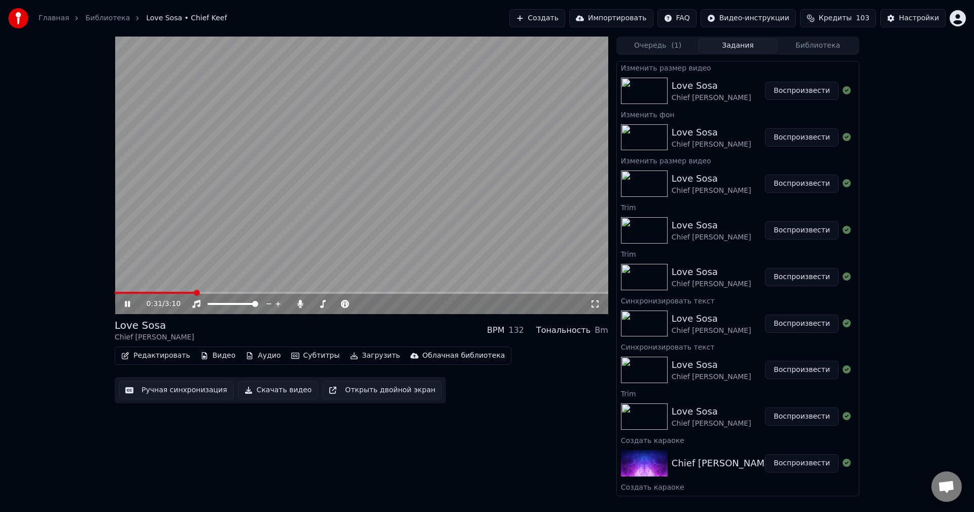
drag, startPoint x: 285, startPoint y: 392, endPoint x: 293, endPoint y: 392, distance: 8.1
click at [285, 392] on button "Скачать видео" at bounding box center [278, 390] width 81 height 18
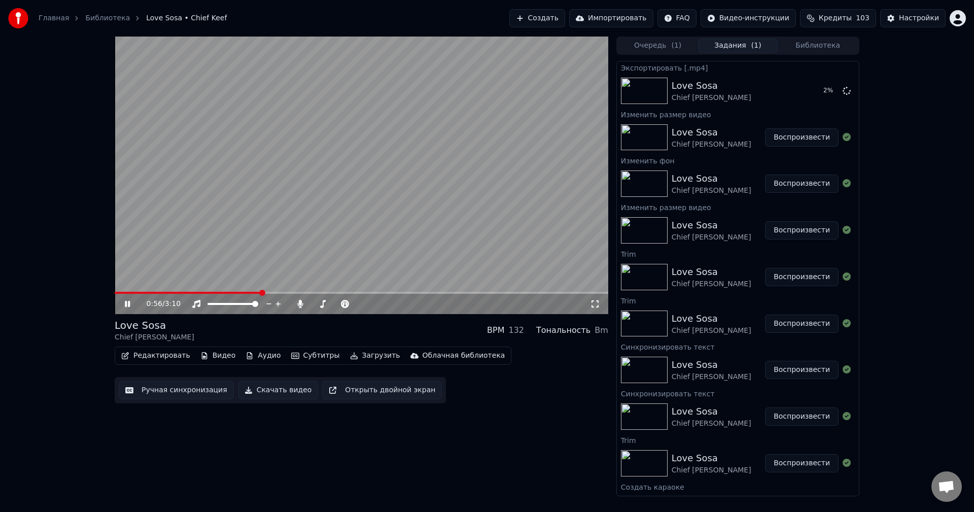
click at [333, 150] on video at bounding box center [362, 175] width 494 height 277
click at [800, 87] on button "Показать" at bounding box center [812, 91] width 52 height 18
click at [21, 14] on img at bounding box center [18, 18] width 20 height 20
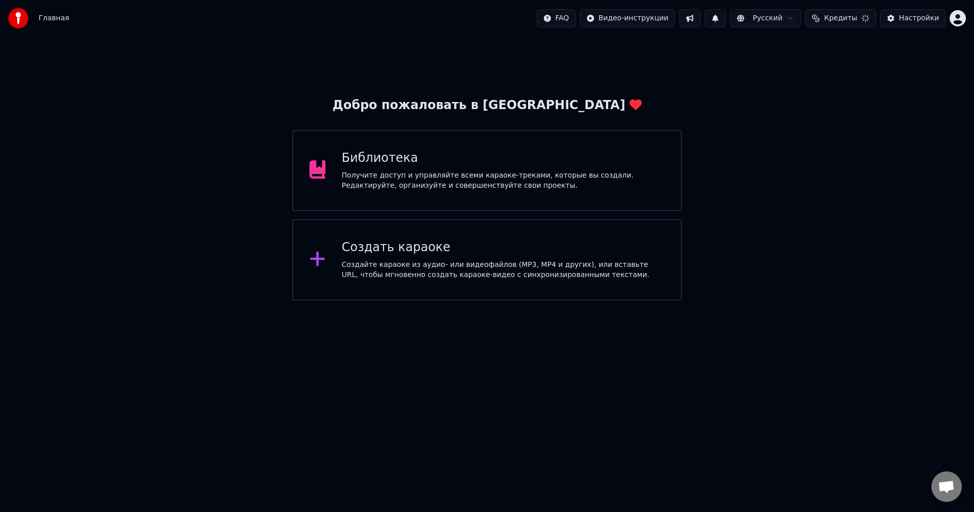
click at [412, 256] on div "Создать караоке Создайте караоке из аудио- или видеофайлов (MP3, MP4 и других),…" at bounding box center [503, 259] width 323 height 41
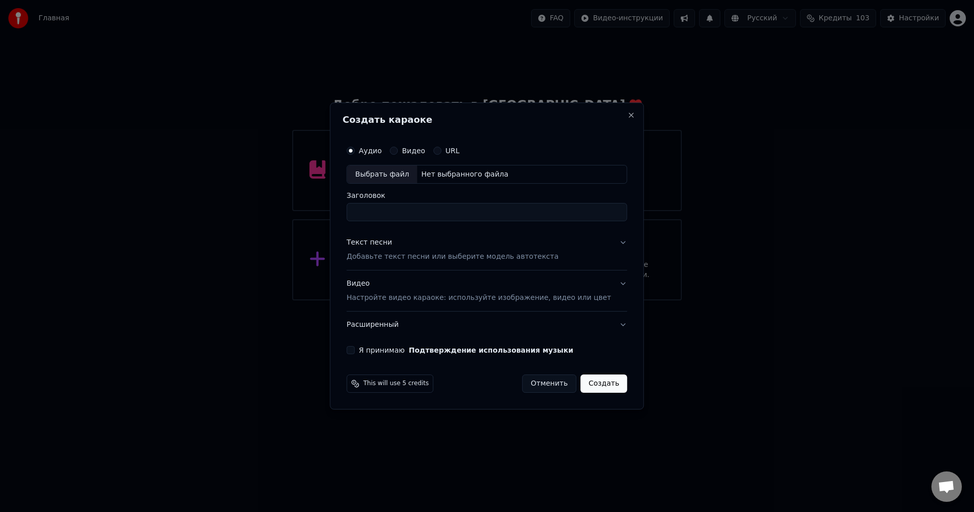
click at [413, 217] on input "Заголовок" at bounding box center [486, 212] width 281 height 18
paste input "**********"
click at [414, 173] on div "Выбрать файл" at bounding box center [382, 174] width 70 height 18
type input "**********"
click at [607, 243] on button "Текст песни Добавьте текст песни или выберите модель автотекста" at bounding box center [486, 250] width 281 height 41
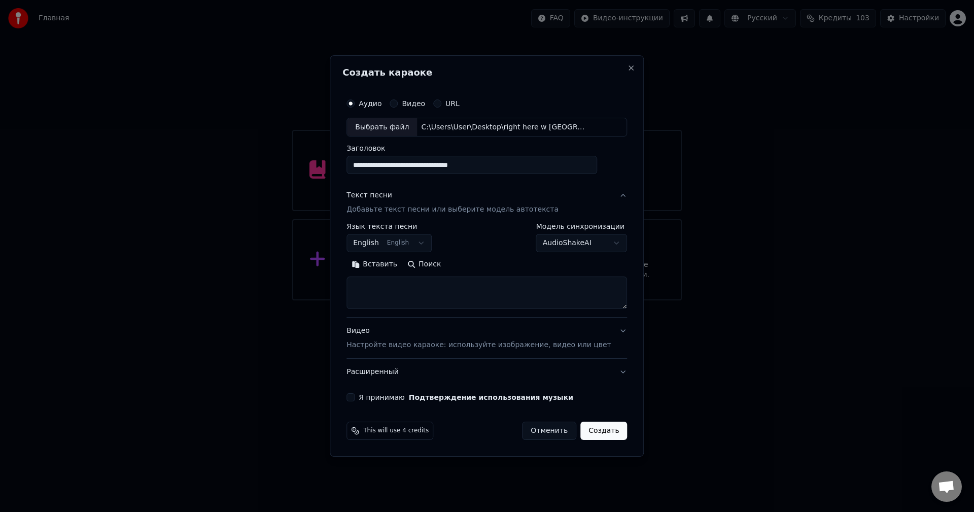
click at [478, 289] on textarea at bounding box center [486, 293] width 281 height 32
drag, startPoint x: 405, startPoint y: 295, endPoint x: 430, endPoint y: 307, distance: 27.5
click at [405, 295] on textarea at bounding box center [486, 293] width 281 height 32
paste textarea "**********"
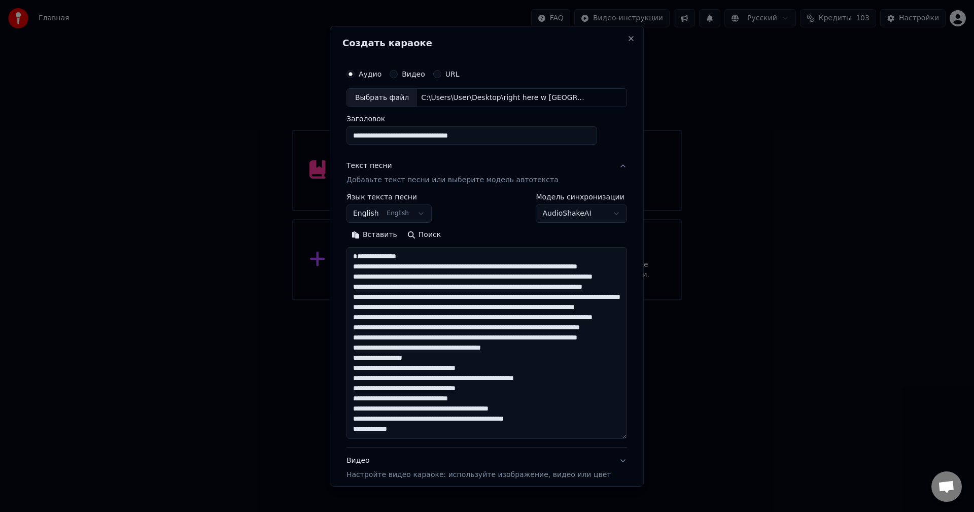
scroll to position [247, 0]
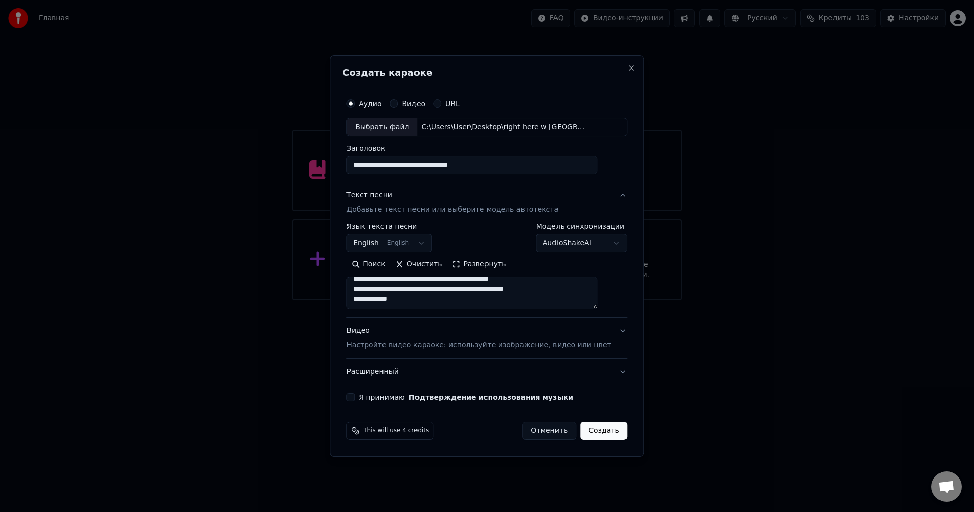
type textarea "**********"
click at [355, 398] on button "Я принимаю Подтверждение использования музыки" at bounding box center [350, 397] width 8 height 8
click at [583, 429] on button "Создать" at bounding box center [603, 431] width 47 height 18
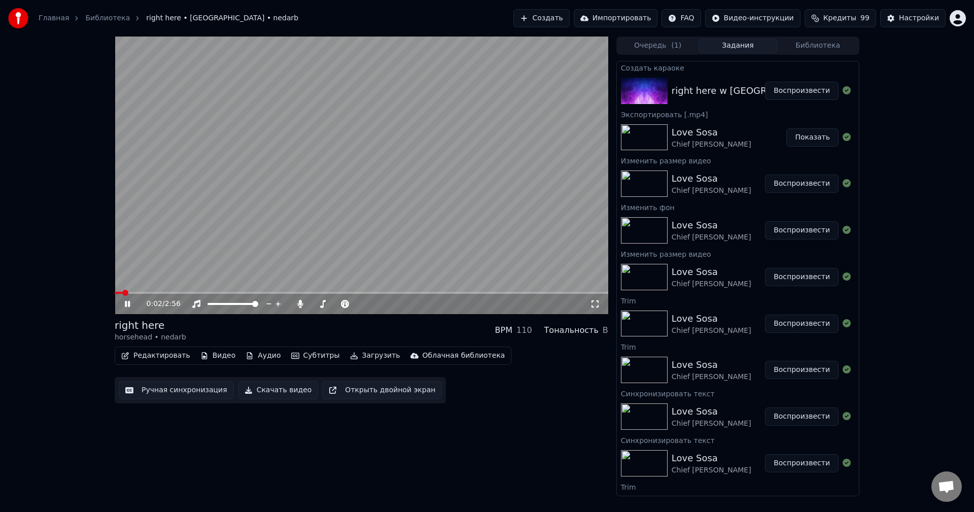
click at [150, 294] on span at bounding box center [362, 293] width 494 height 2
click at [177, 291] on video at bounding box center [362, 175] width 494 height 277
click at [181, 292] on span at bounding box center [362, 293] width 494 height 2
click at [186, 274] on video at bounding box center [362, 175] width 494 height 277
click at [198, 292] on span at bounding box center [362, 293] width 494 height 2
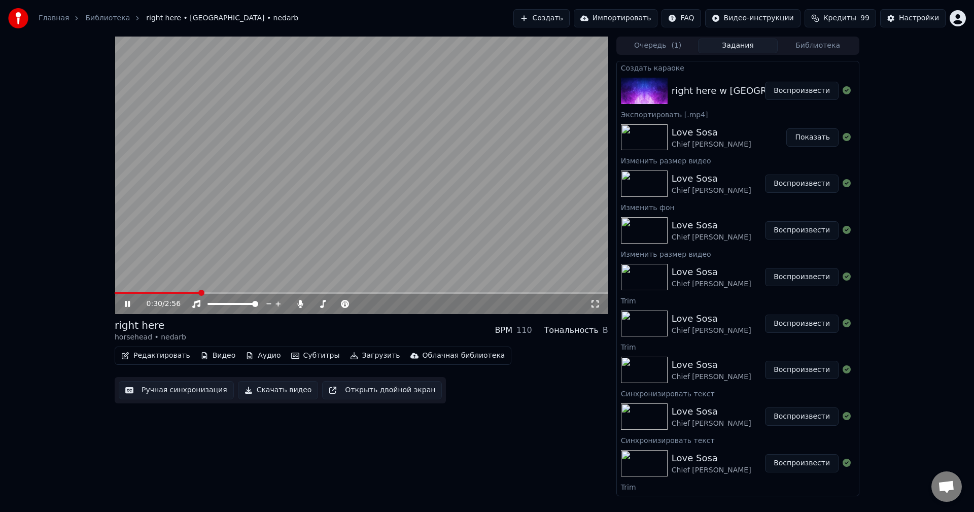
click at [210, 291] on video at bounding box center [362, 175] width 494 height 277
click at [216, 291] on video at bounding box center [362, 175] width 494 height 277
click at [219, 294] on span at bounding box center [362, 293] width 494 height 2
click at [211, 291] on video at bounding box center [362, 175] width 494 height 277
click at [209, 293] on span at bounding box center [168, 293] width 106 height 2
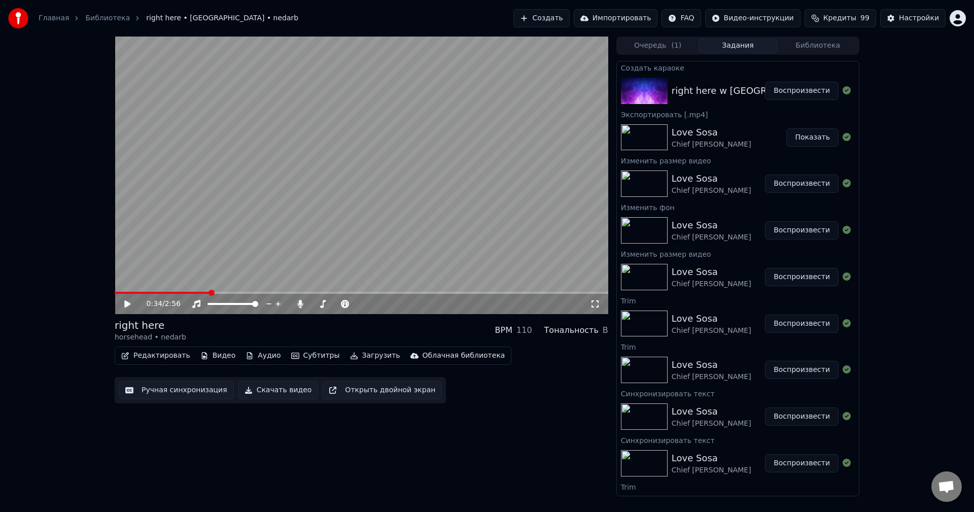
drag, startPoint x: 363, startPoint y: 185, endPoint x: 364, endPoint y: 222, distance: 36.5
click at [363, 184] on video at bounding box center [362, 175] width 494 height 277
click at [263, 395] on button "Скачать видео" at bounding box center [278, 390] width 81 height 18
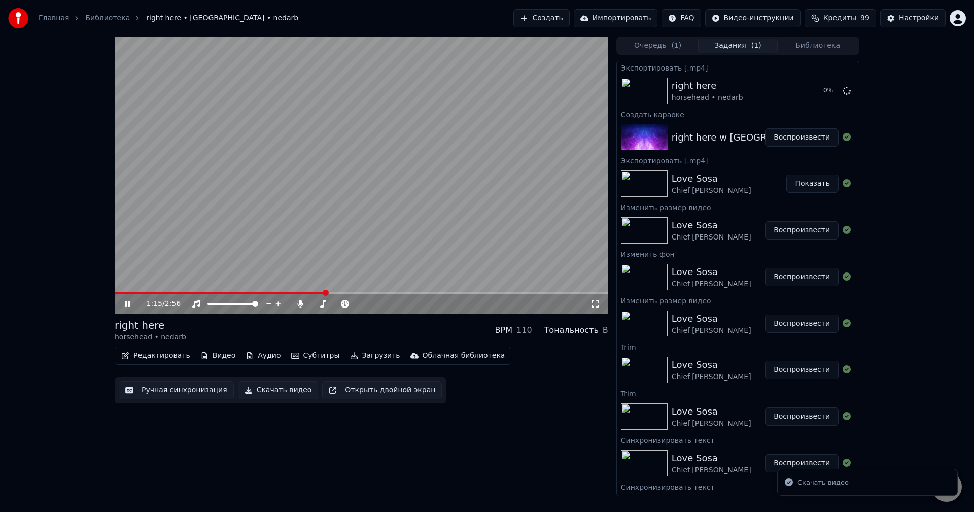
click at [445, 255] on video at bounding box center [362, 175] width 494 height 277
drag, startPoint x: 251, startPoint y: 393, endPoint x: 466, endPoint y: 387, distance: 215.2
click at [251, 393] on button "Скачать видео" at bounding box center [278, 390] width 81 height 18
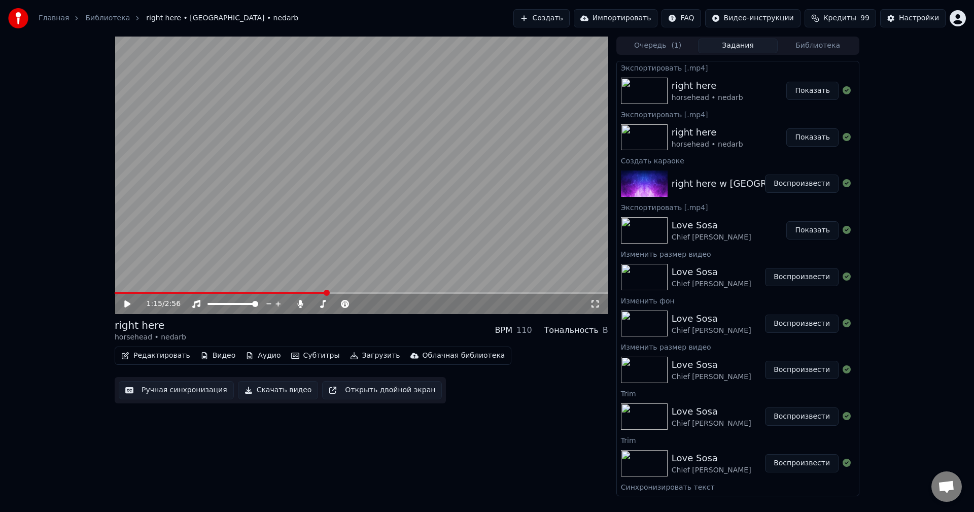
click at [800, 93] on button "Показать" at bounding box center [812, 91] width 52 height 18
click at [25, 20] on img at bounding box center [18, 18] width 20 height 20
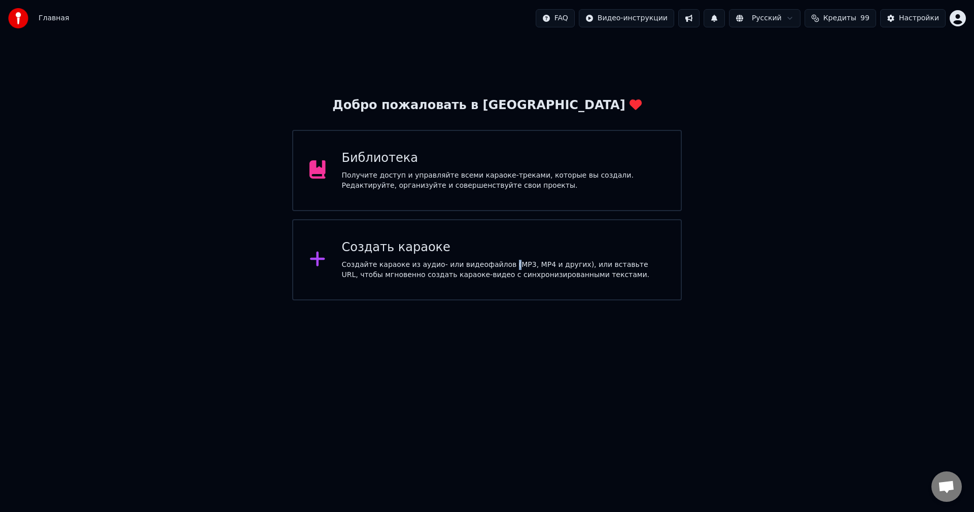
click at [497, 264] on div "Создайте караоке из аудио- или видеофайлов (MP3, MP4 и других), или вставьте UR…" at bounding box center [503, 270] width 323 height 20
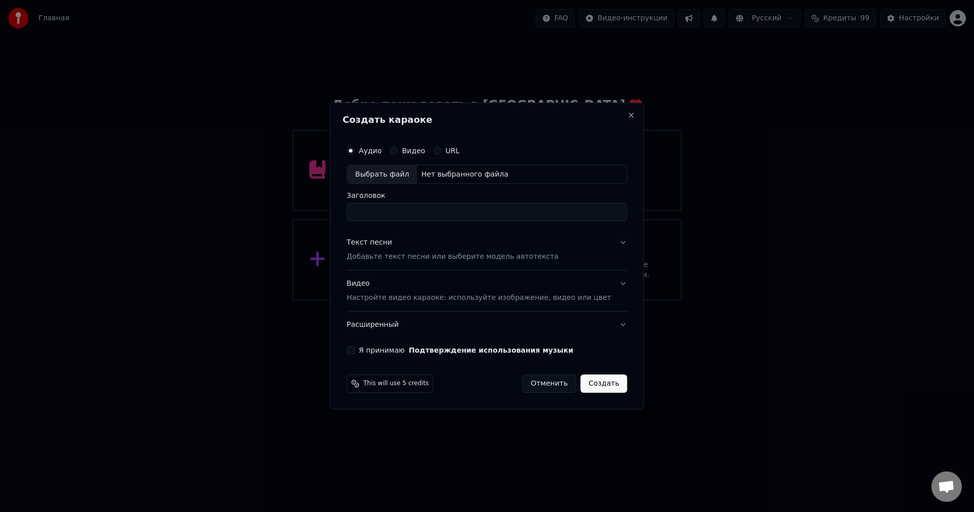
click at [473, 170] on div "Нет выбранного файла" at bounding box center [464, 174] width 95 height 10
type input "**********"
click at [606, 243] on button "Текст песни Добавьте текст песни или выберите модель автотекста" at bounding box center [486, 250] width 281 height 41
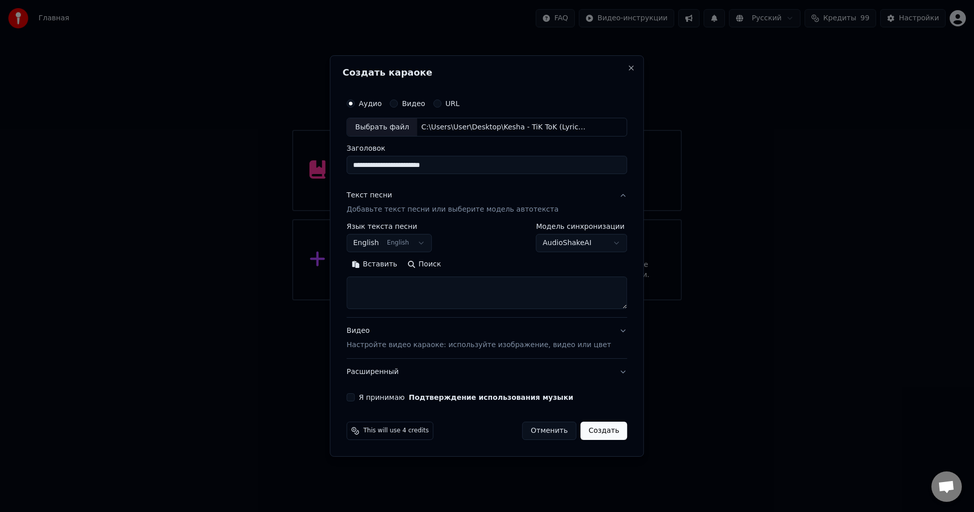
drag, startPoint x: 440, startPoint y: 299, endPoint x: 469, endPoint y: 361, distance: 68.3
click at [440, 299] on textarea at bounding box center [486, 293] width 281 height 32
click at [444, 302] on textarea at bounding box center [486, 293] width 281 height 32
paste textarea "**********"
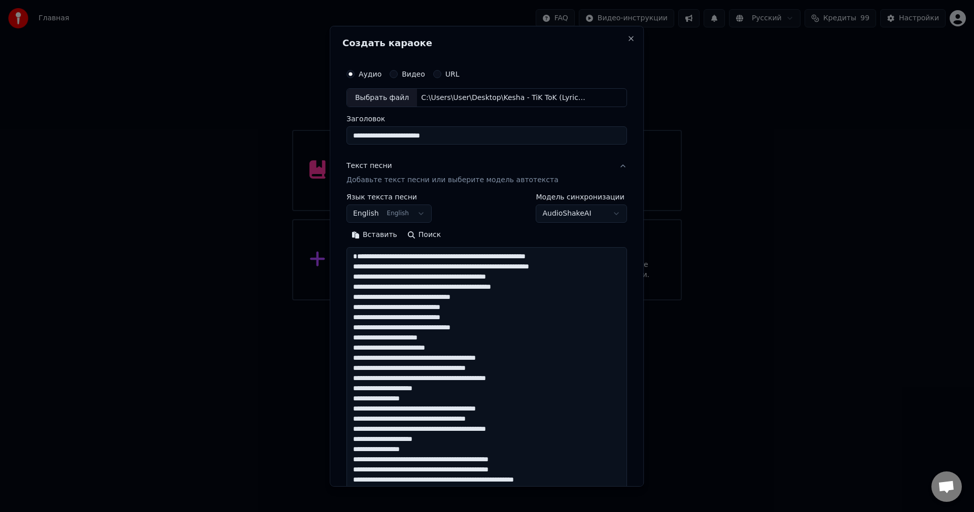
scroll to position [621, 0]
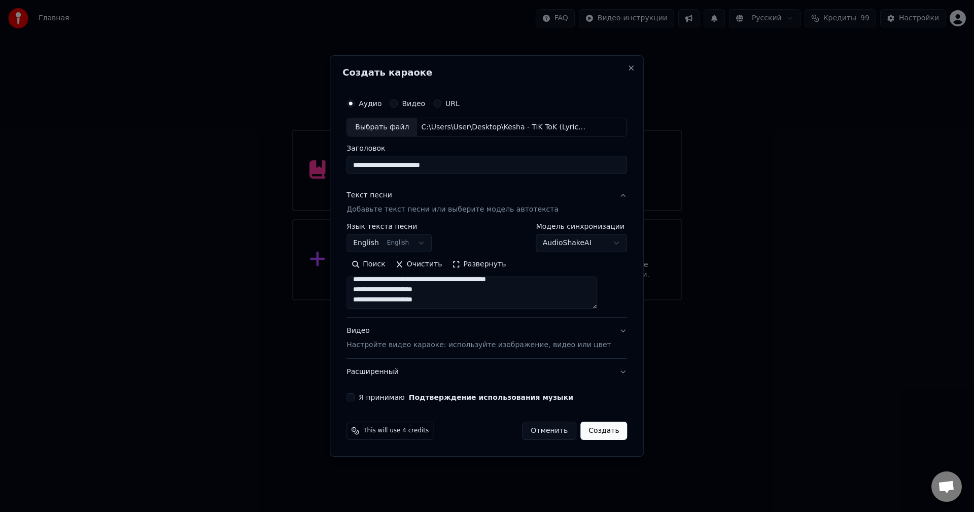
type textarea "**********"
drag, startPoint x: 367, startPoint y: 397, endPoint x: 503, endPoint y: 416, distance: 137.8
click at [355, 397] on button "Я принимаю Подтверждение использования музыки" at bounding box center [350, 397] width 8 height 8
click at [587, 435] on button "Создать" at bounding box center [603, 431] width 47 height 18
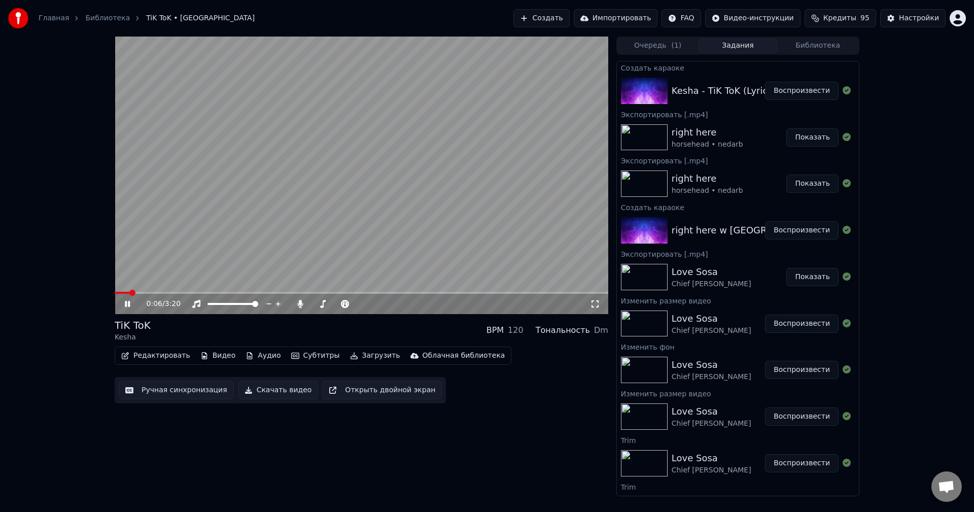
drag, startPoint x: 523, startPoint y: 216, endPoint x: 538, endPoint y: 276, distance: 62.7
click at [523, 216] on video at bounding box center [362, 175] width 494 height 277
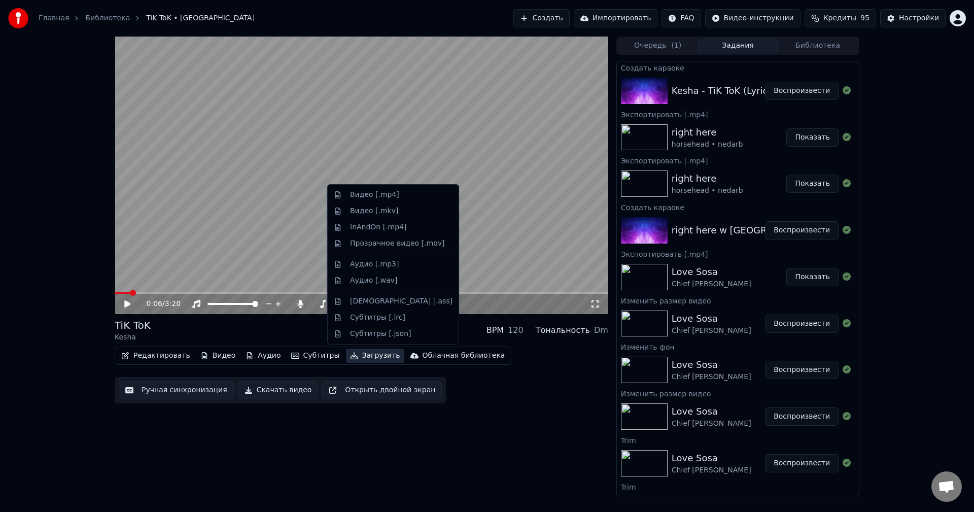
click at [348, 359] on button "Загрузить" at bounding box center [375, 355] width 58 height 14
click at [386, 197] on div "Видео [.mp4]" at bounding box center [374, 195] width 49 height 10
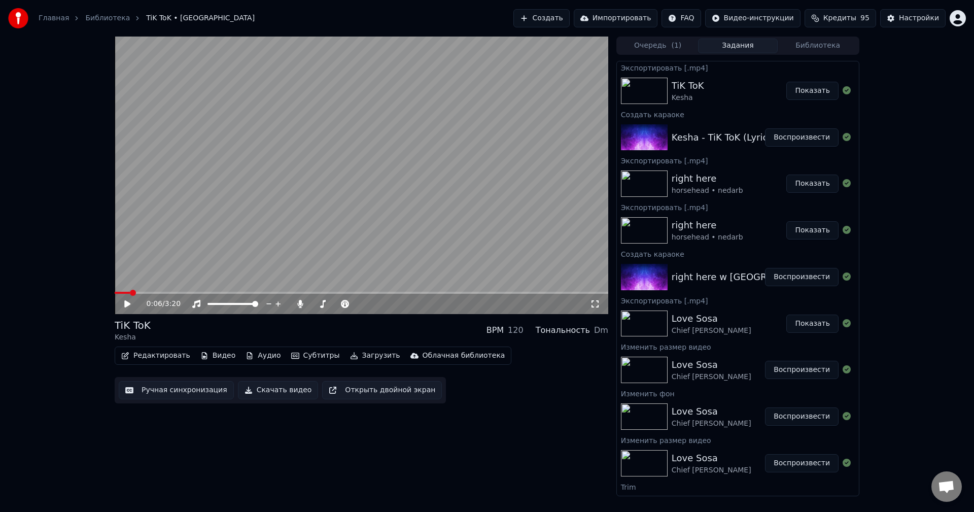
click at [811, 89] on button "Показать" at bounding box center [812, 91] width 52 height 18
